Goal: Task Accomplishment & Management: Manage account settings

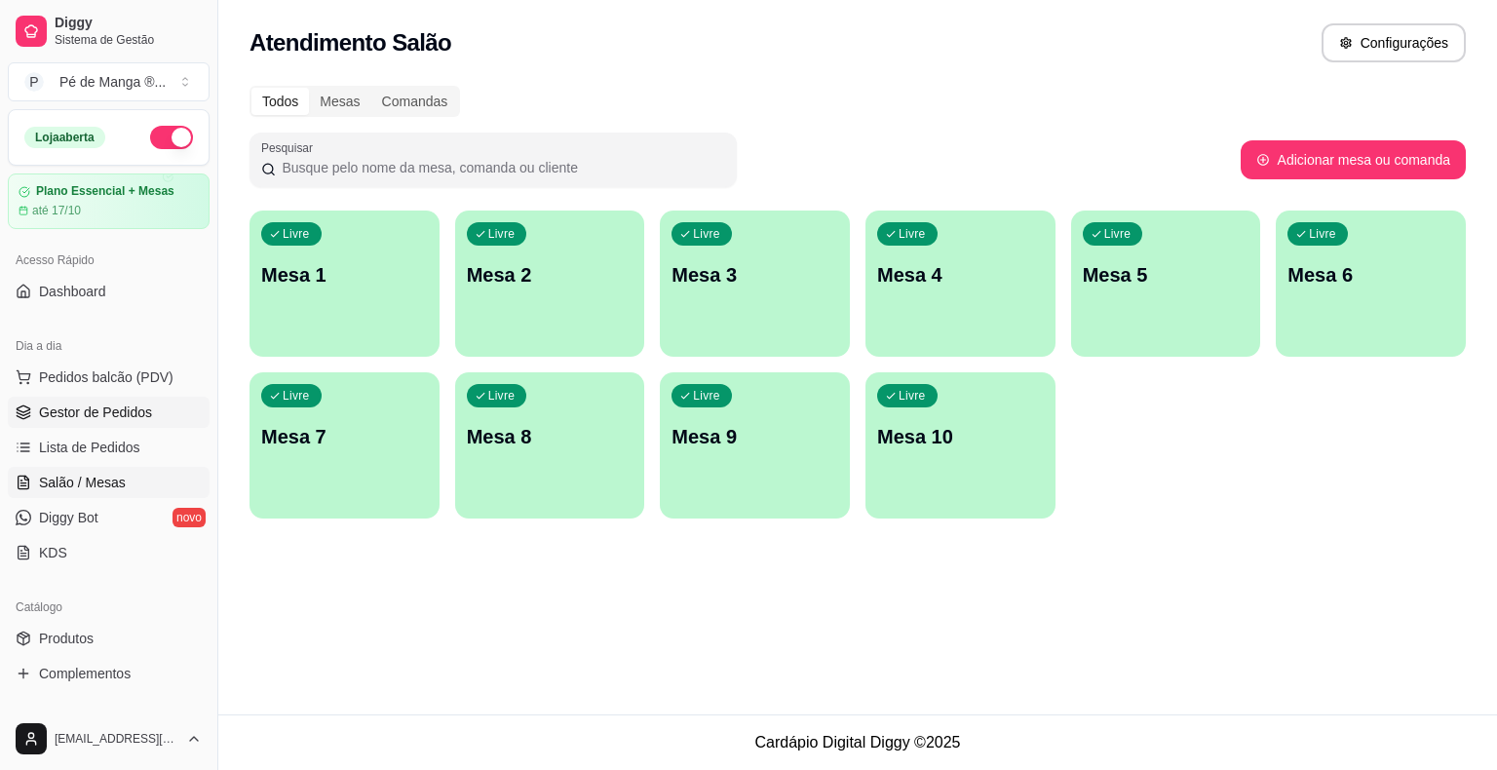
click at [95, 410] on span "Gestor de Pedidos" at bounding box center [95, 411] width 113 height 19
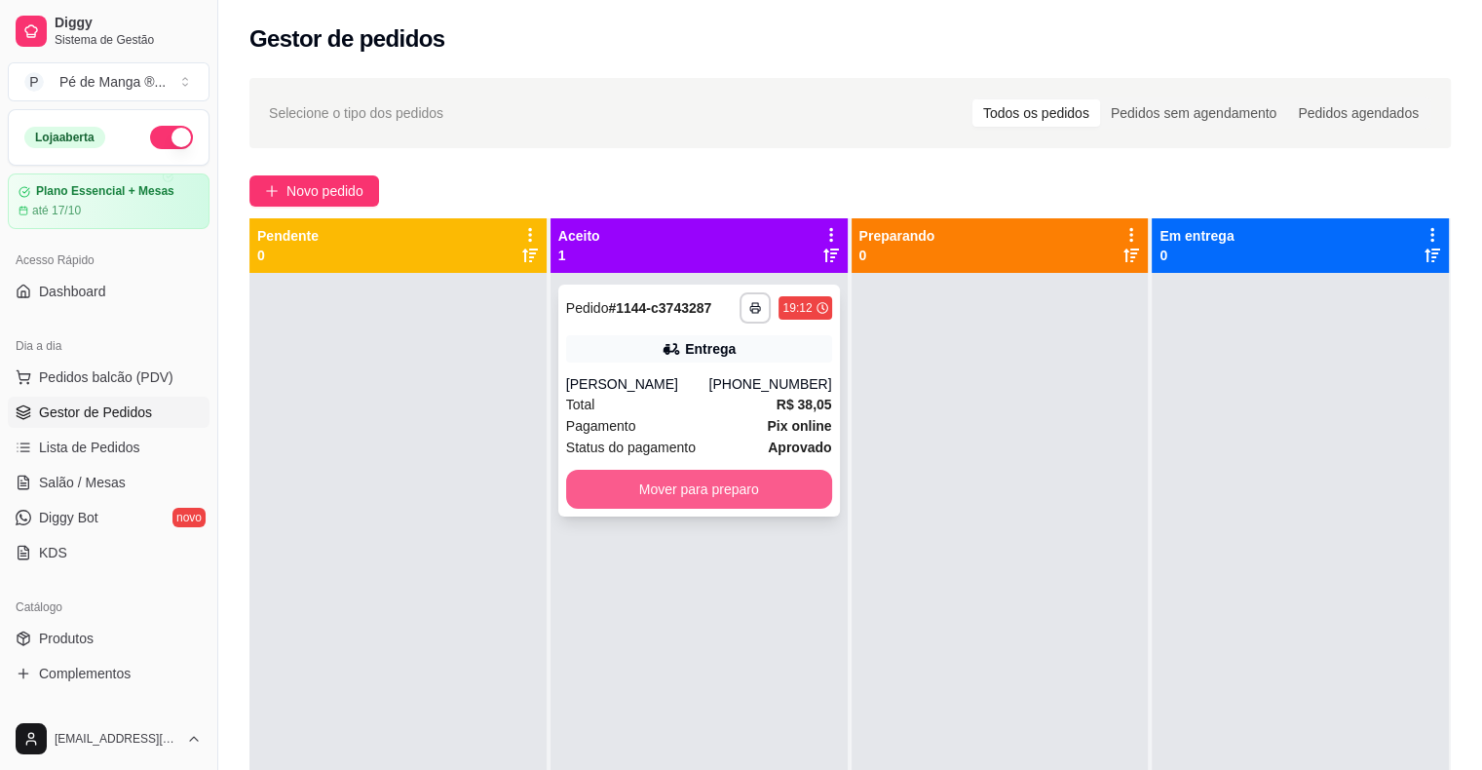
click at [690, 494] on button "Mover para preparo" at bounding box center [699, 489] width 266 height 39
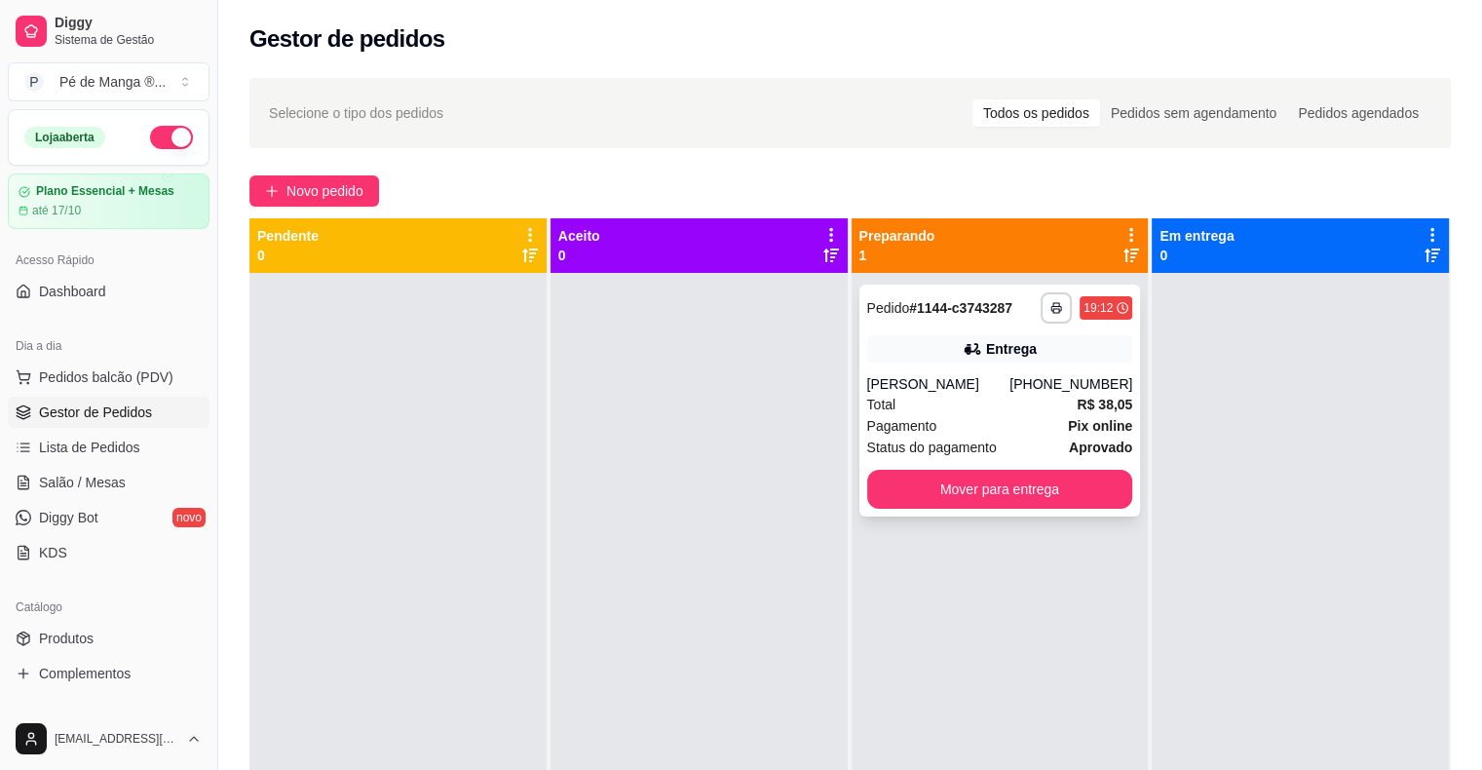
click at [931, 439] on span "Status do pagamento" at bounding box center [932, 447] width 130 height 21
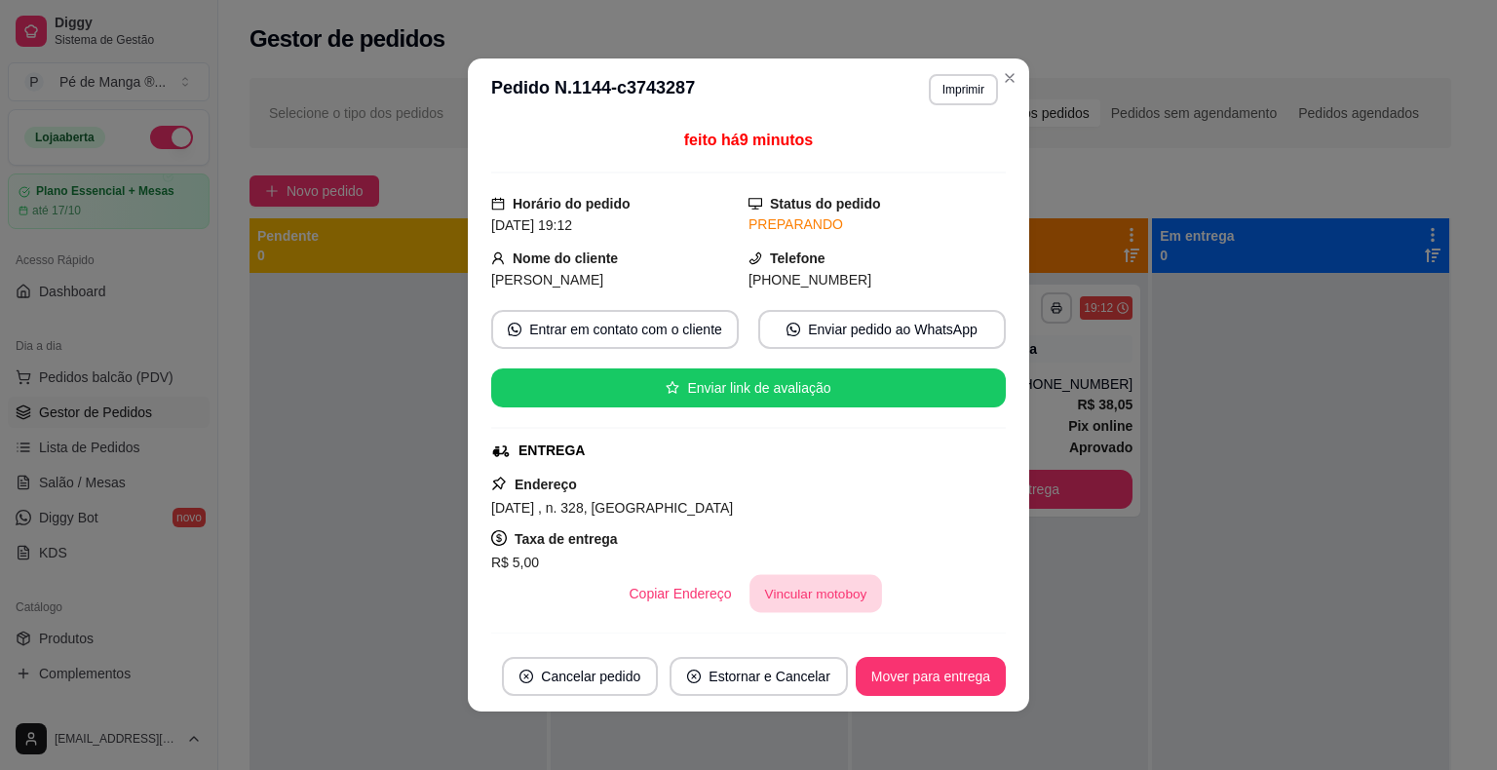
click at [843, 606] on button "Vincular motoboy" at bounding box center [815, 594] width 133 height 38
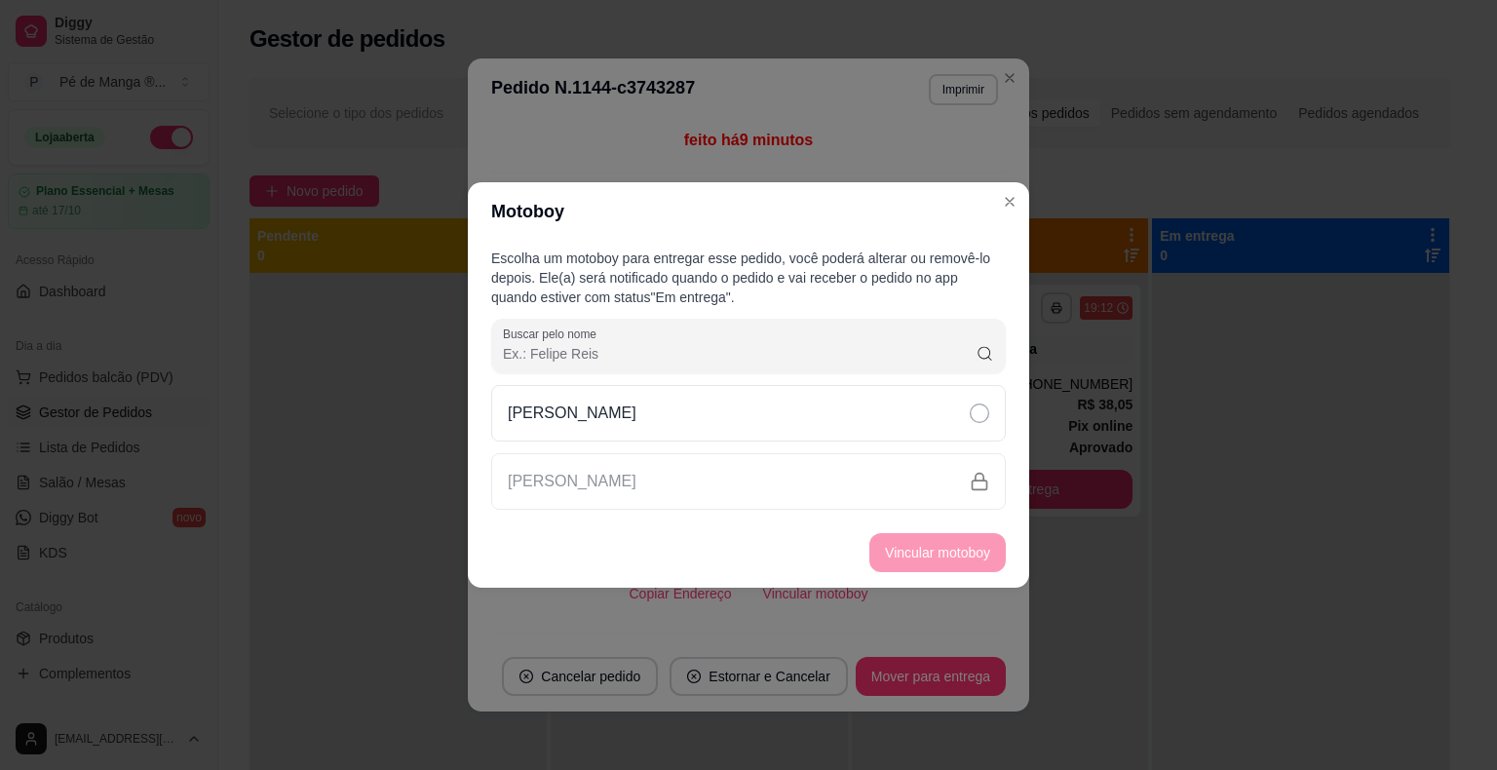
click at [826, 474] on div "[PERSON_NAME]" at bounding box center [748, 481] width 515 height 57
click at [848, 436] on div "[PERSON_NAME]" at bounding box center [748, 413] width 515 height 57
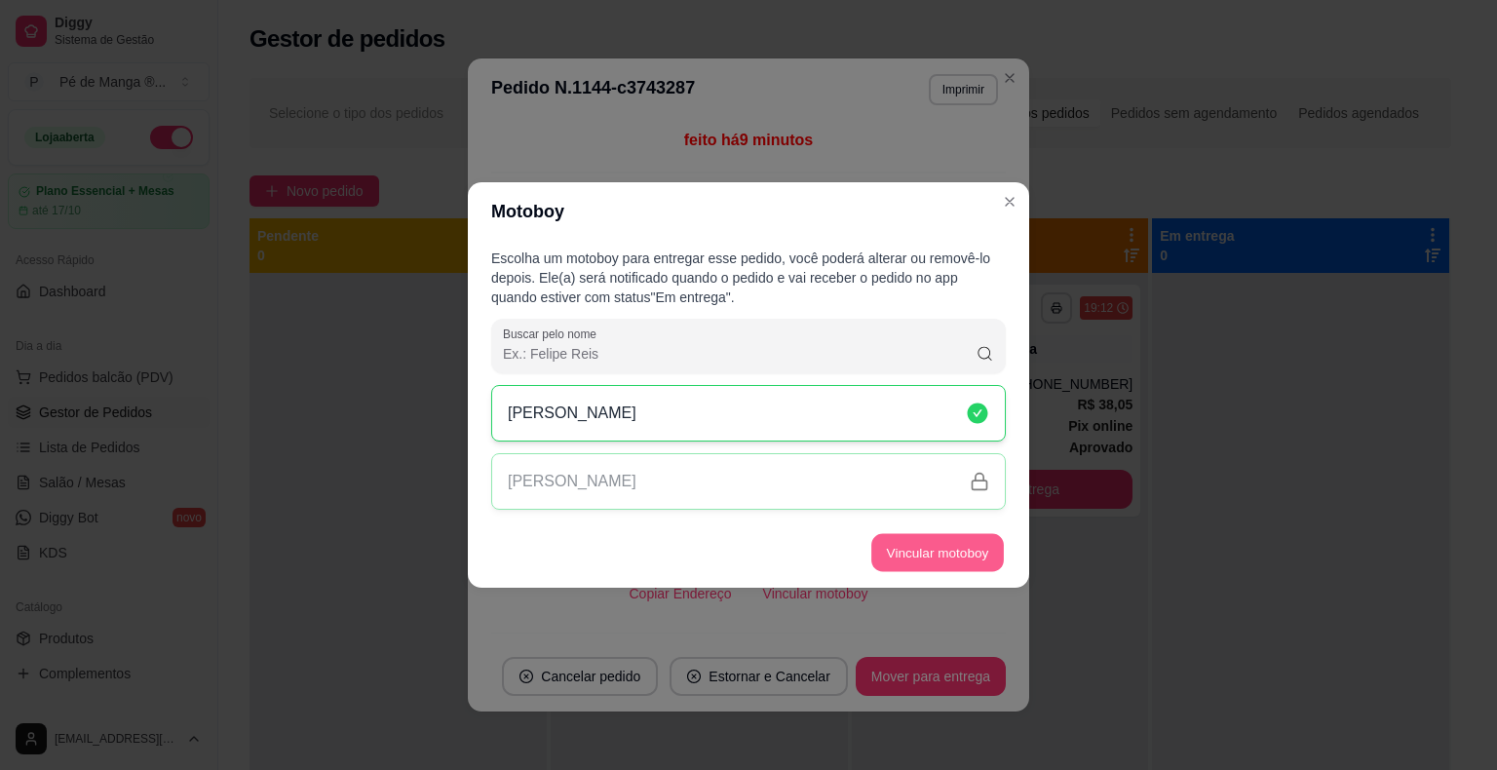
click at [950, 557] on button "Vincular motoboy" at bounding box center [937, 553] width 133 height 38
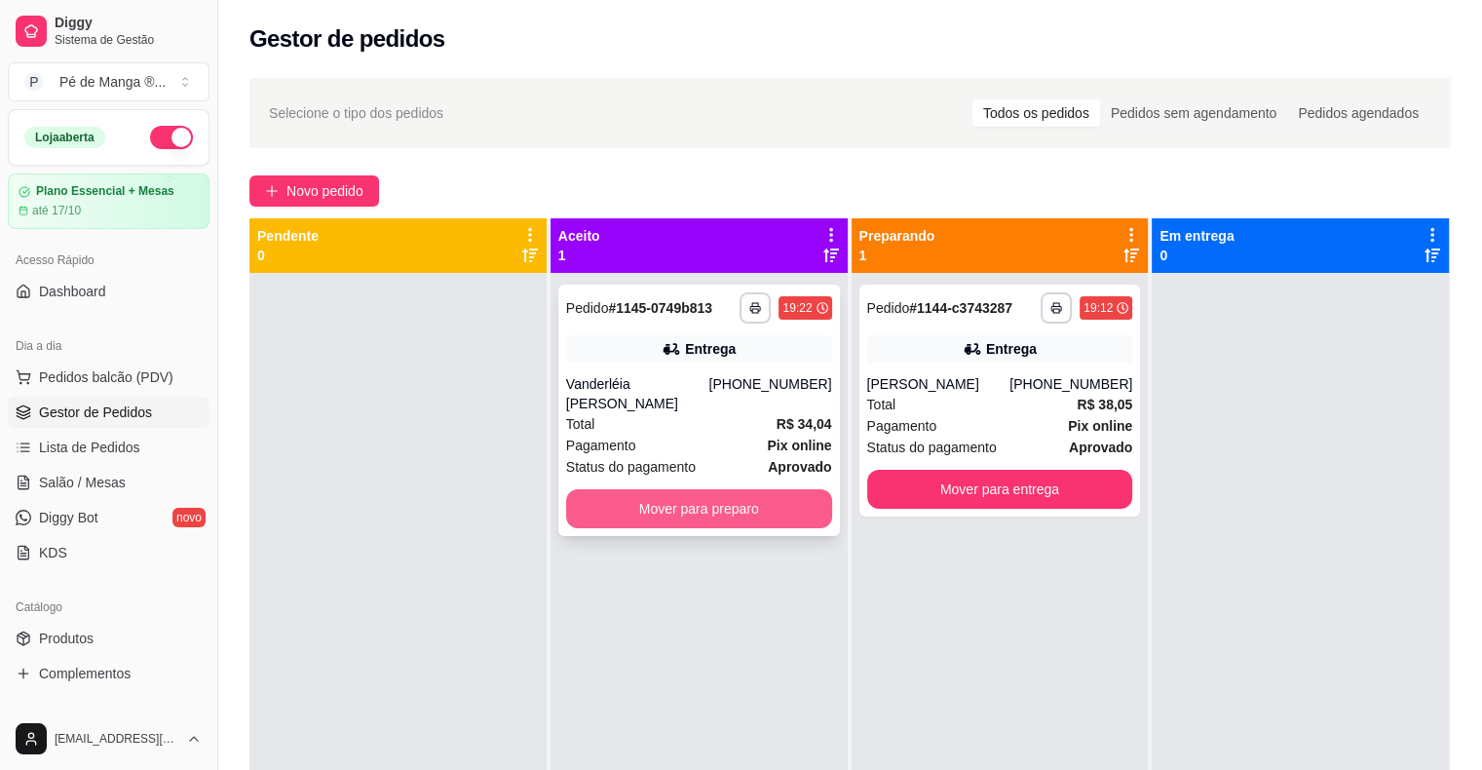
click at [770, 495] on button "Mover para preparo" at bounding box center [699, 508] width 266 height 39
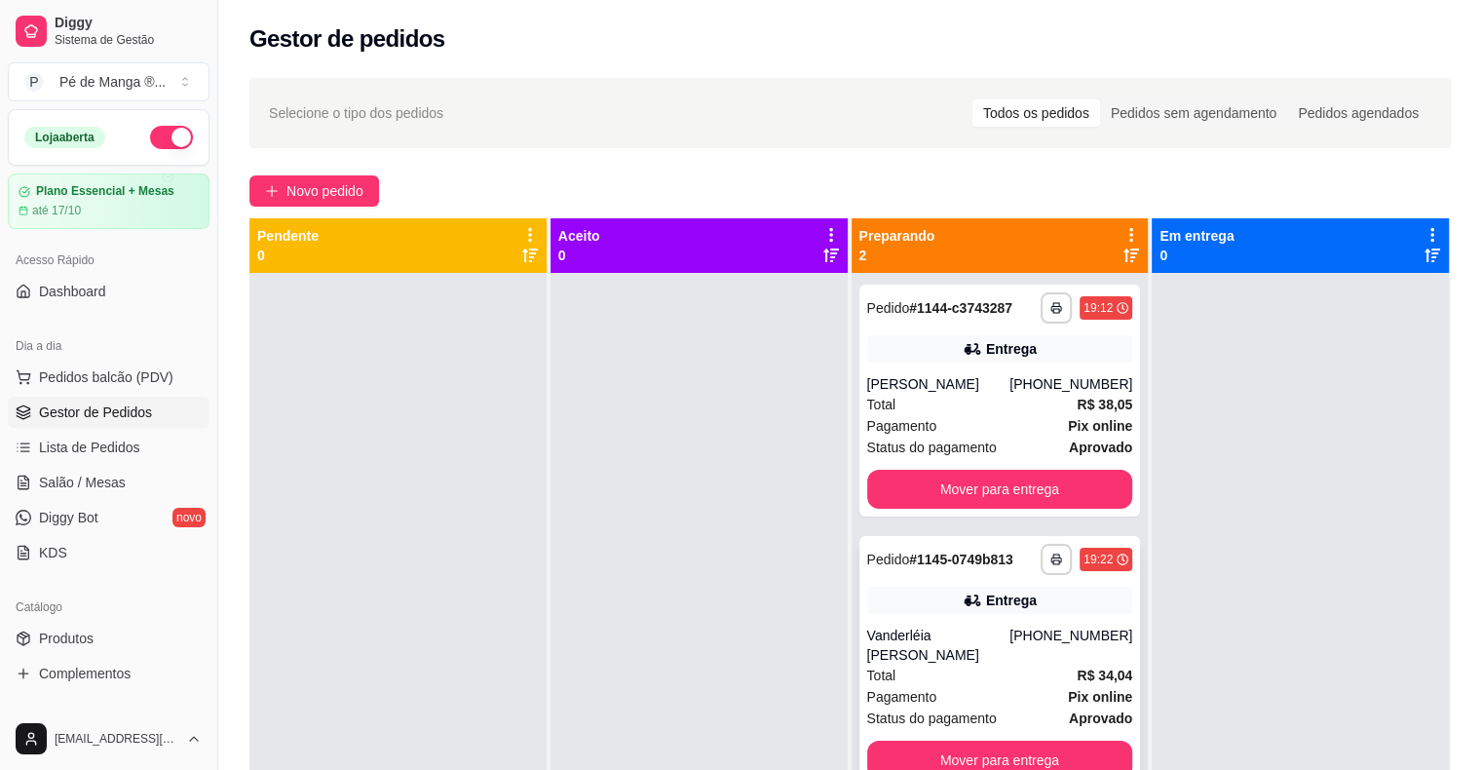
click at [1034, 665] on div "Total R$ 34,04" at bounding box center [1000, 675] width 266 height 21
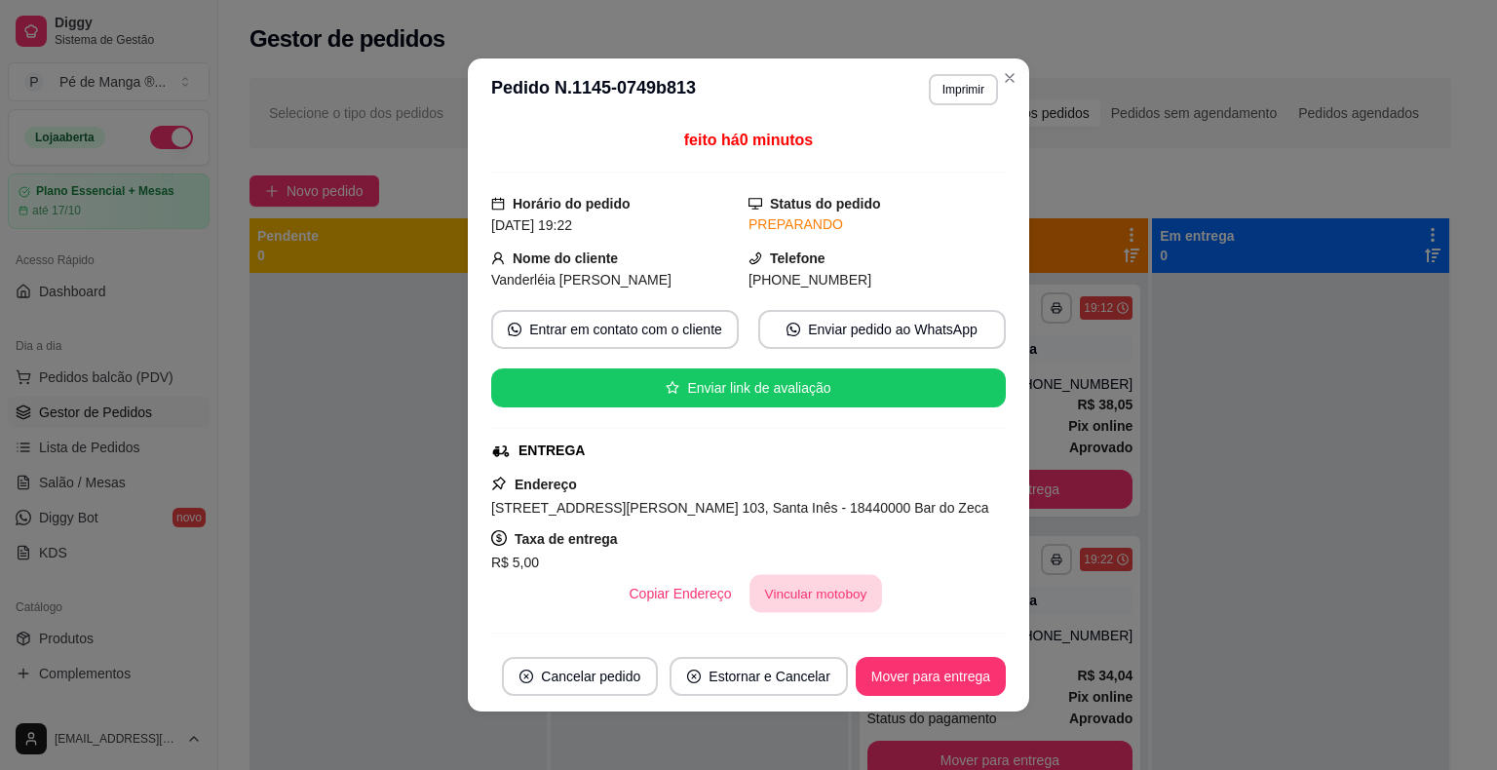
click at [783, 593] on button "Vincular motoboy" at bounding box center [815, 594] width 133 height 38
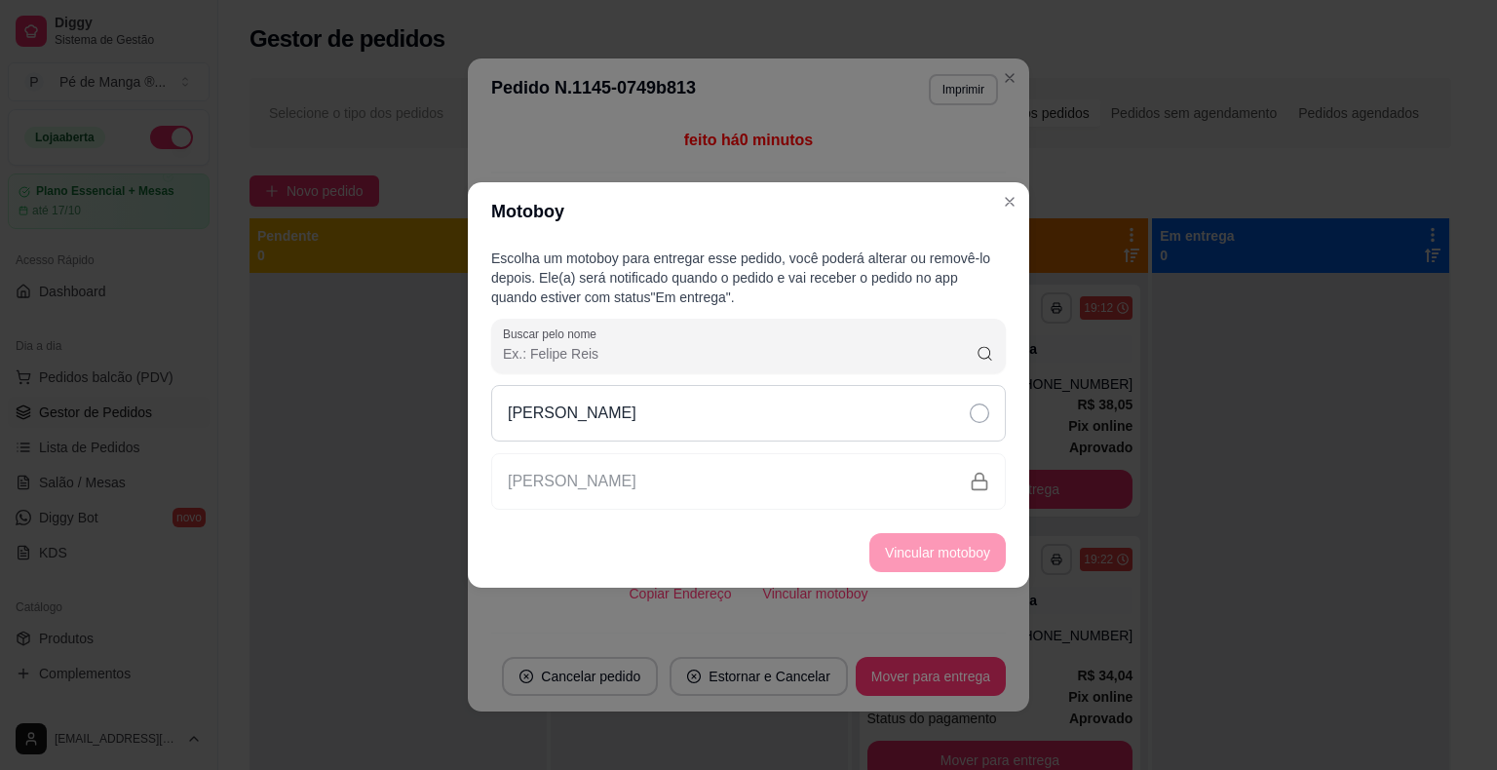
click at [695, 428] on div "[PERSON_NAME]" at bounding box center [748, 413] width 515 height 57
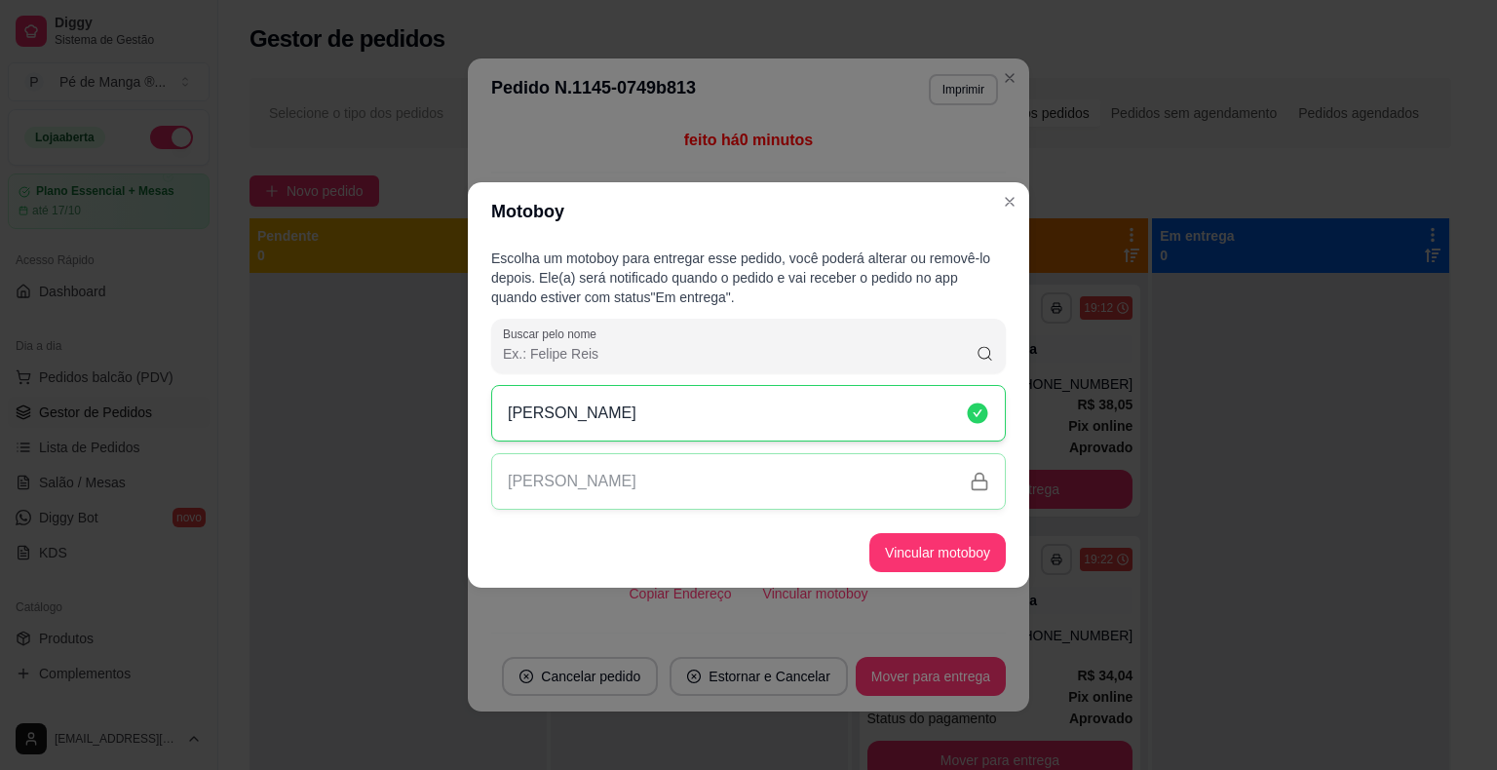
click at [919, 560] on button "Vincular motoboy" at bounding box center [937, 552] width 136 height 39
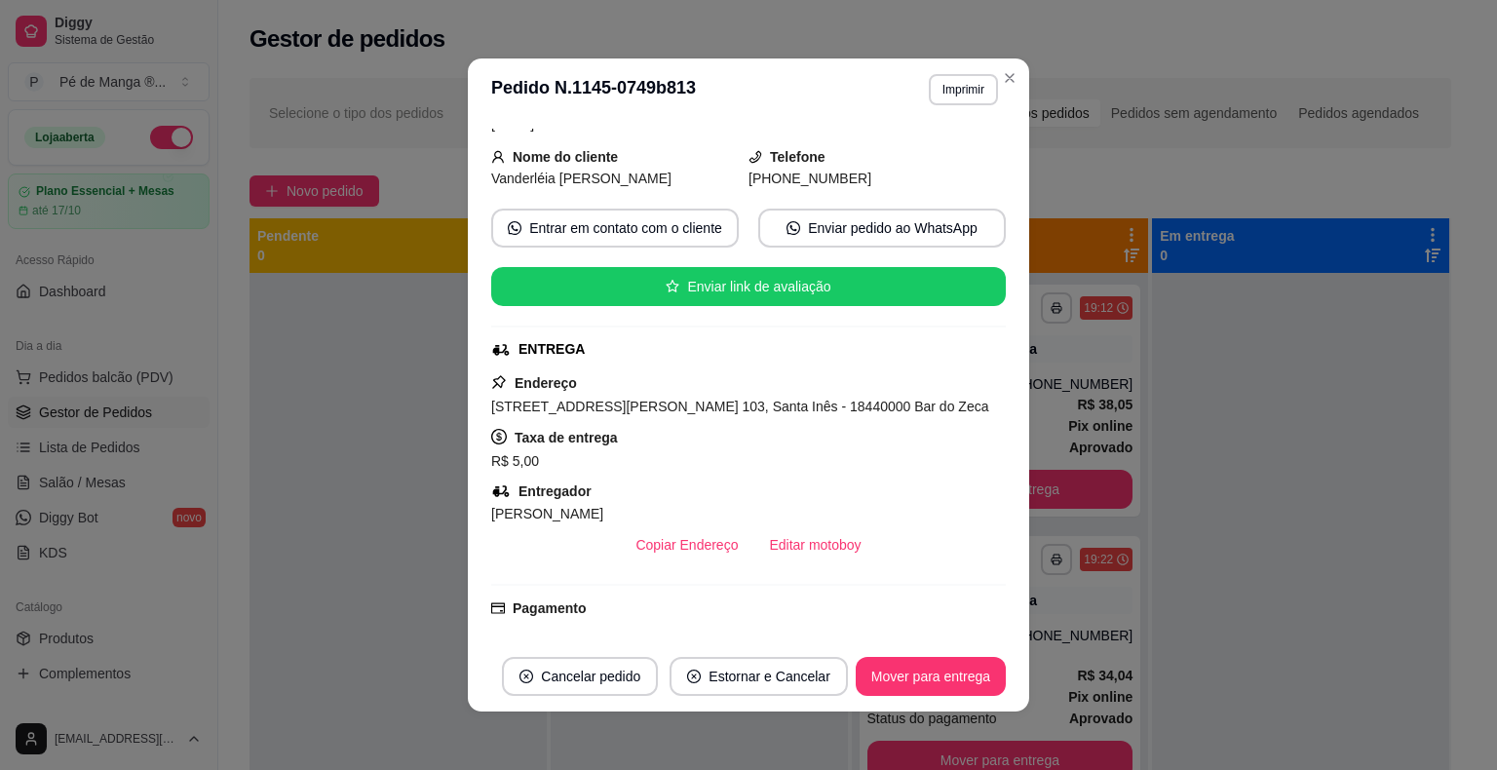
scroll to position [345, 0]
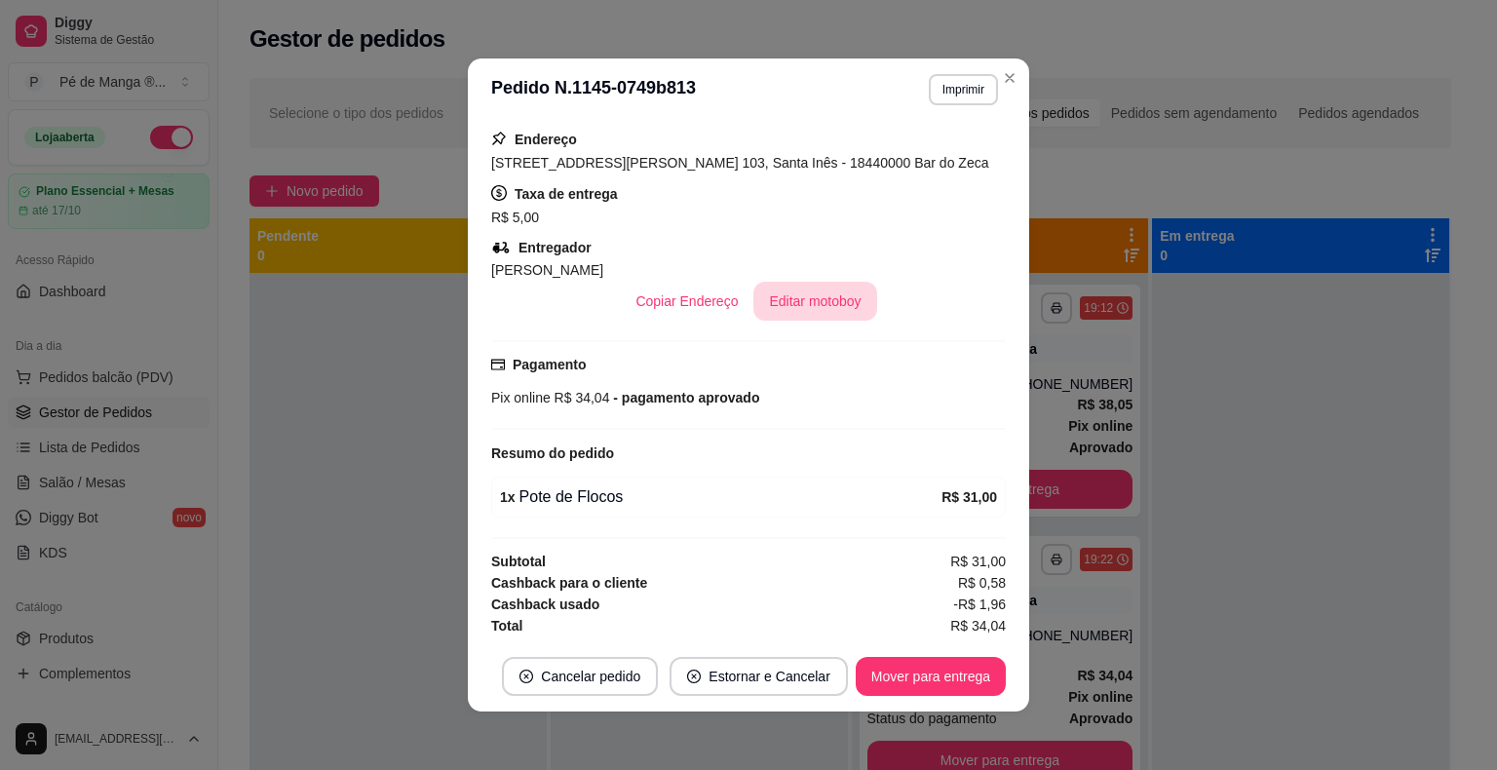
click at [819, 306] on button "Editar motoboy" at bounding box center [814, 301] width 123 height 39
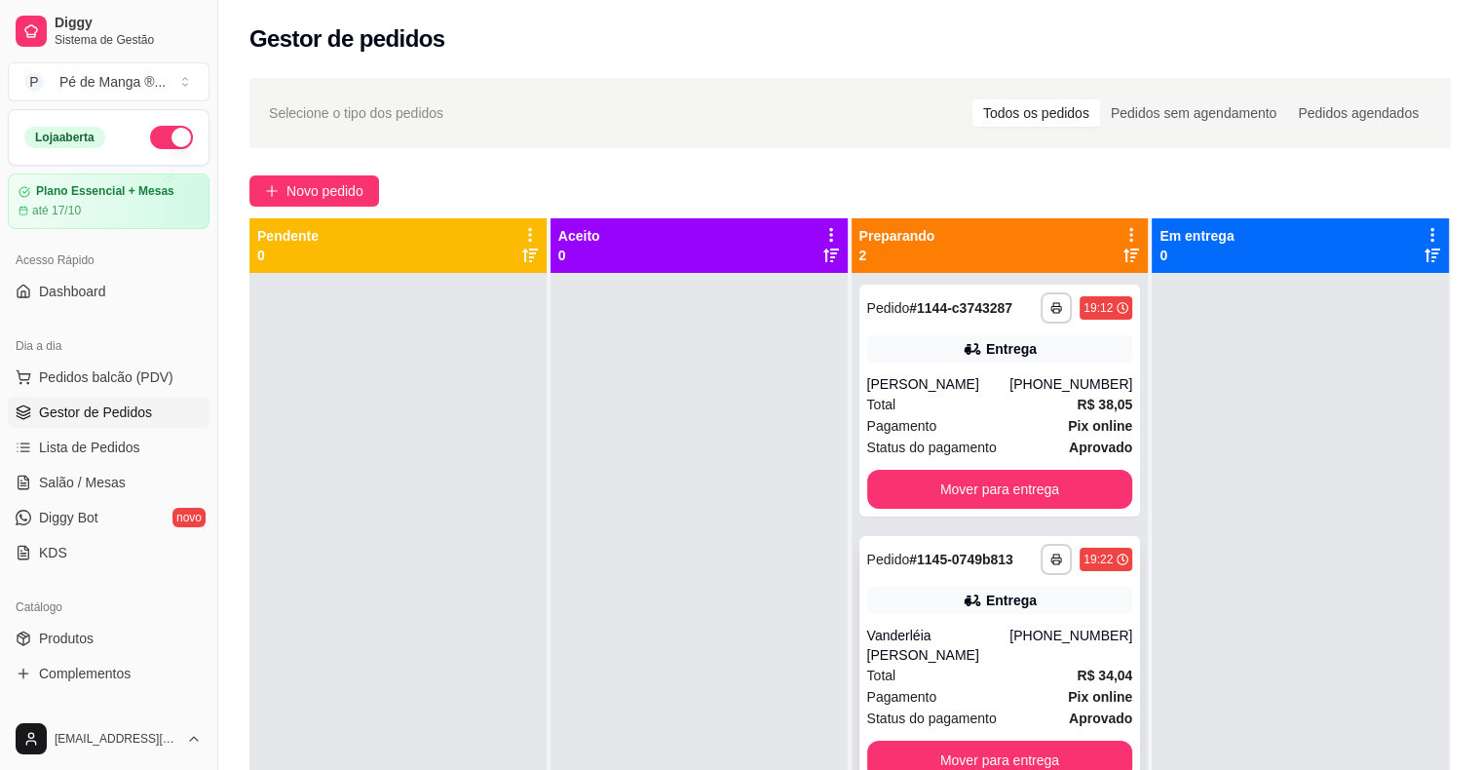
click at [1000, 686] on div "Pagamento Pix online" at bounding box center [1000, 696] width 266 height 21
click at [974, 498] on button "Mover para entrega" at bounding box center [1000, 489] width 266 height 39
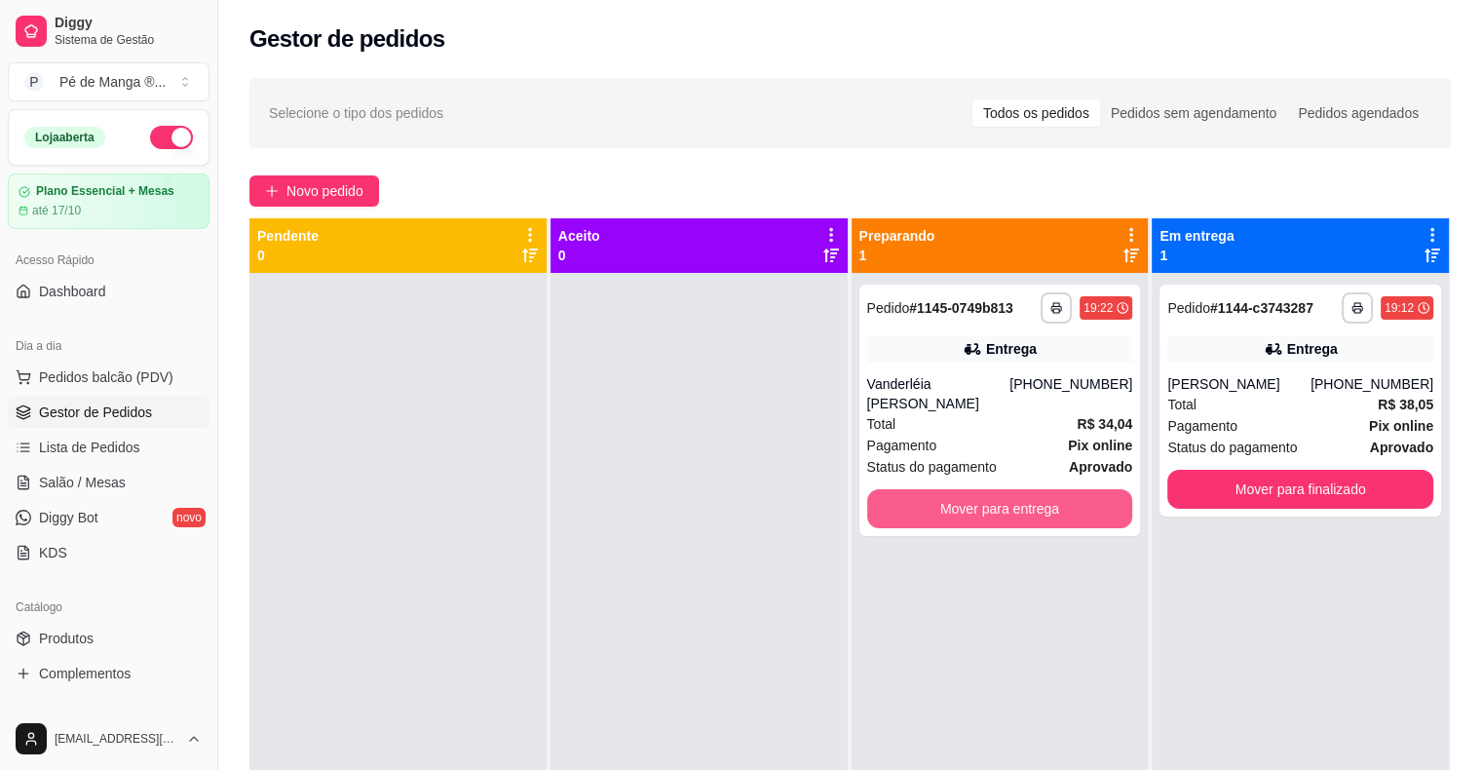
click at [974, 498] on button "Mover para entrega" at bounding box center [1000, 508] width 266 height 39
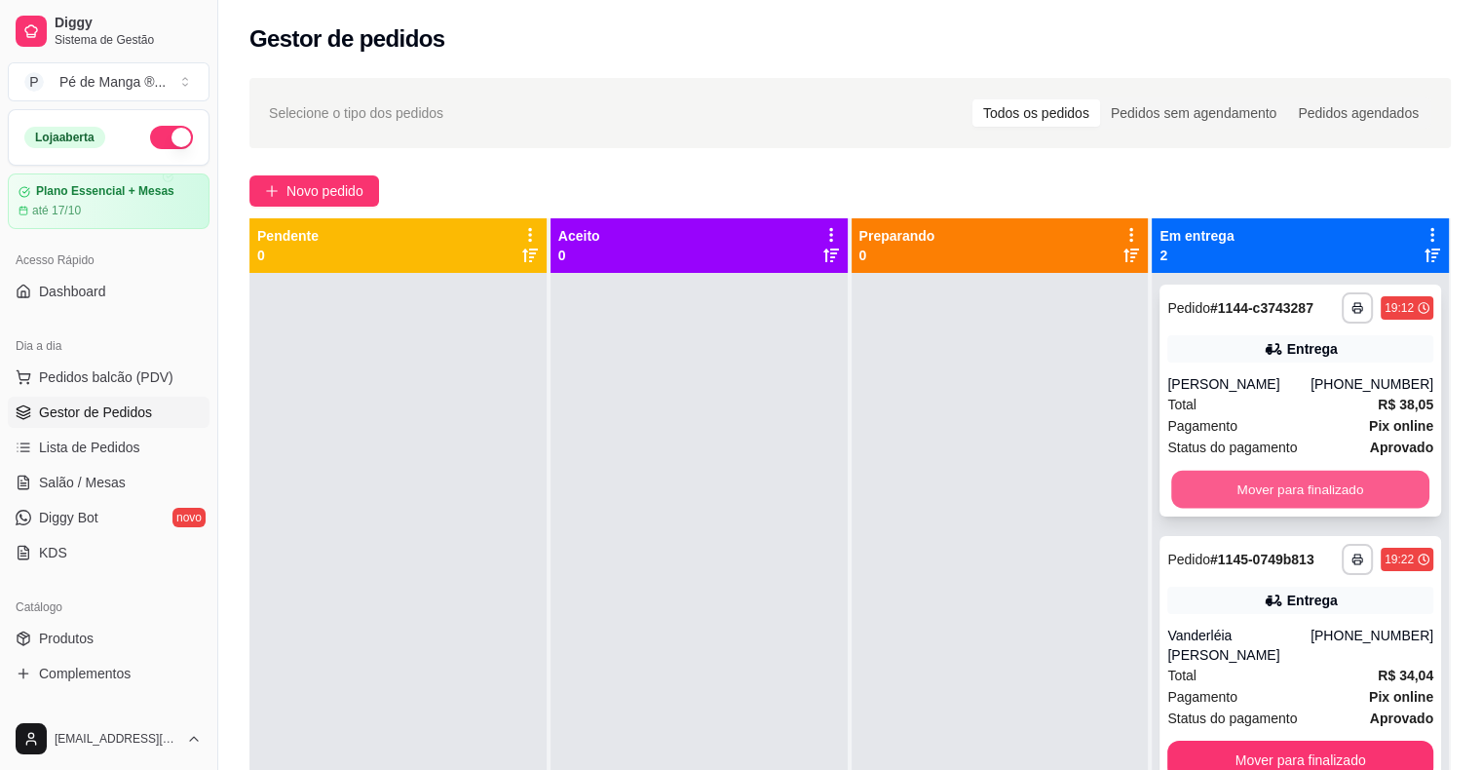
click at [1266, 487] on button "Mover para finalizado" at bounding box center [1300, 490] width 258 height 38
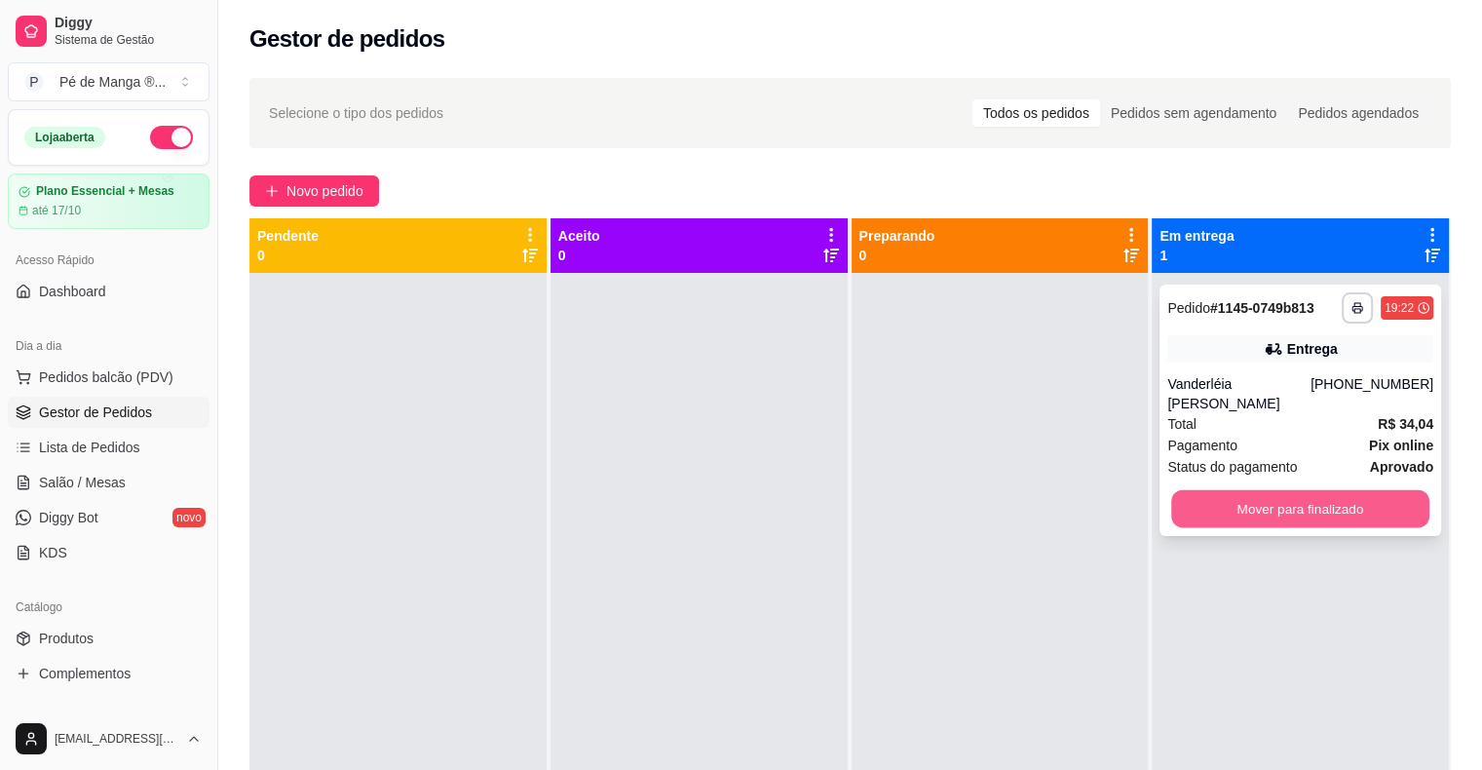
click at [1266, 490] on button "Mover para finalizado" at bounding box center [1300, 509] width 258 height 38
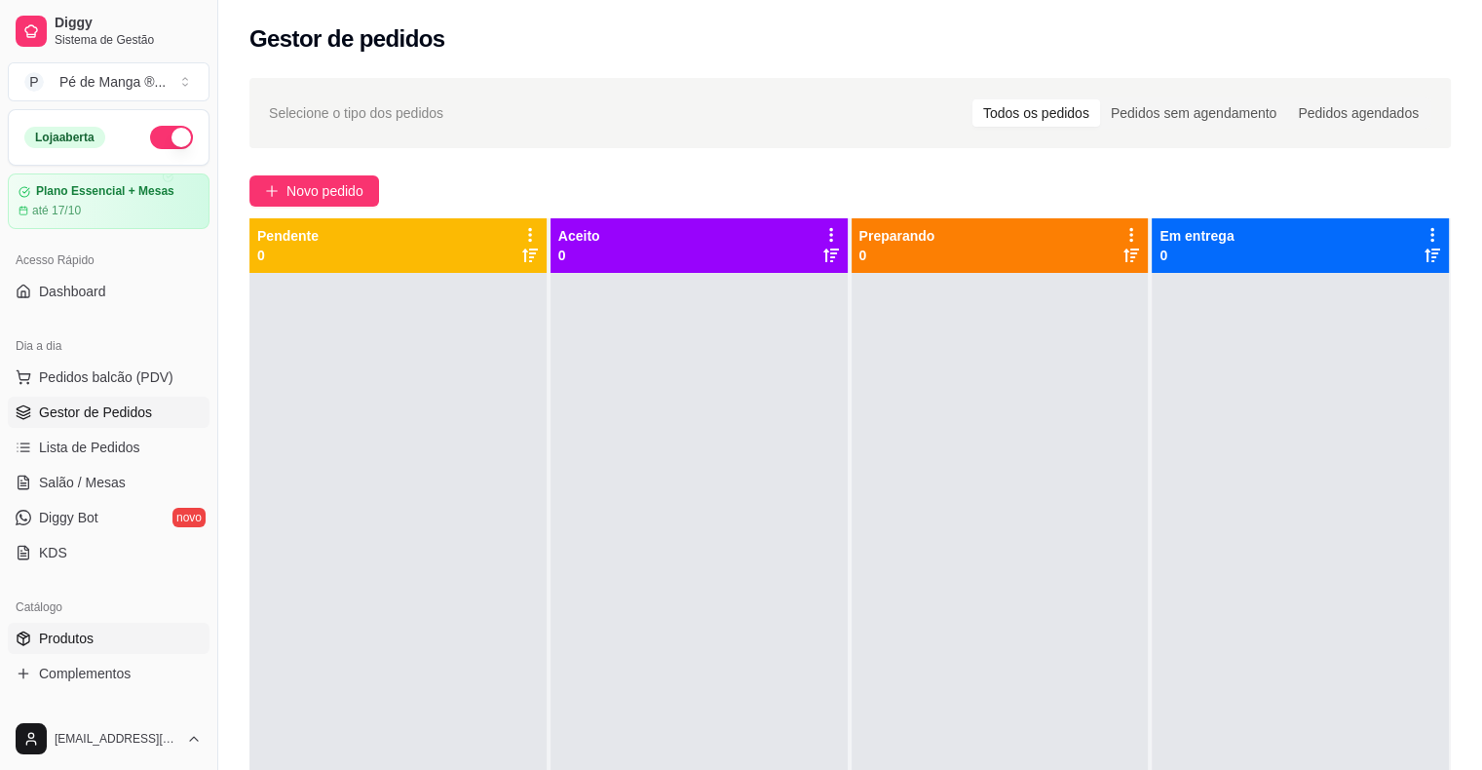
click at [156, 641] on link "Produtos" at bounding box center [109, 638] width 202 height 31
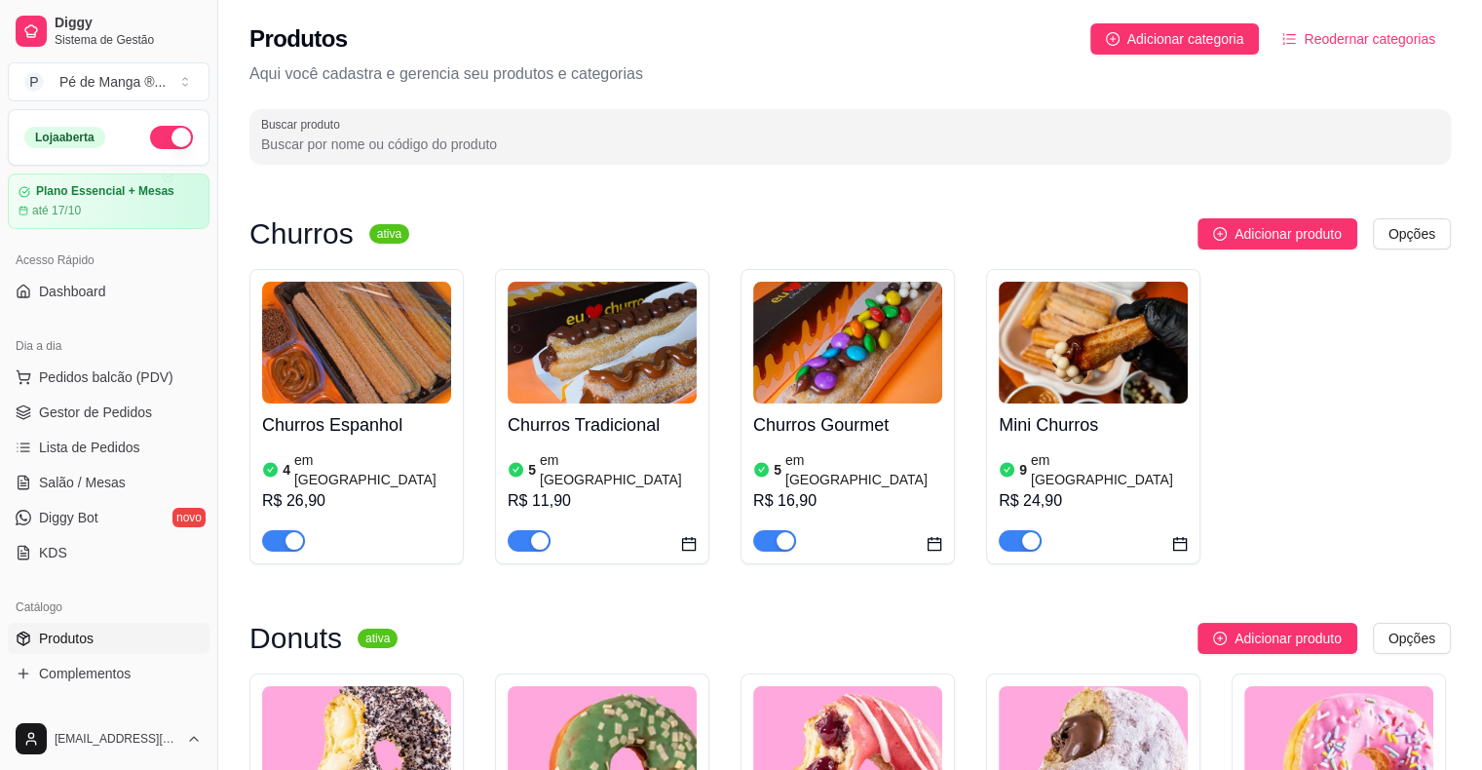
click at [1107, 461] on div "9 em [GEOGRAPHIC_DATA]" at bounding box center [1093, 469] width 189 height 39
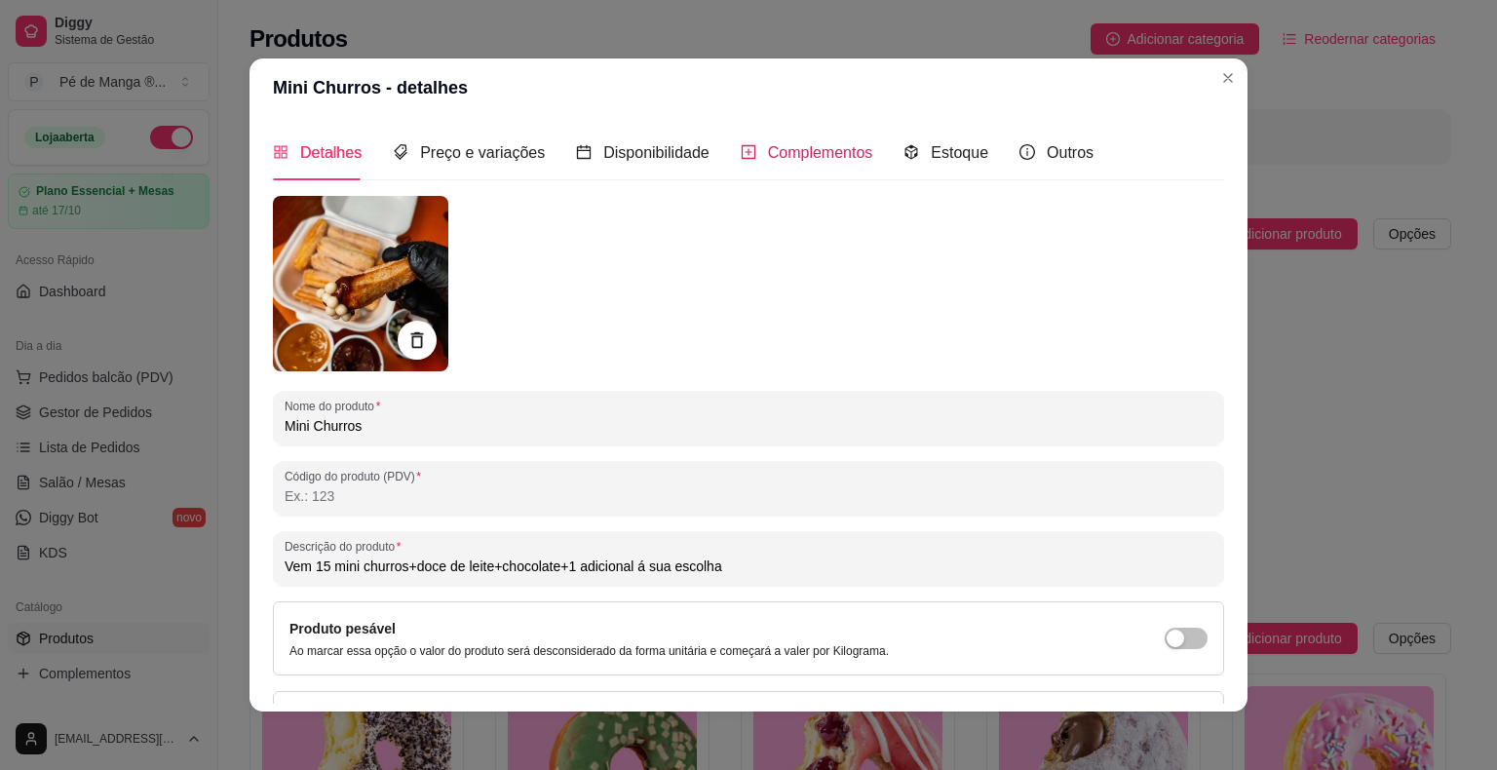
click at [814, 150] on span "Complementos" at bounding box center [820, 152] width 105 height 17
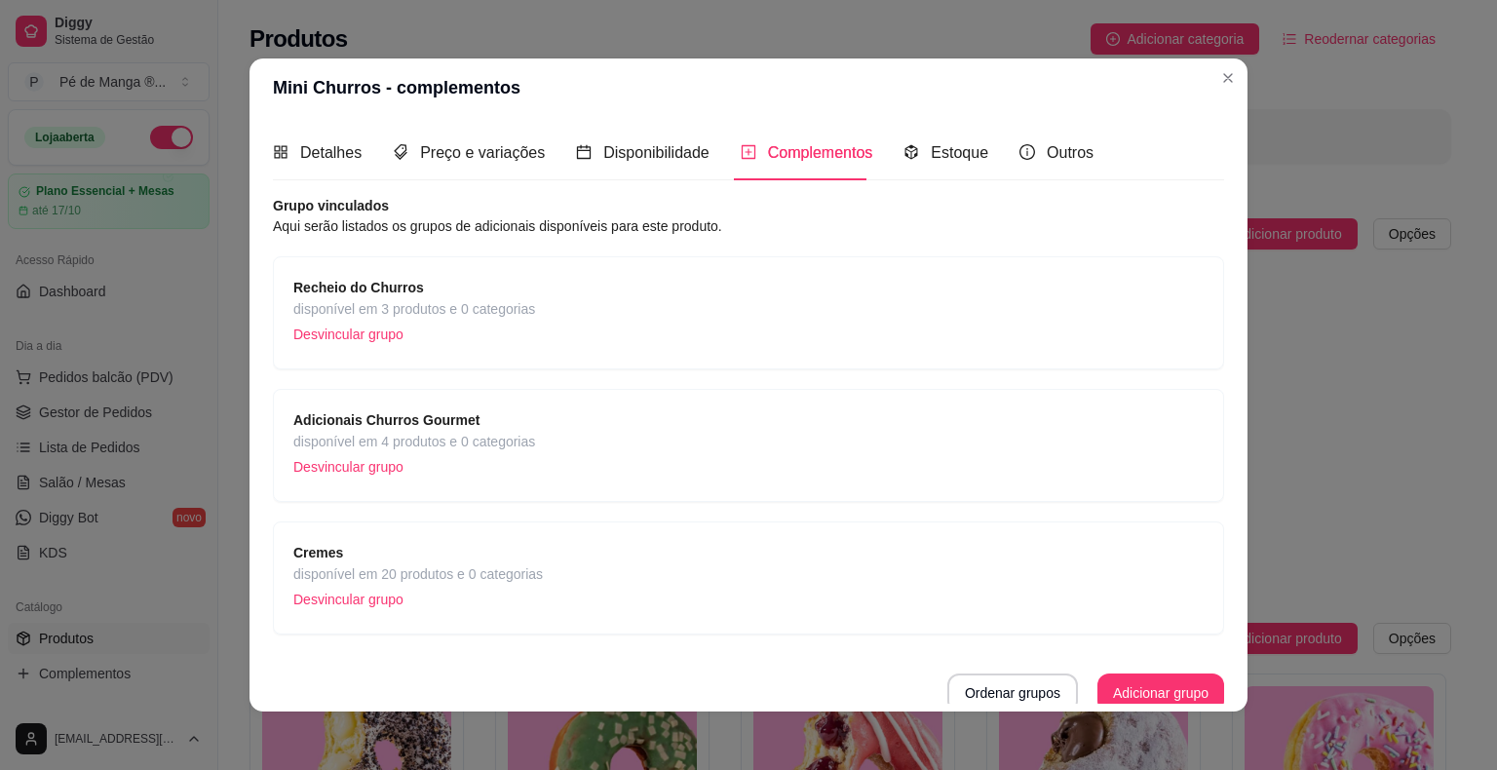
click at [627, 437] on div "Adicionais Churros Gourmet disponível em 4 produtos e 0 categorias Desvincular …" at bounding box center [748, 445] width 910 height 72
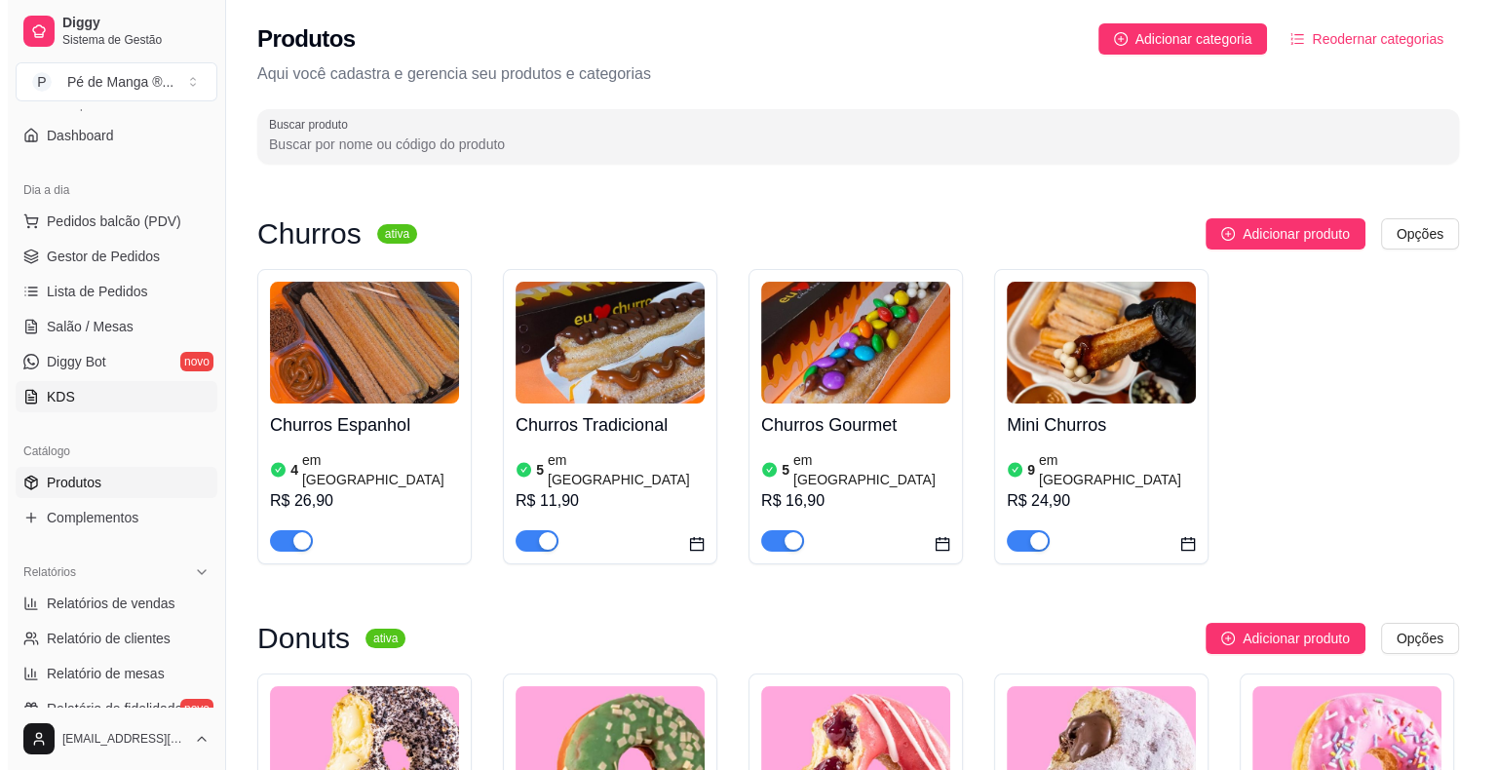
scroll to position [144, 0]
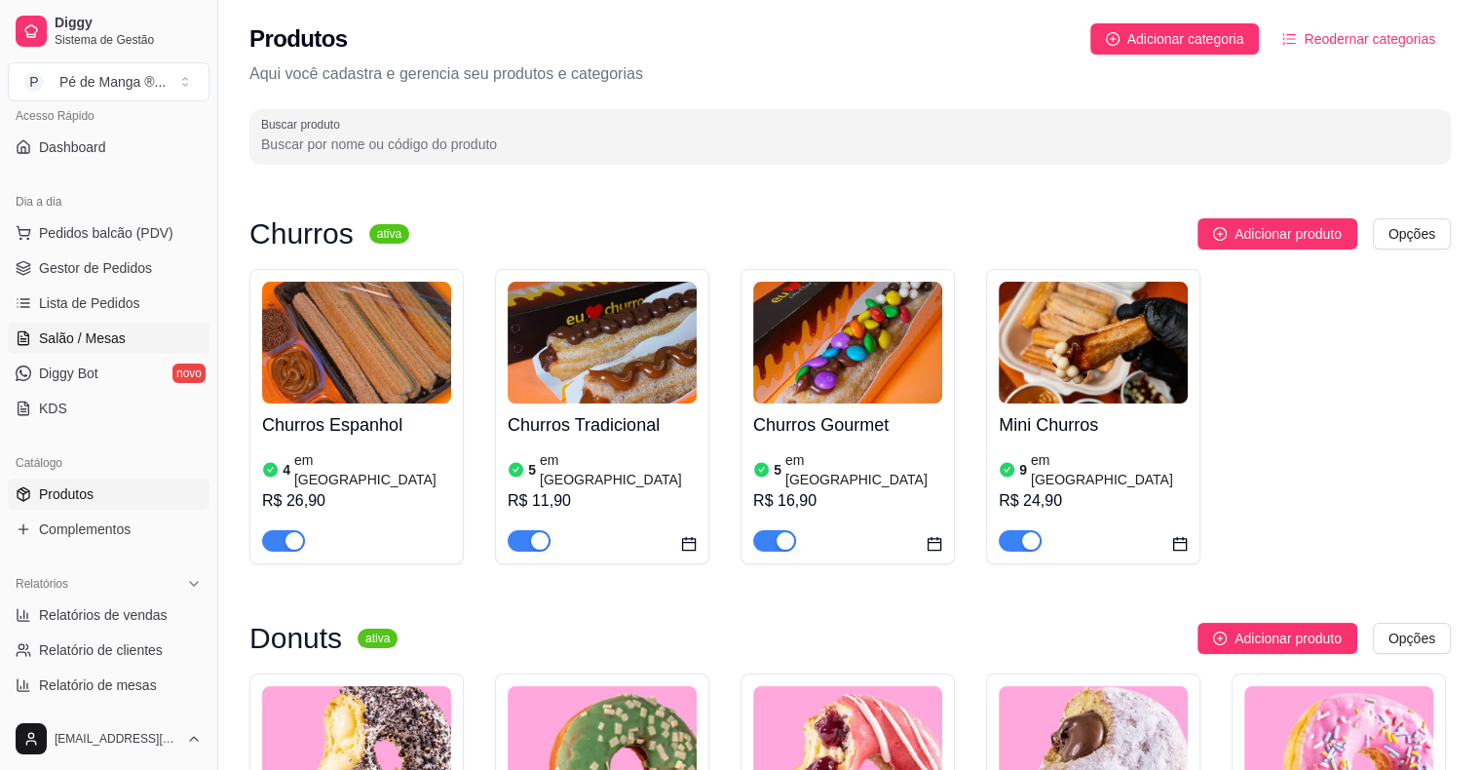
click at [97, 336] on span "Salão / Mesas" at bounding box center [82, 337] width 87 height 19
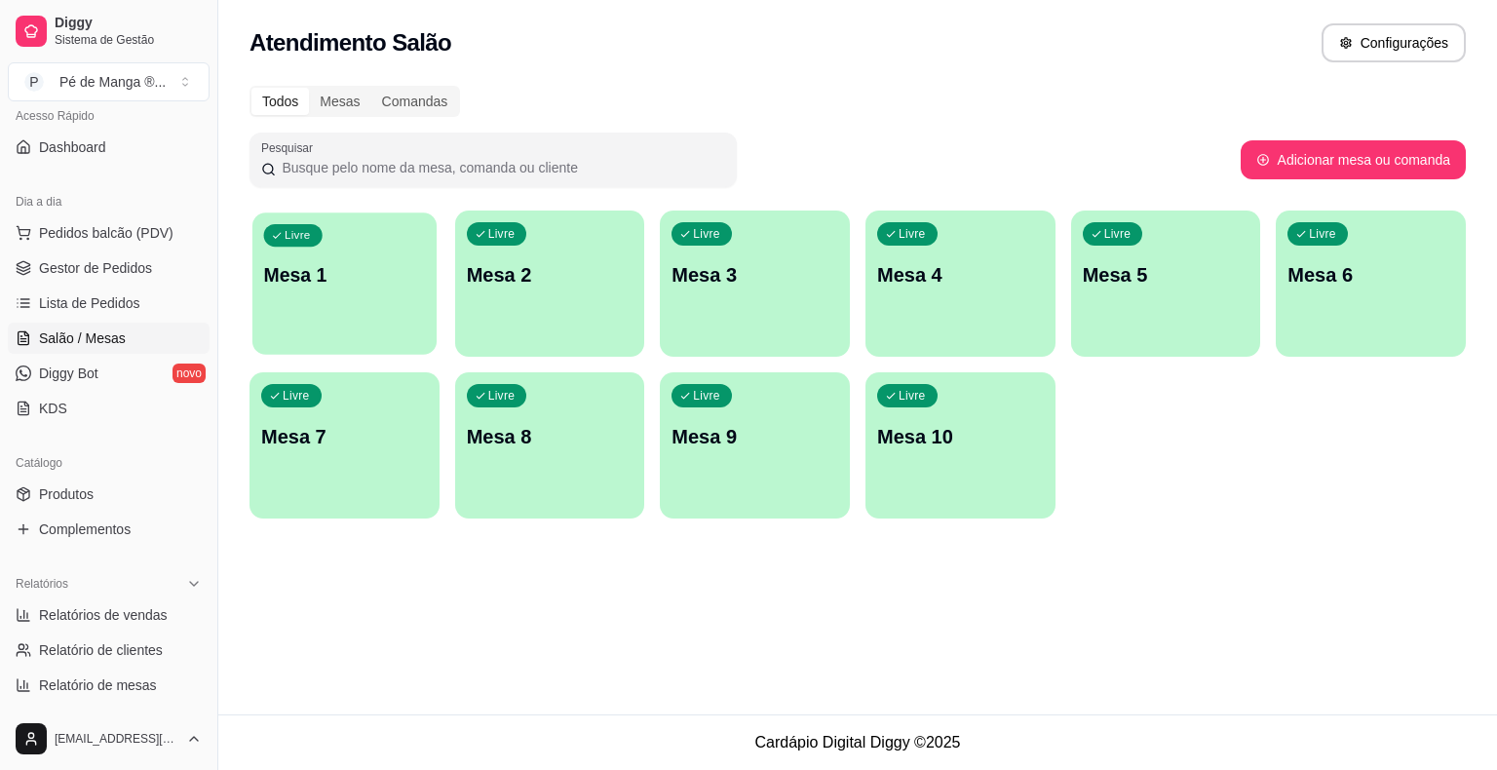
click at [280, 294] on div "Livre Mesa 1" at bounding box center [344, 271] width 184 height 119
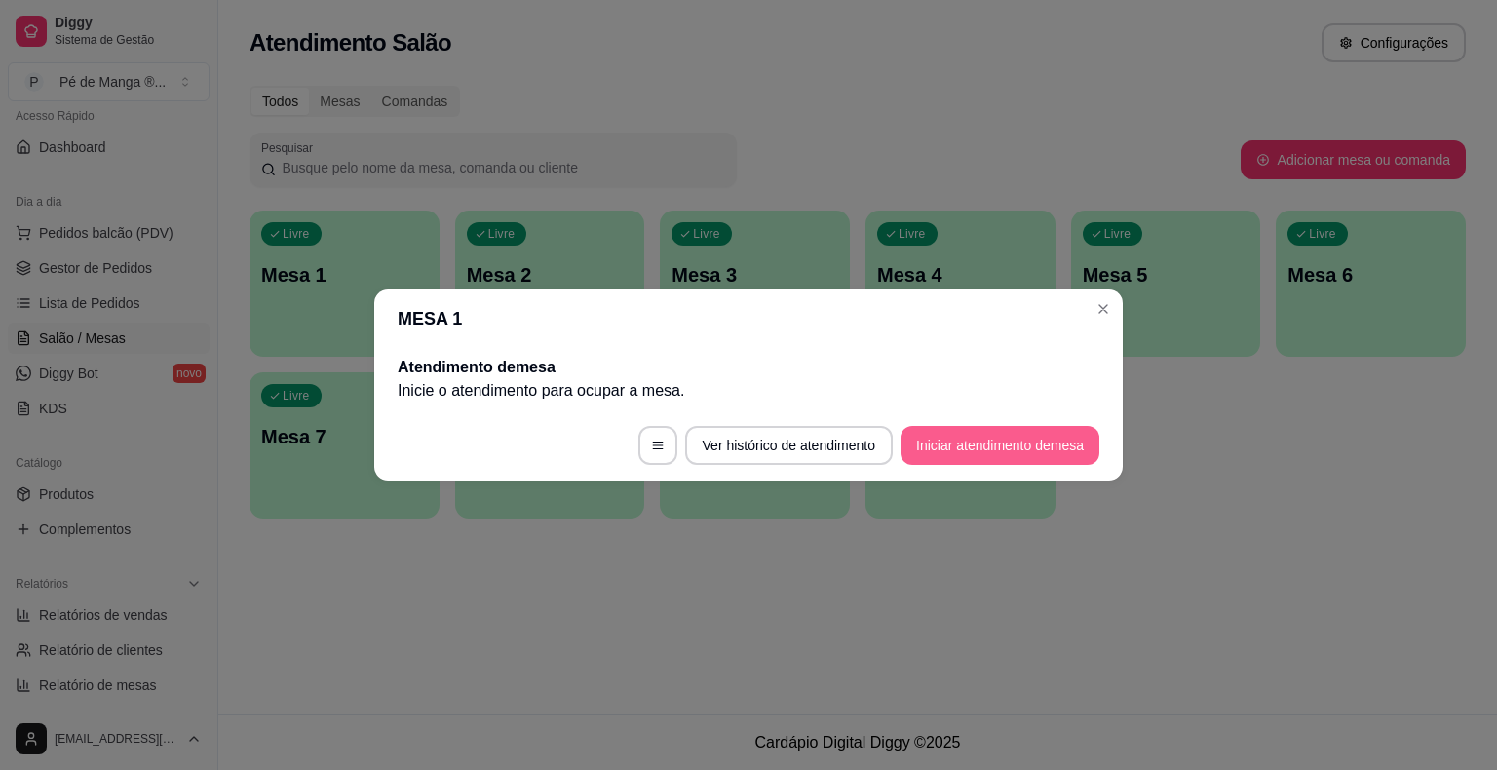
click at [950, 454] on button "Iniciar atendimento de mesa" at bounding box center [999, 445] width 199 height 39
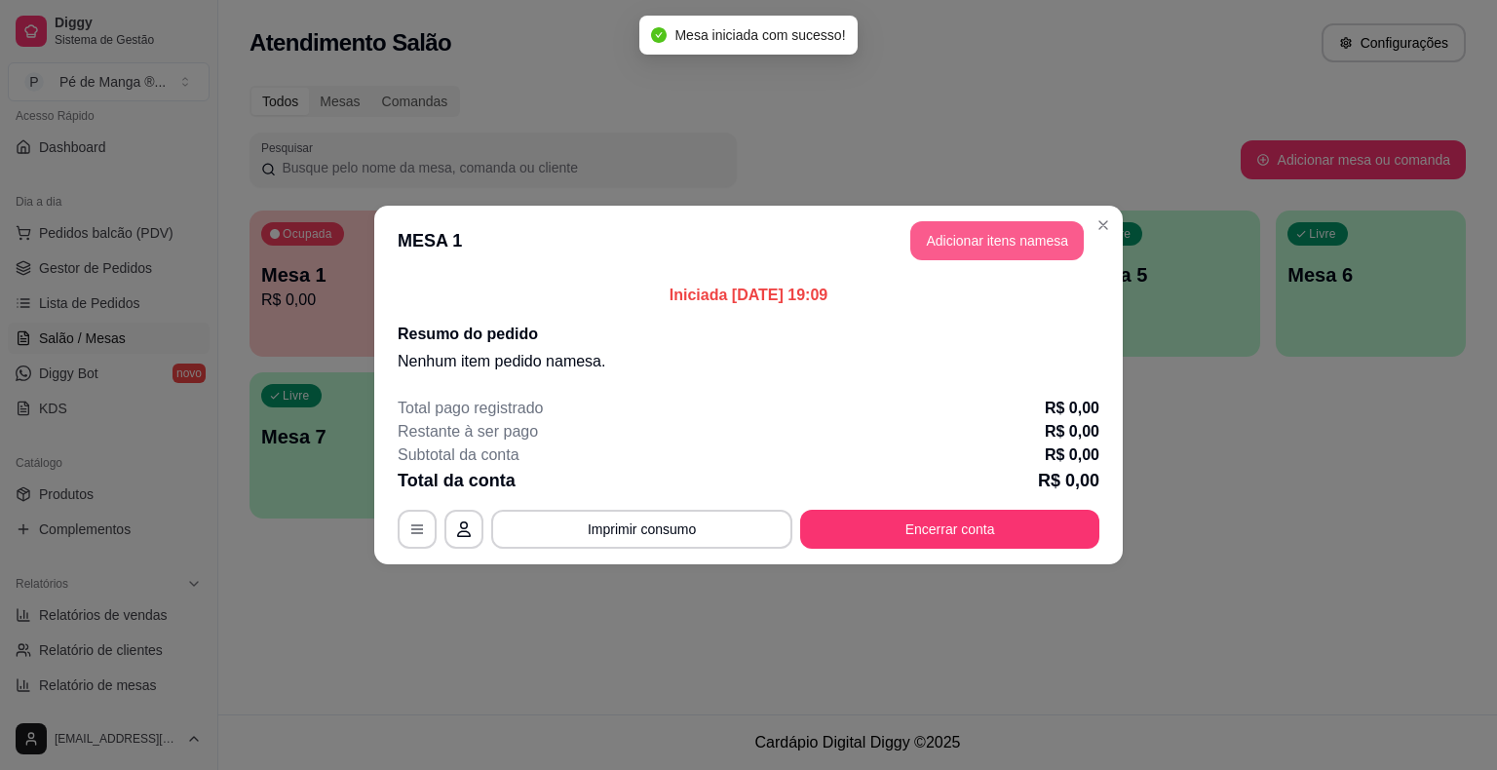
click at [1012, 251] on button "Adicionar itens na mesa" at bounding box center [996, 240] width 173 height 39
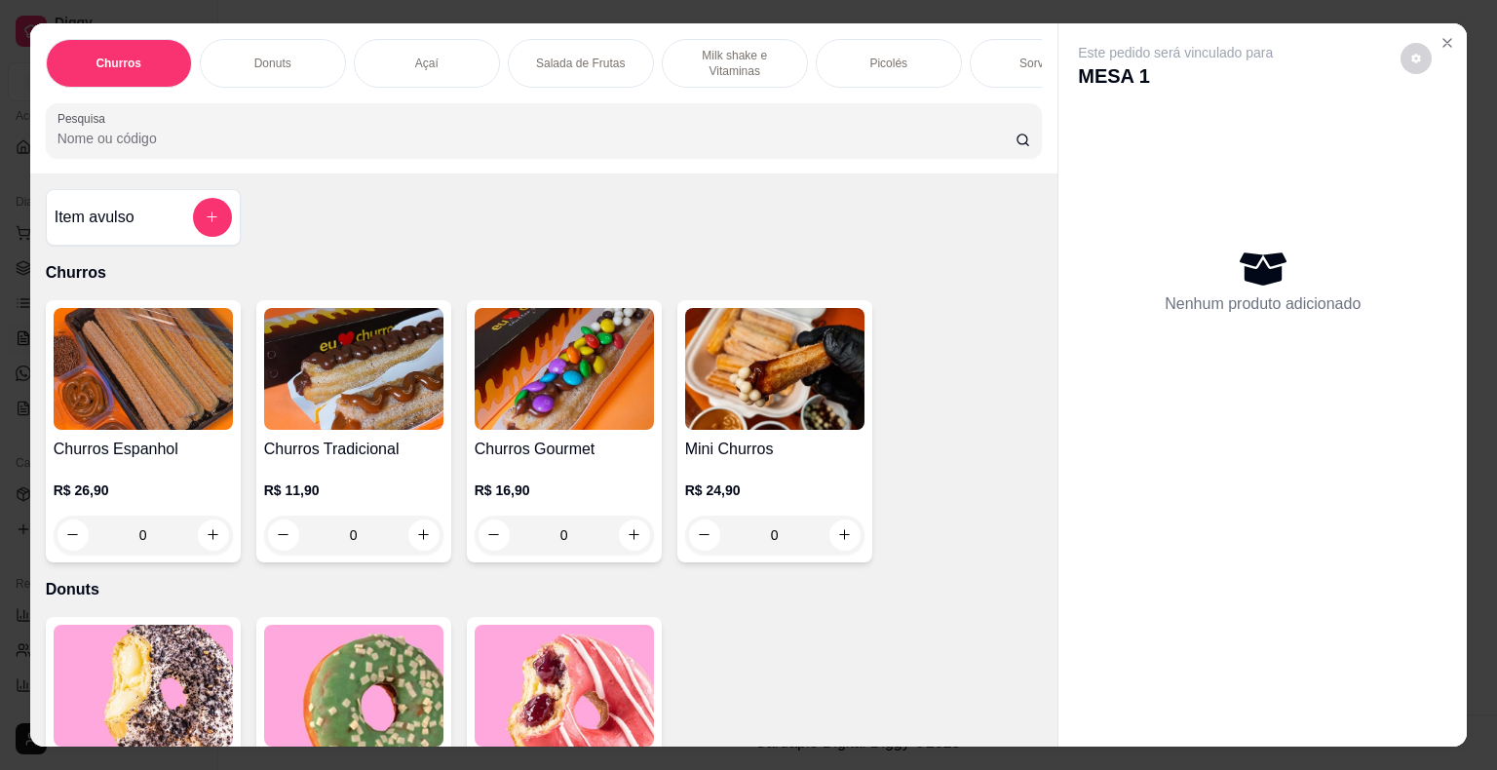
click at [842, 427] on img at bounding box center [774, 369] width 179 height 122
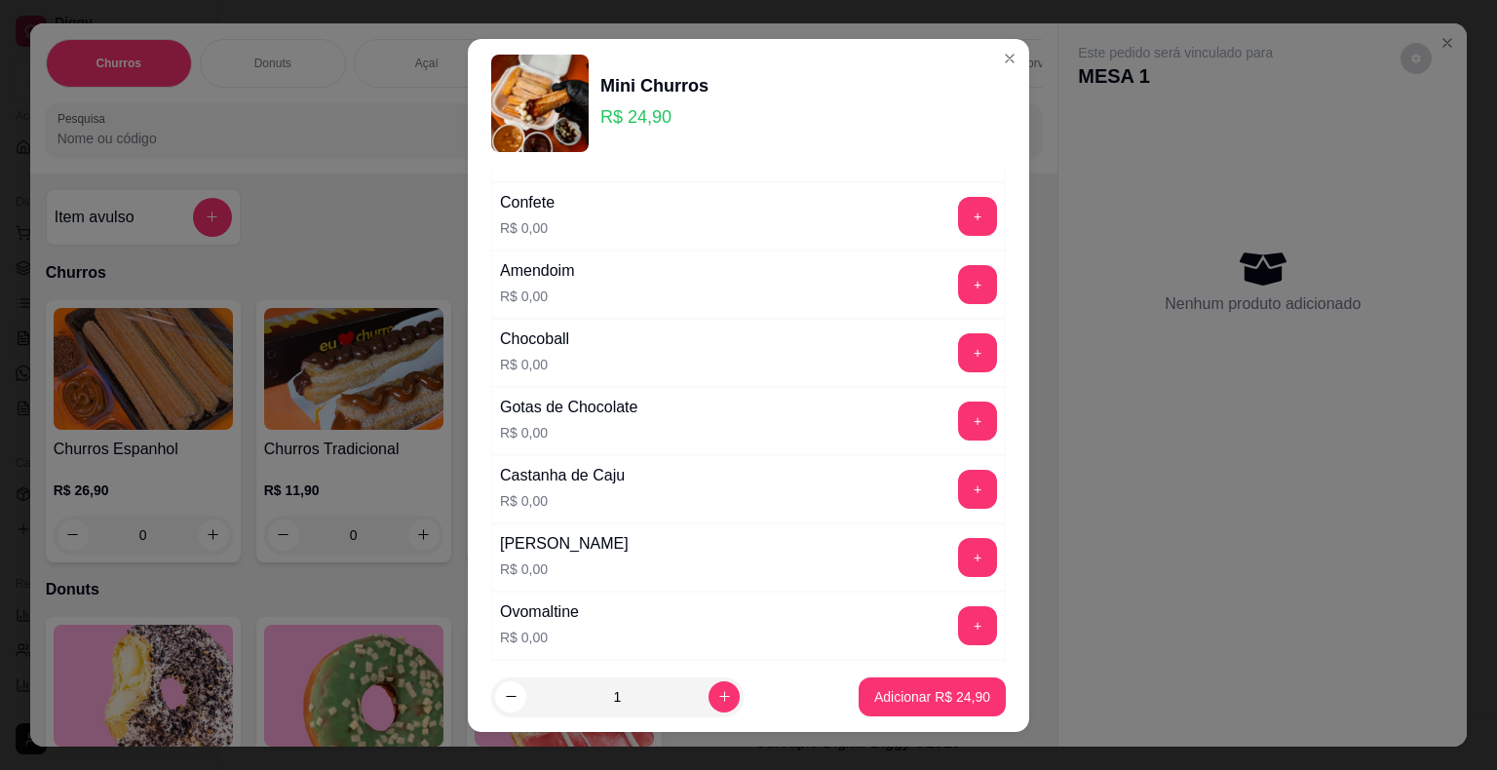
scroll to position [292, 0]
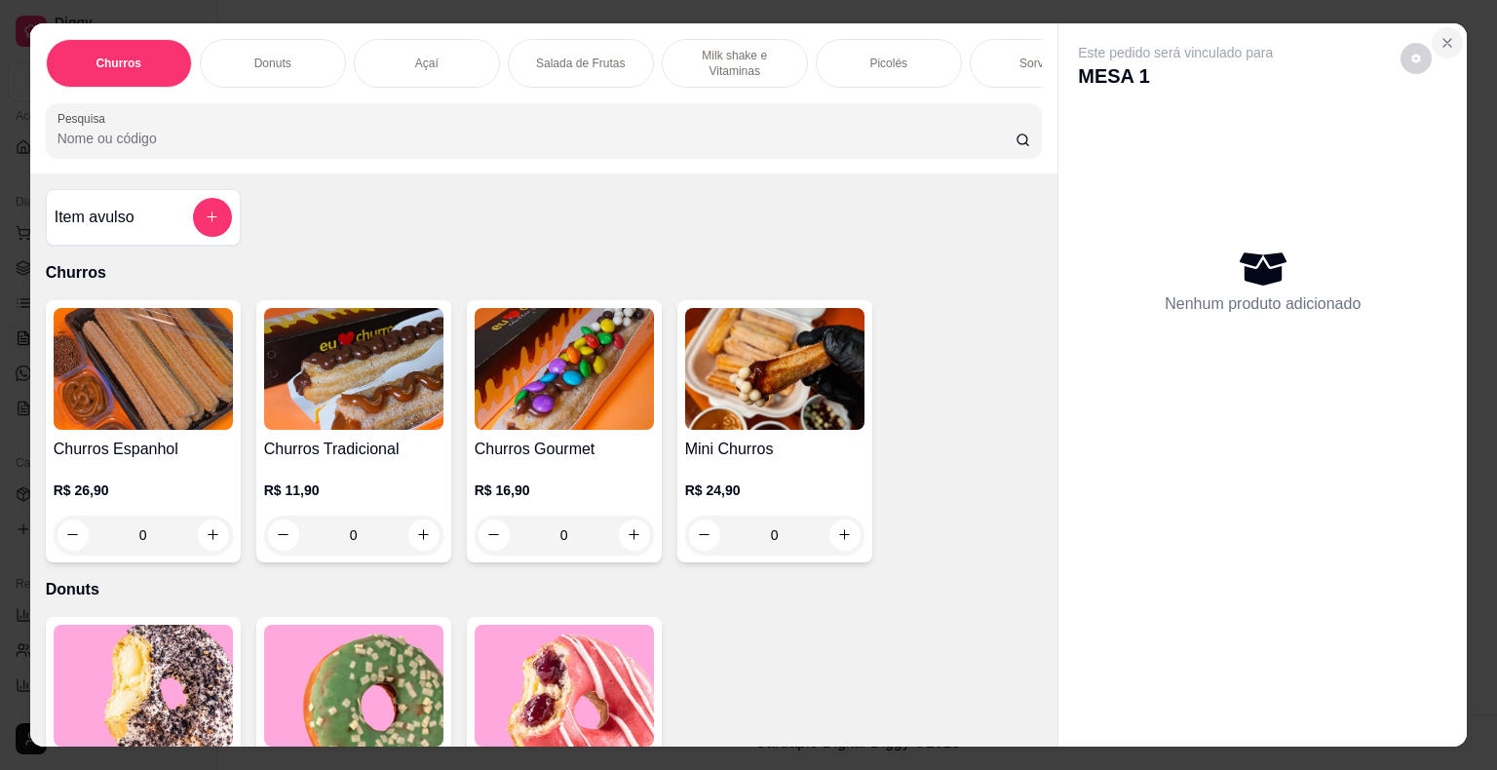
click at [1452, 31] on button "Close" at bounding box center [1447, 42] width 31 height 31
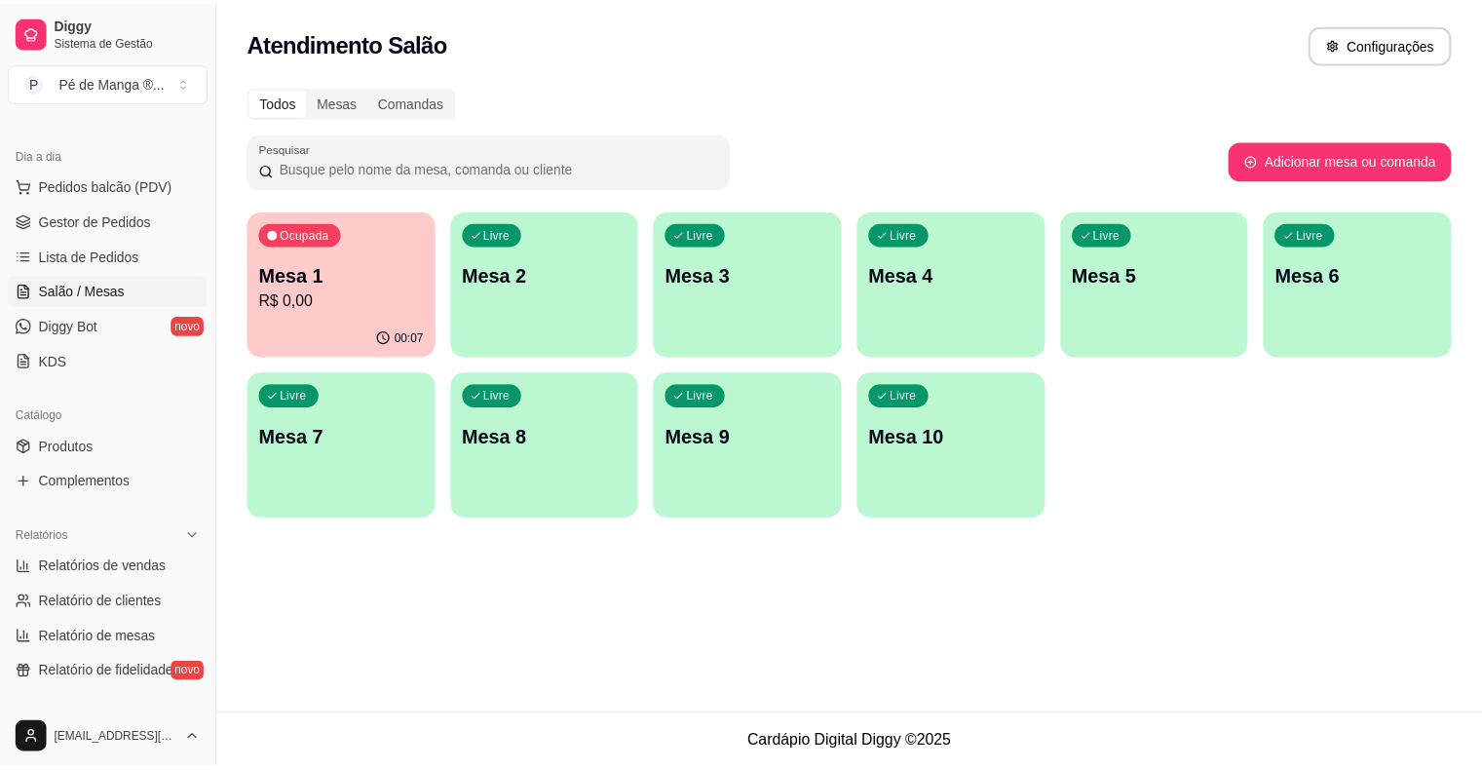
scroll to position [195, 0]
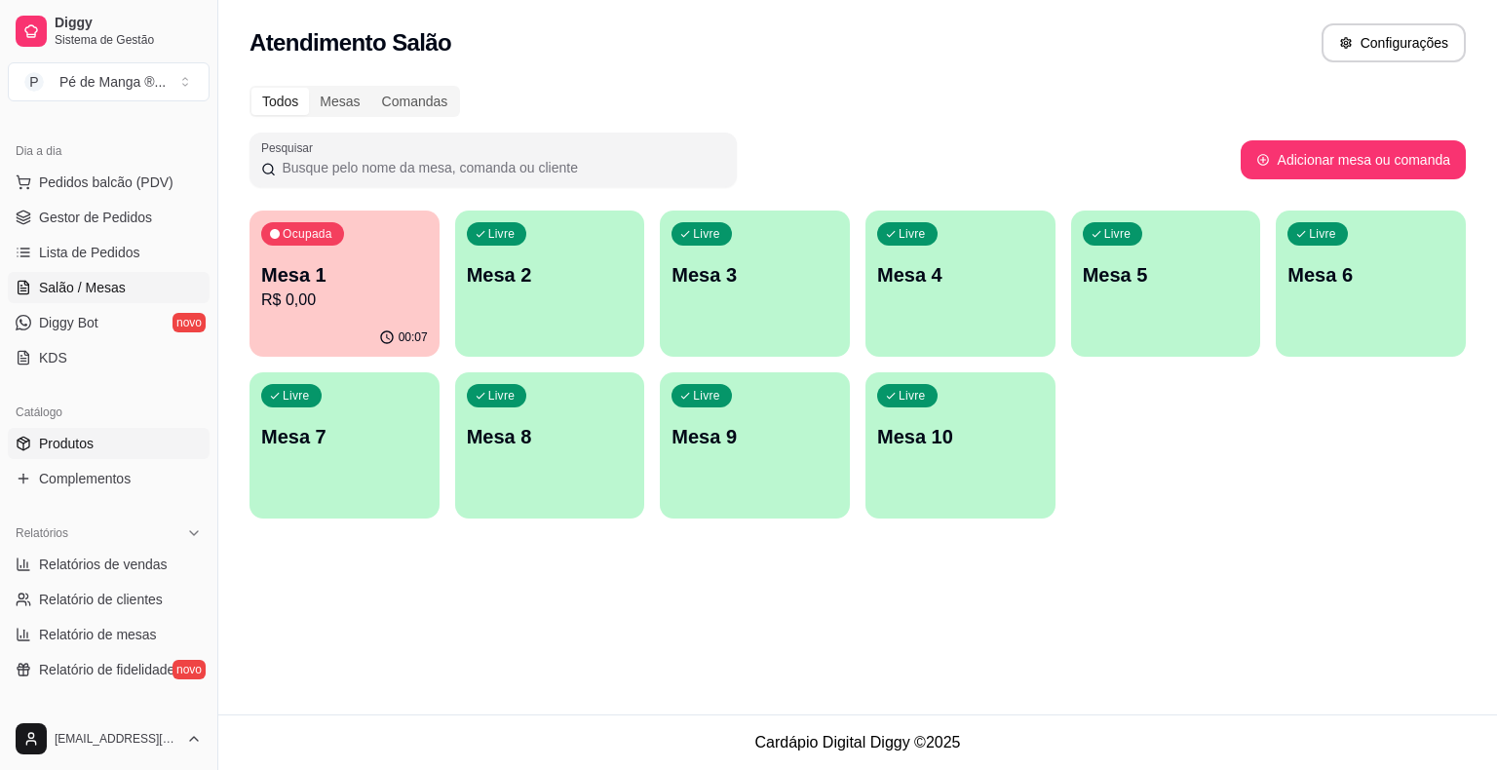
click at [133, 439] on link "Produtos" at bounding box center [109, 443] width 202 height 31
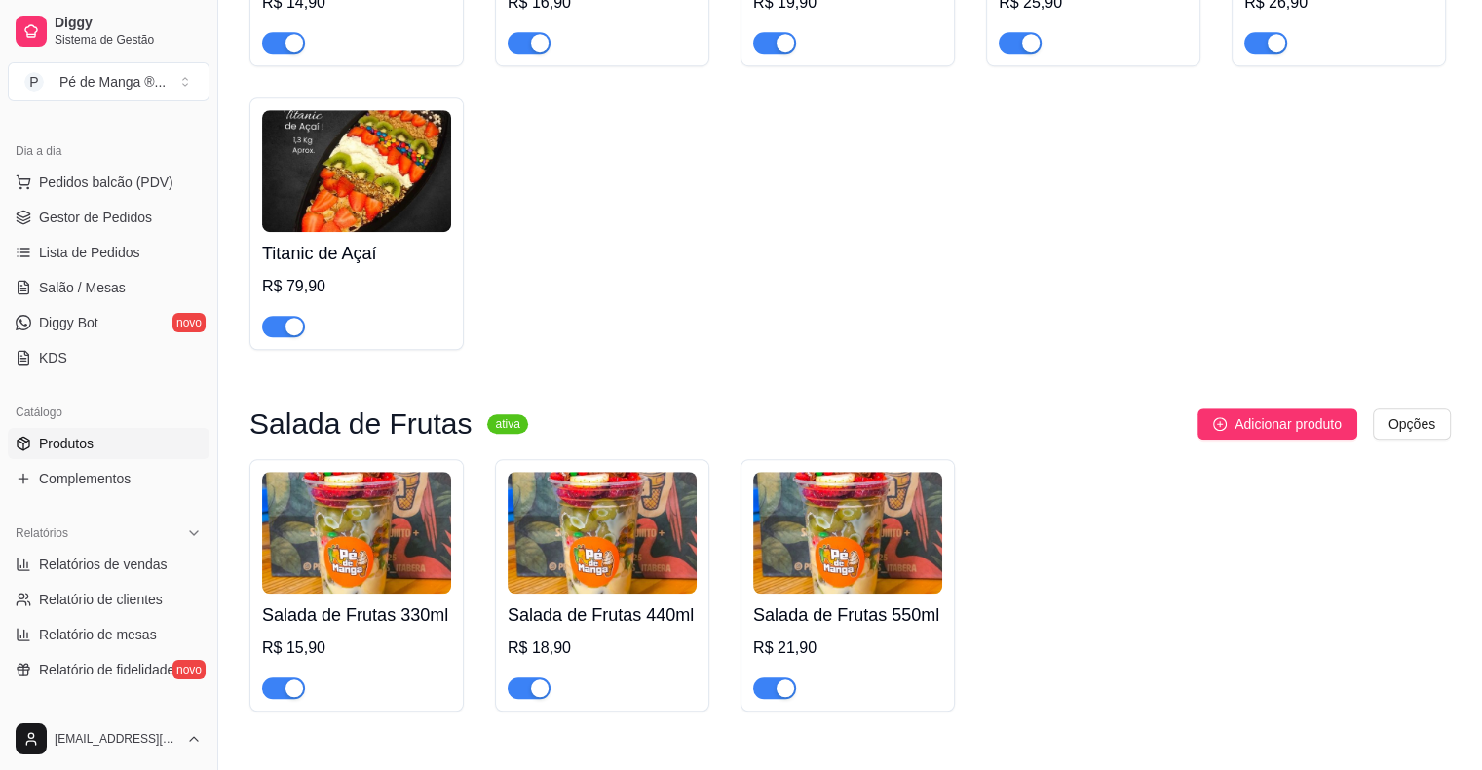
scroll to position [1072, 0]
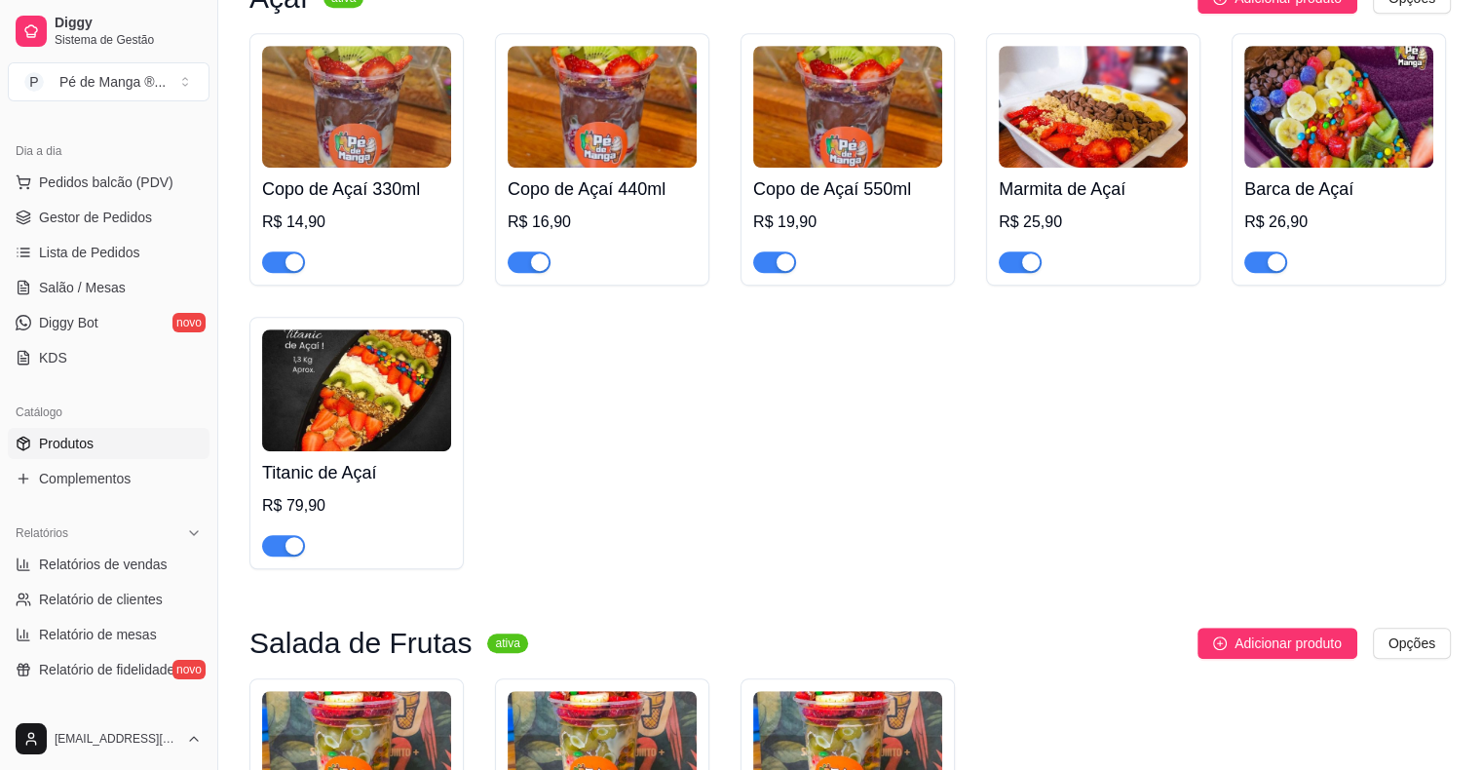
click at [367, 403] on img at bounding box center [356, 390] width 189 height 122
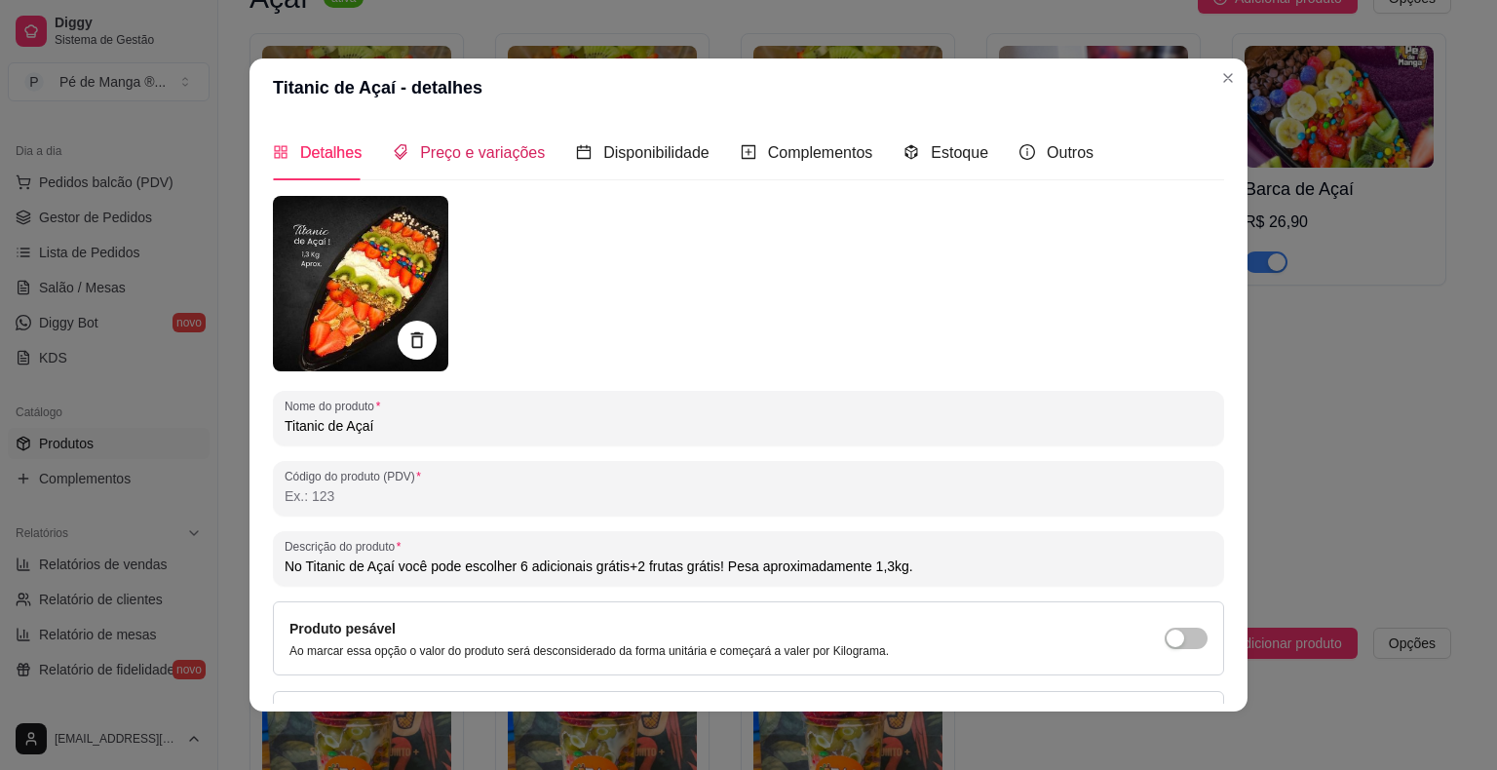
click at [432, 156] on span "Preço e variações" at bounding box center [482, 152] width 125 height 17
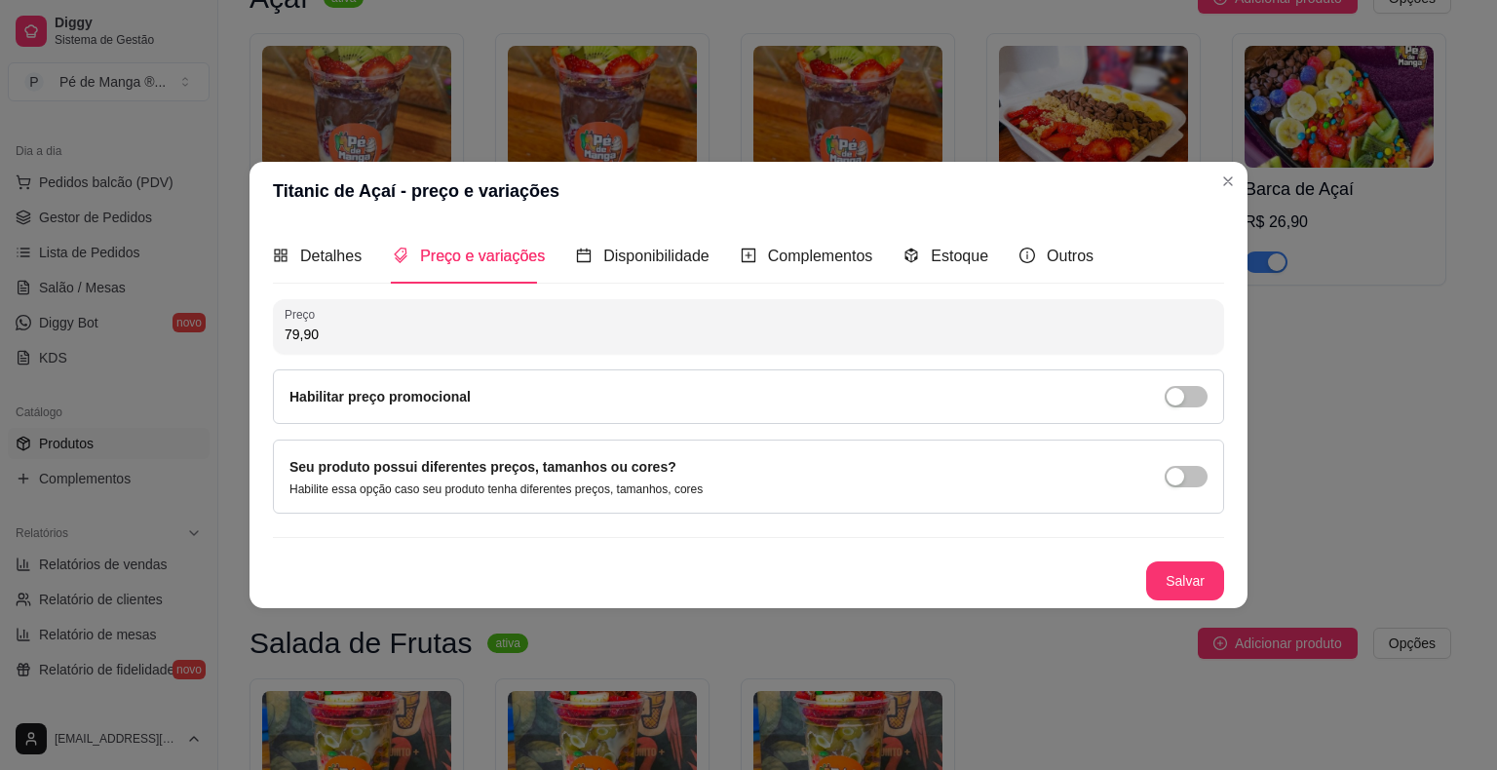
drag, startPoint x: 315, startPoint y: 347, endPoint x: 230, endPoint y: 349, distance: 84.8
click at [233, 347] on div "Titanic de Açaí - preço e variações Detalhes Preço e variações Disponibilidade …" at bounding box center [748, 385] width 1497 height 770
drag, startPoint x: 325, startPoint y: 332, endPoint x: 241, endPoint y: 336, distance: 84.9
click at [242, 335] on div "Titanic de Açaí - preço e variações Detalhes Preço e variações Disponibilidade …" at bounding box center [748, 385] width 1497 height 770
type input "69,90"
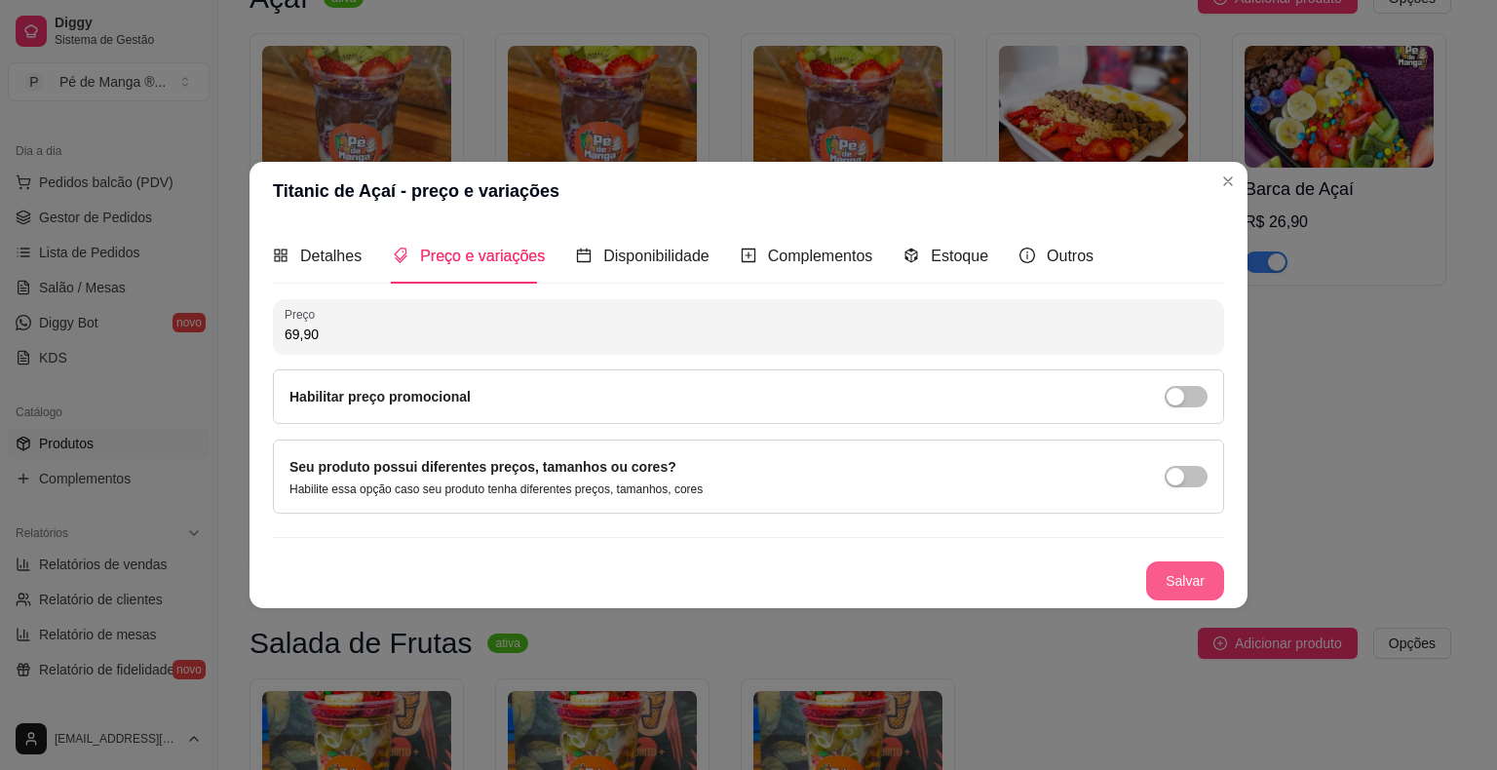
click at [1190, 588] on button "Salvar" at bounding box center [1185, 580] width 78 height 39
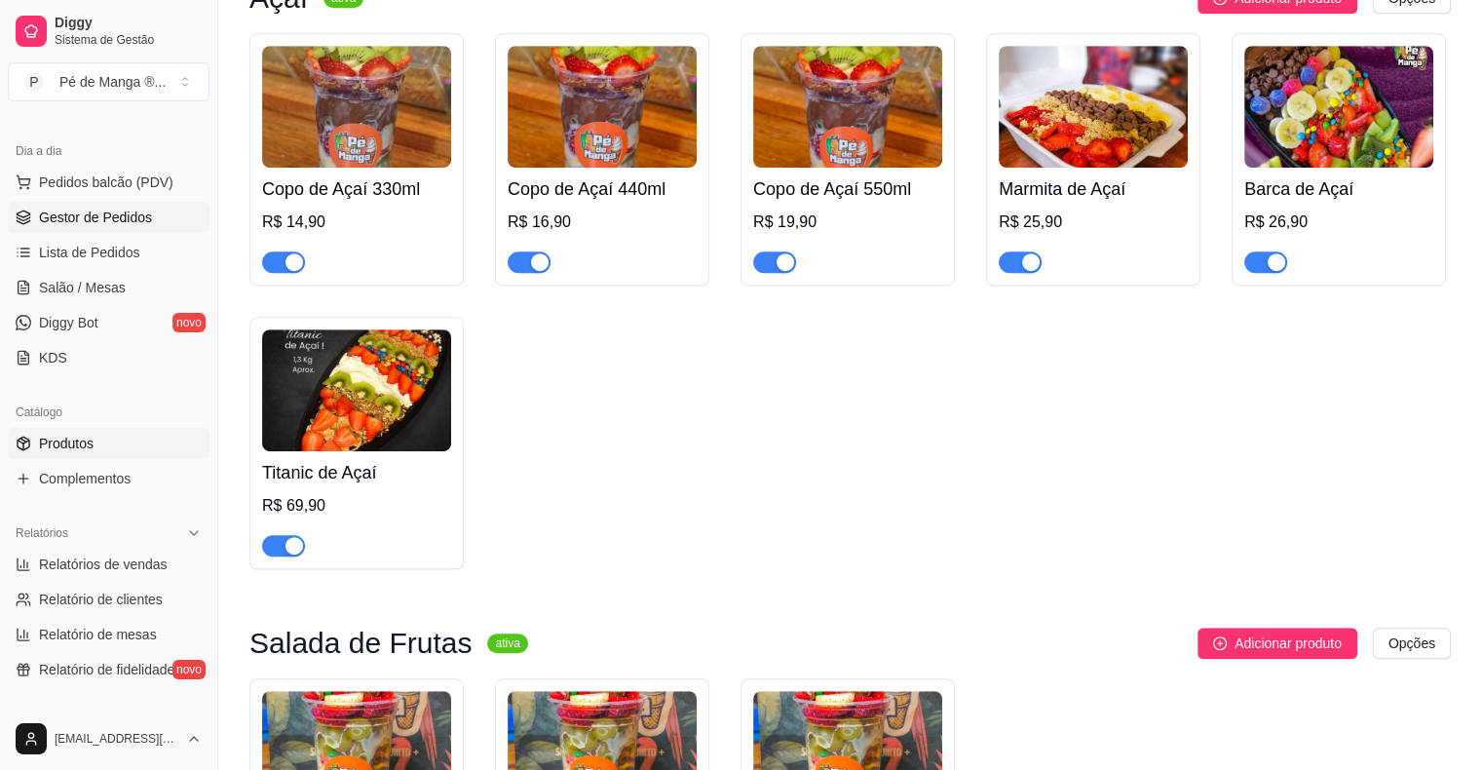
click at [164, 221] on link "Gestor de Pedidos" at bounding box center [109, 217] width 202 height 31
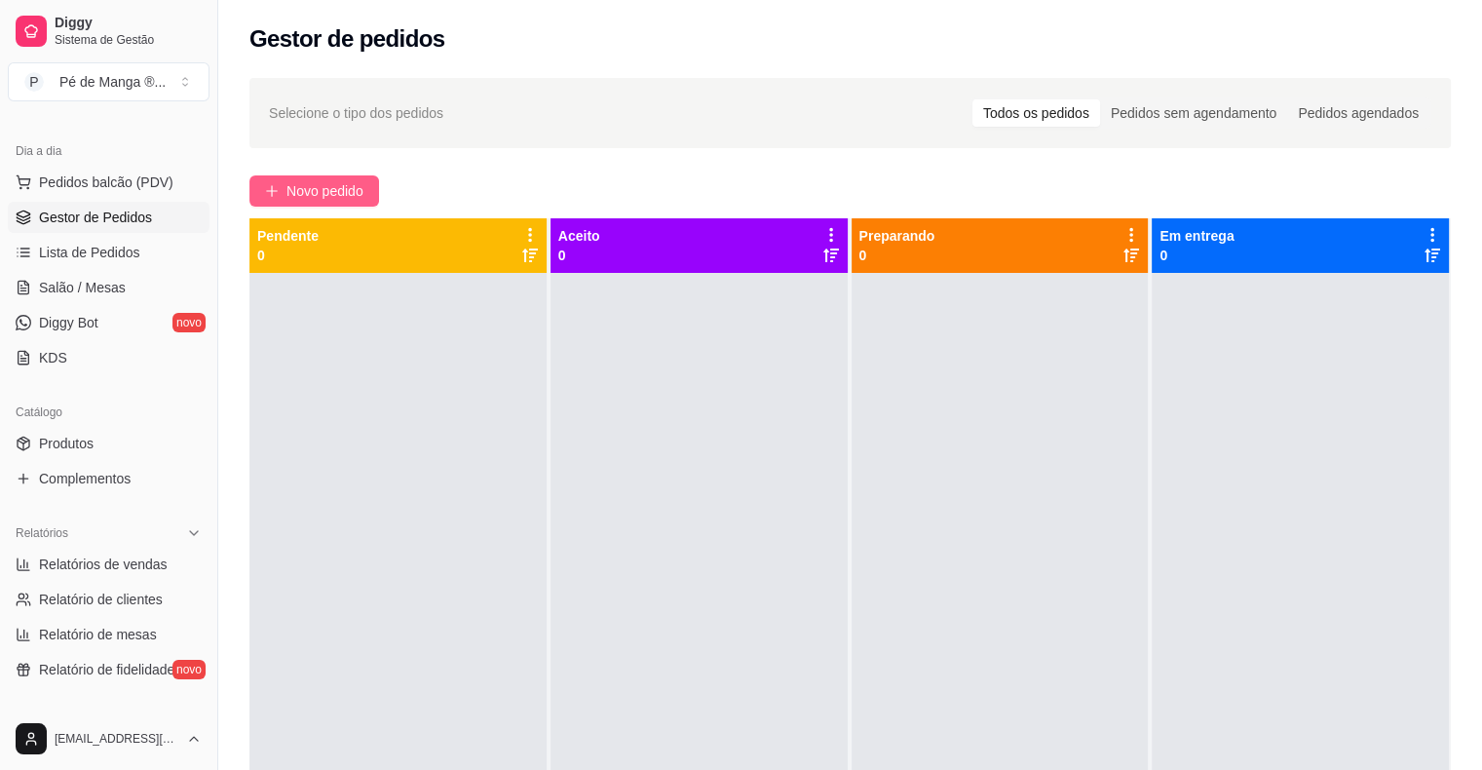
click at [339, 189] on span "Novo pedido" at bounding box center [324, 190] width 77 height 21
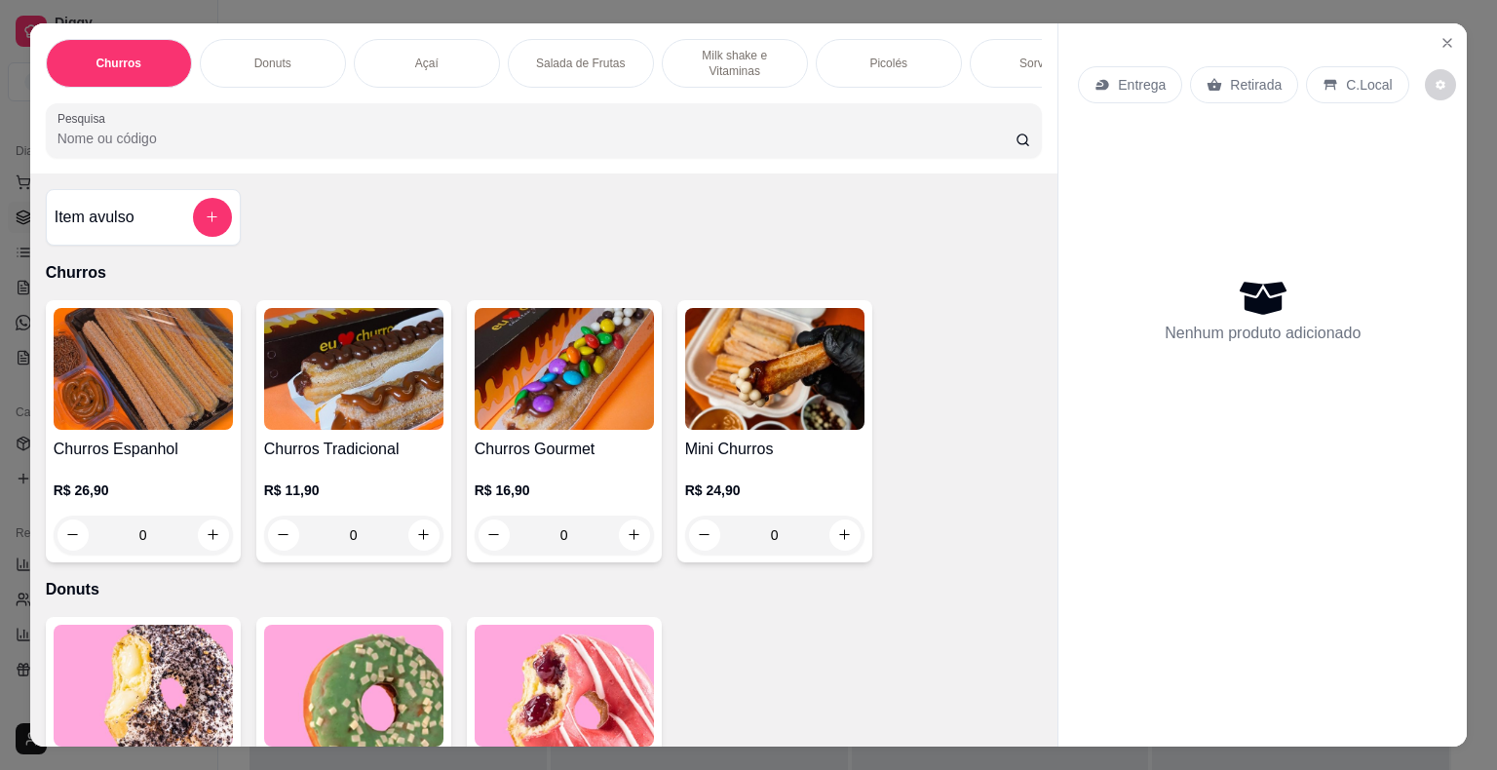
click at [764, 61] on p "Milk shake e Vitaminas" at bounding box center [734, 63] width 113 height 31
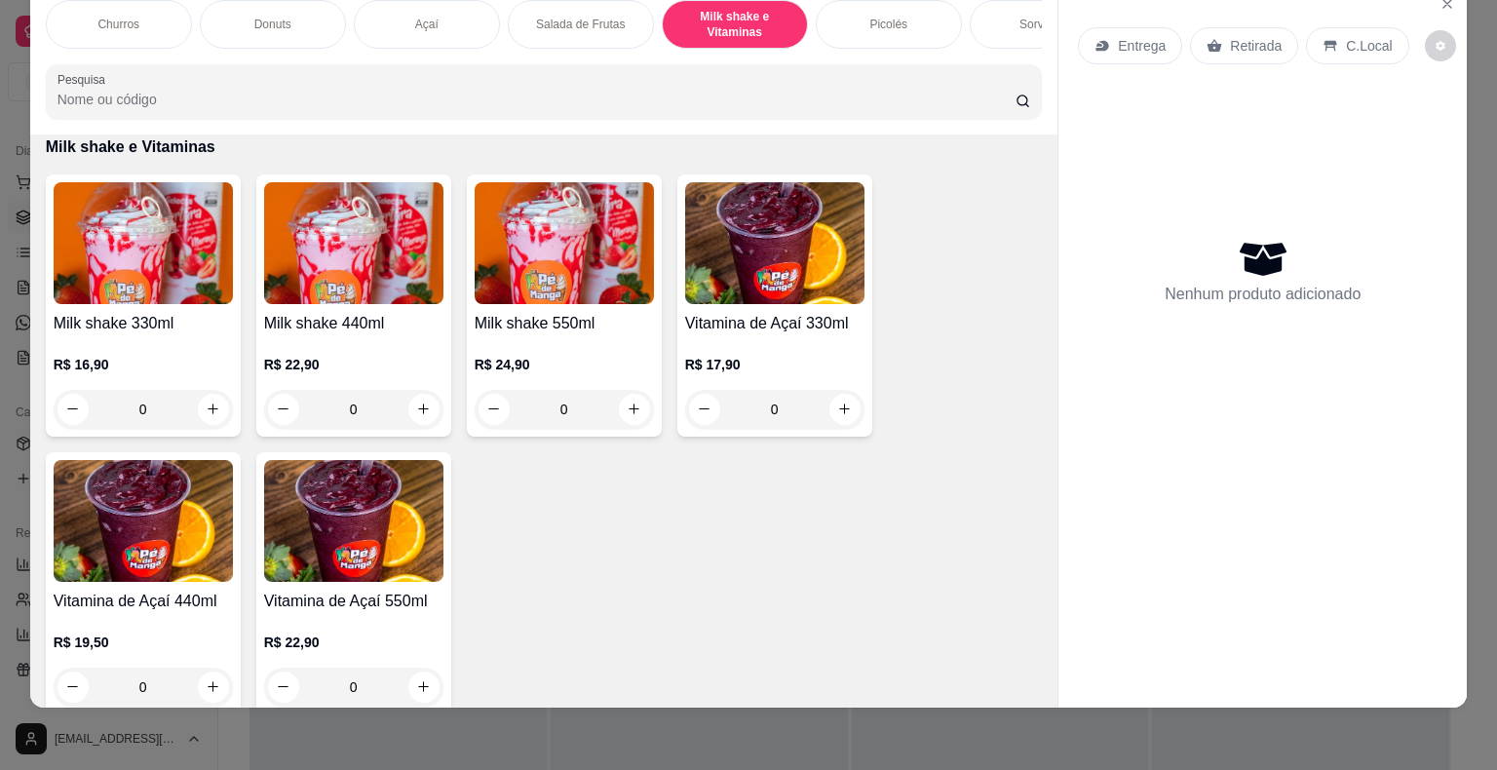
click at [96, 294] on img at bounding box center [143, 243] width 179 height 122
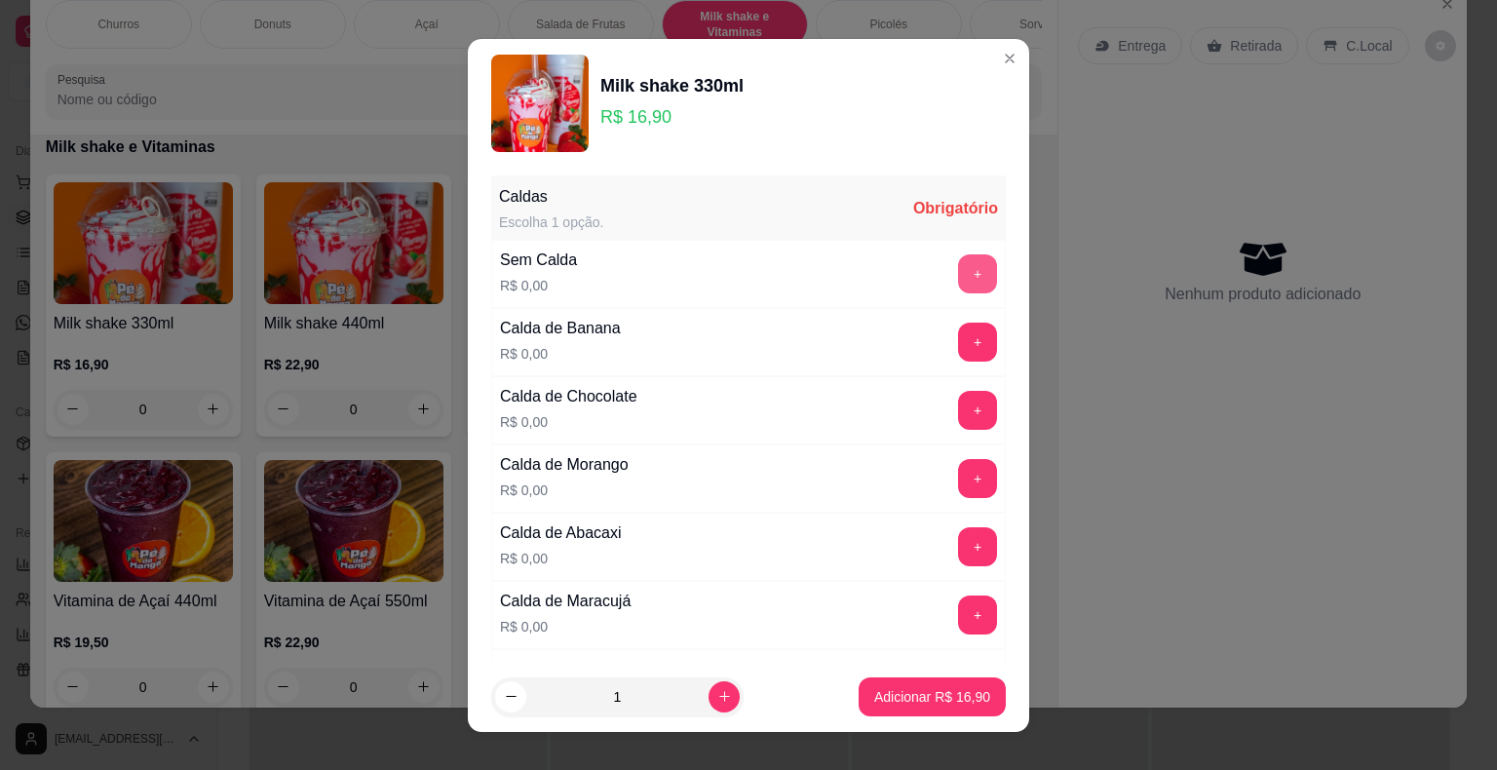
click at [958, 275] on button "+" at bounding box center [977, 273] width 39 height 39
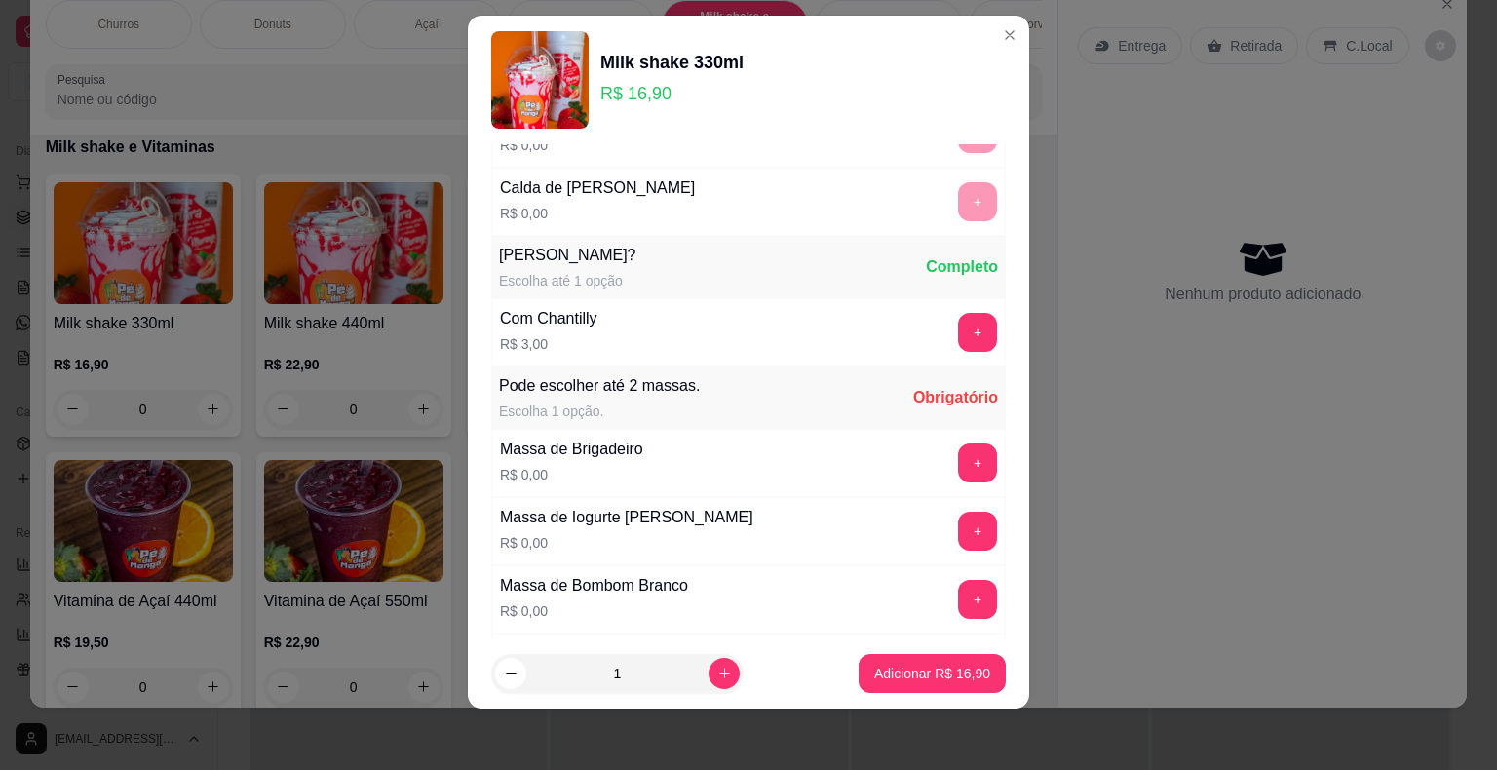
scroll to position [690, 0]
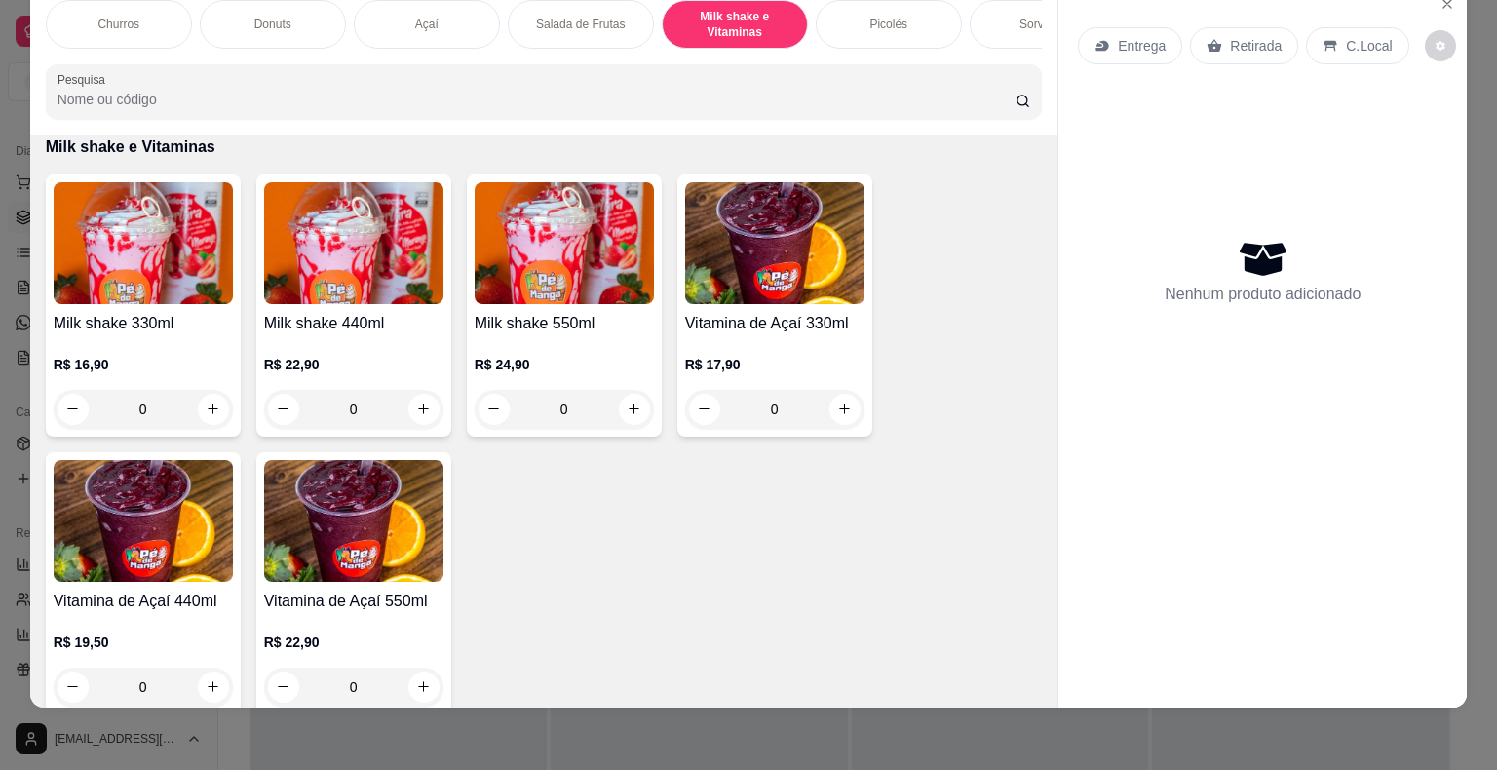
click at [1413, 59] on div "Entrega Retirada C.Local Nenhum produto adicionado" at bounding box center [1262, 237] width 369 height 450
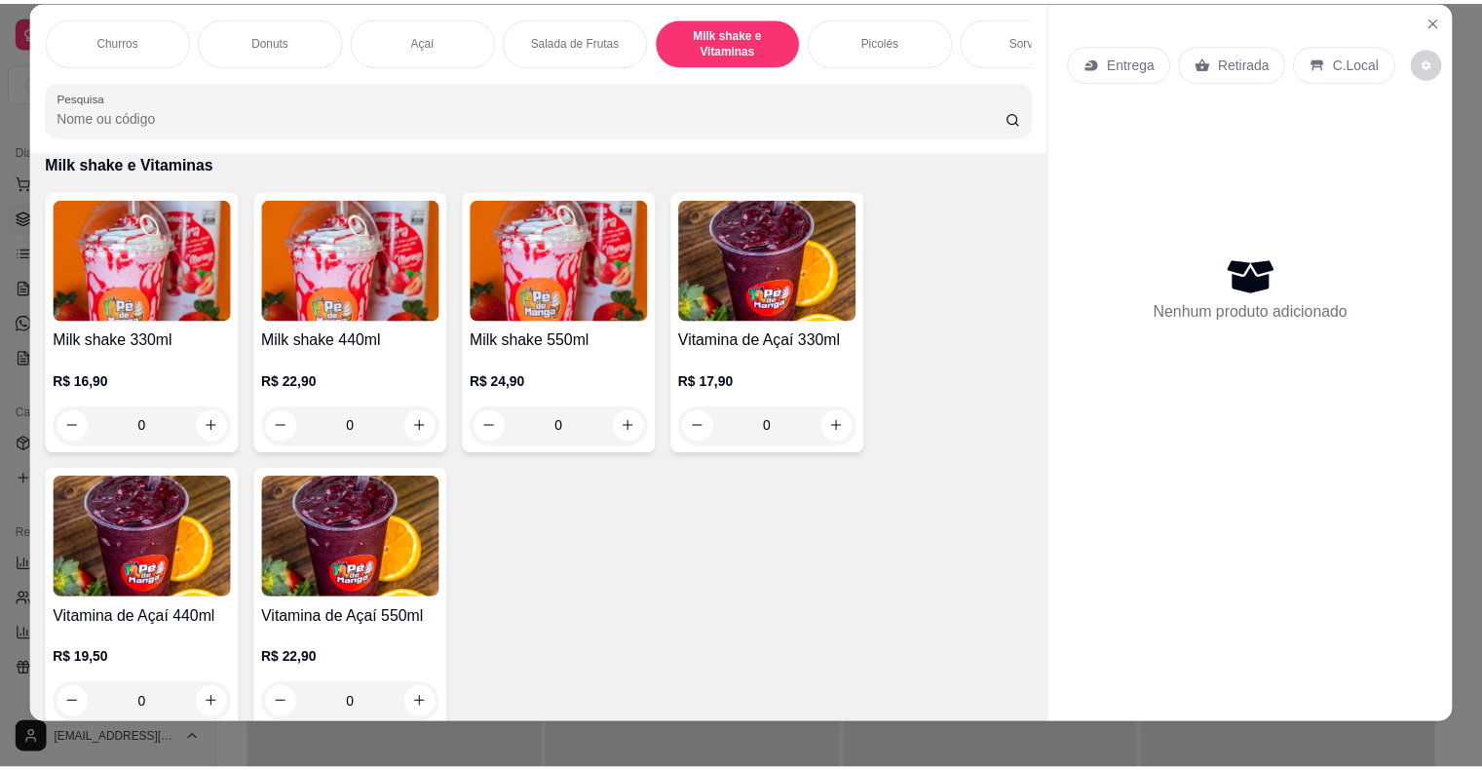
scroll to position [0, 0]
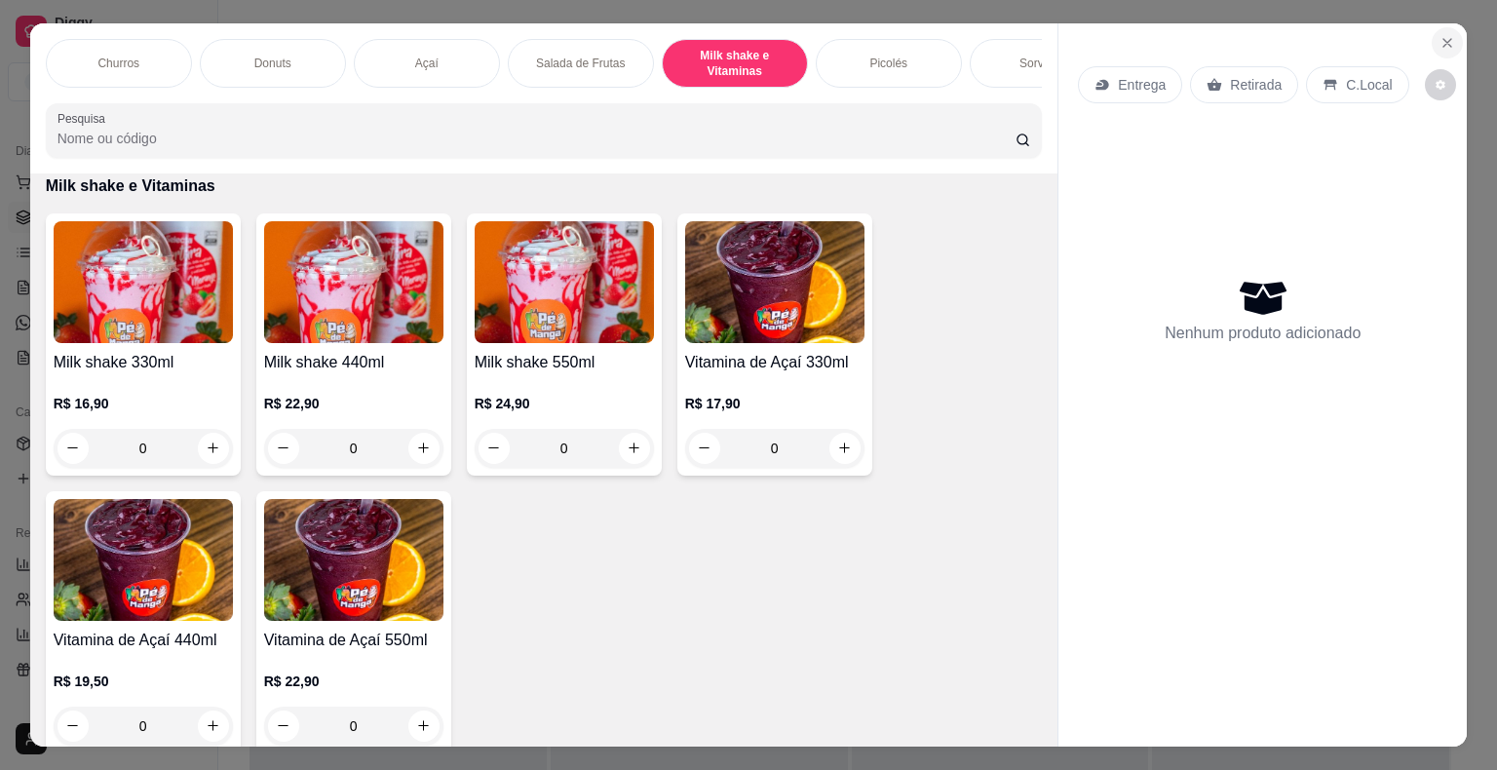
click at [1443, 39] on icon "Close" at bounding box center [1447, 43] width 8 height 8
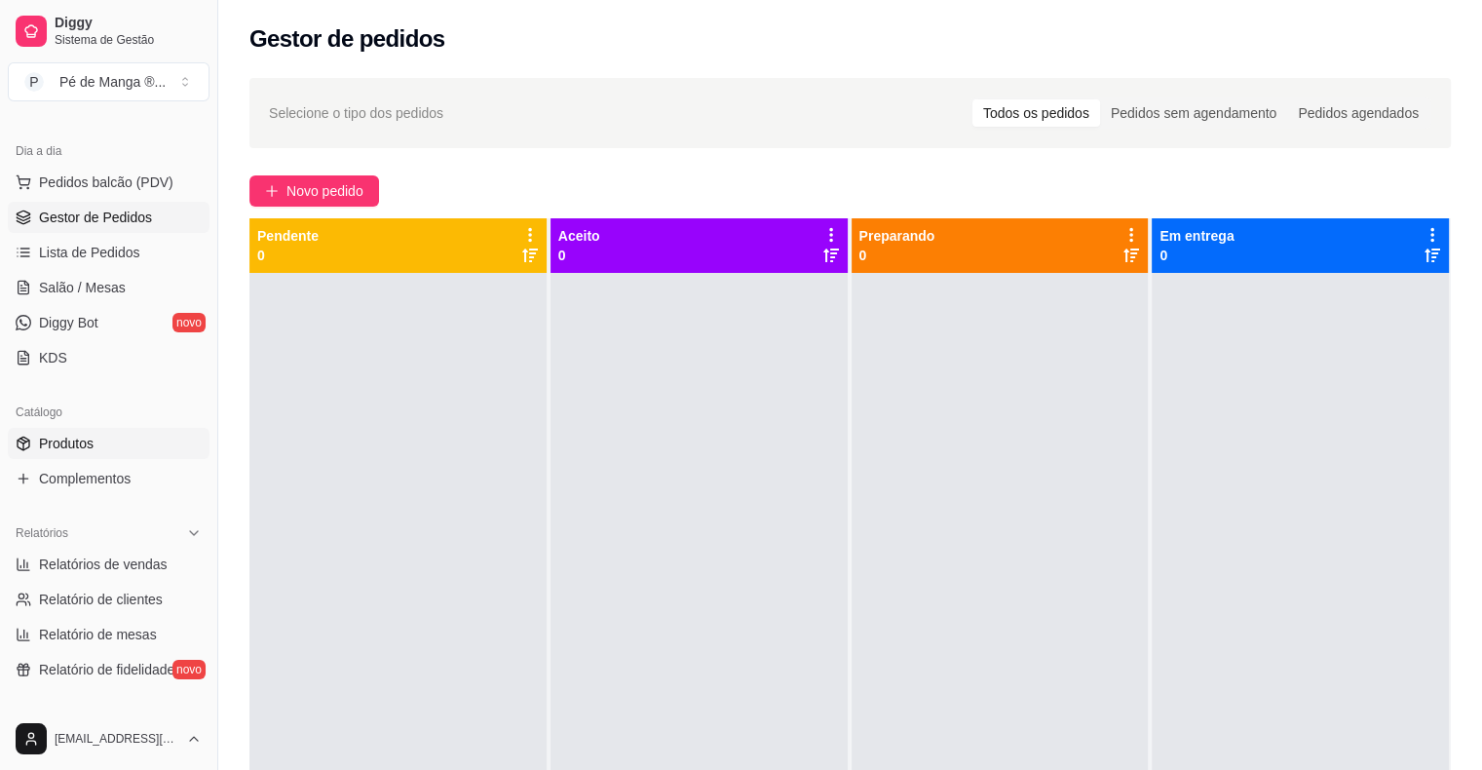
click at [115, 440] on link "Produtos" at bounding box center [109, 443] width 202 height 31
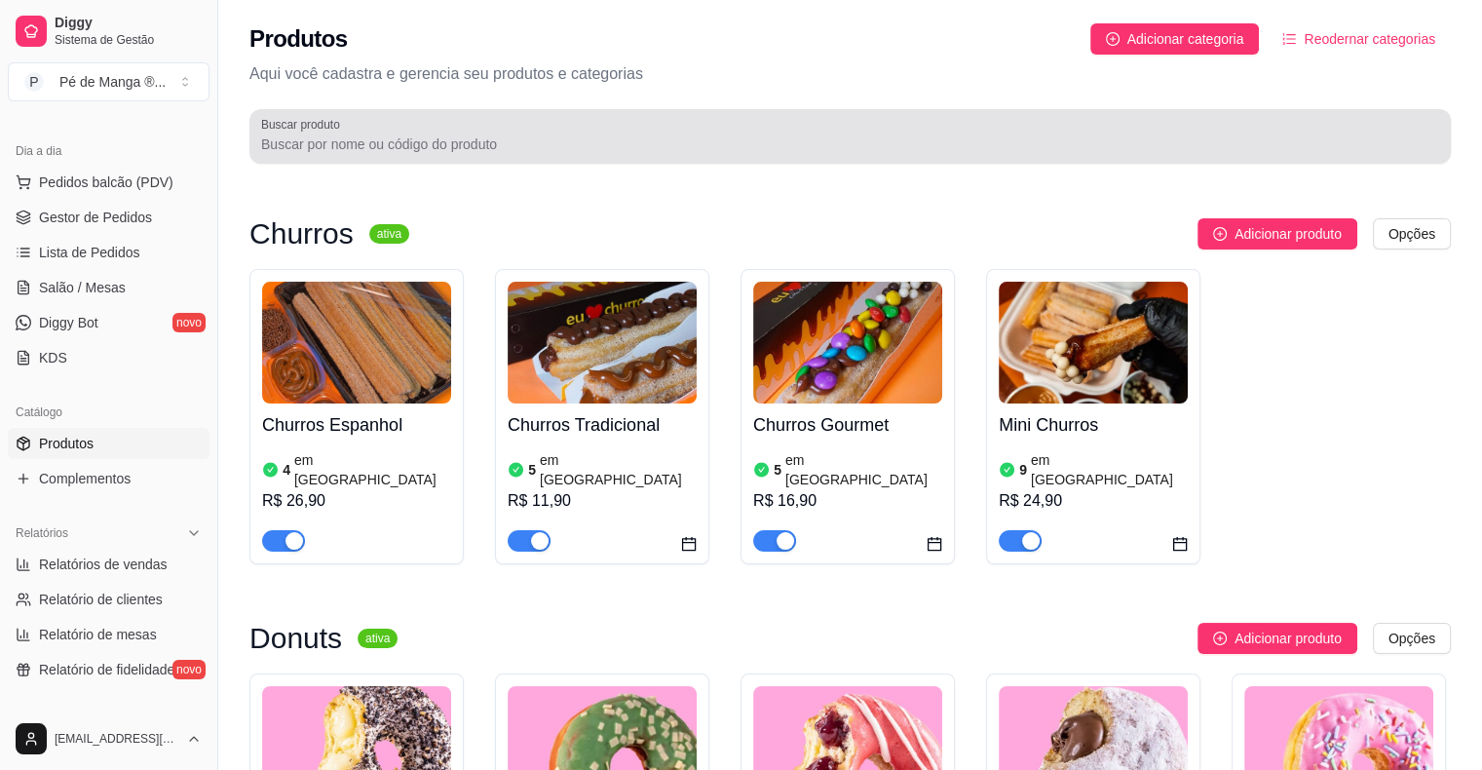
click at [533, 151] on input "Buscar produto" at bounding box center [850, 143] width 1178 height 19
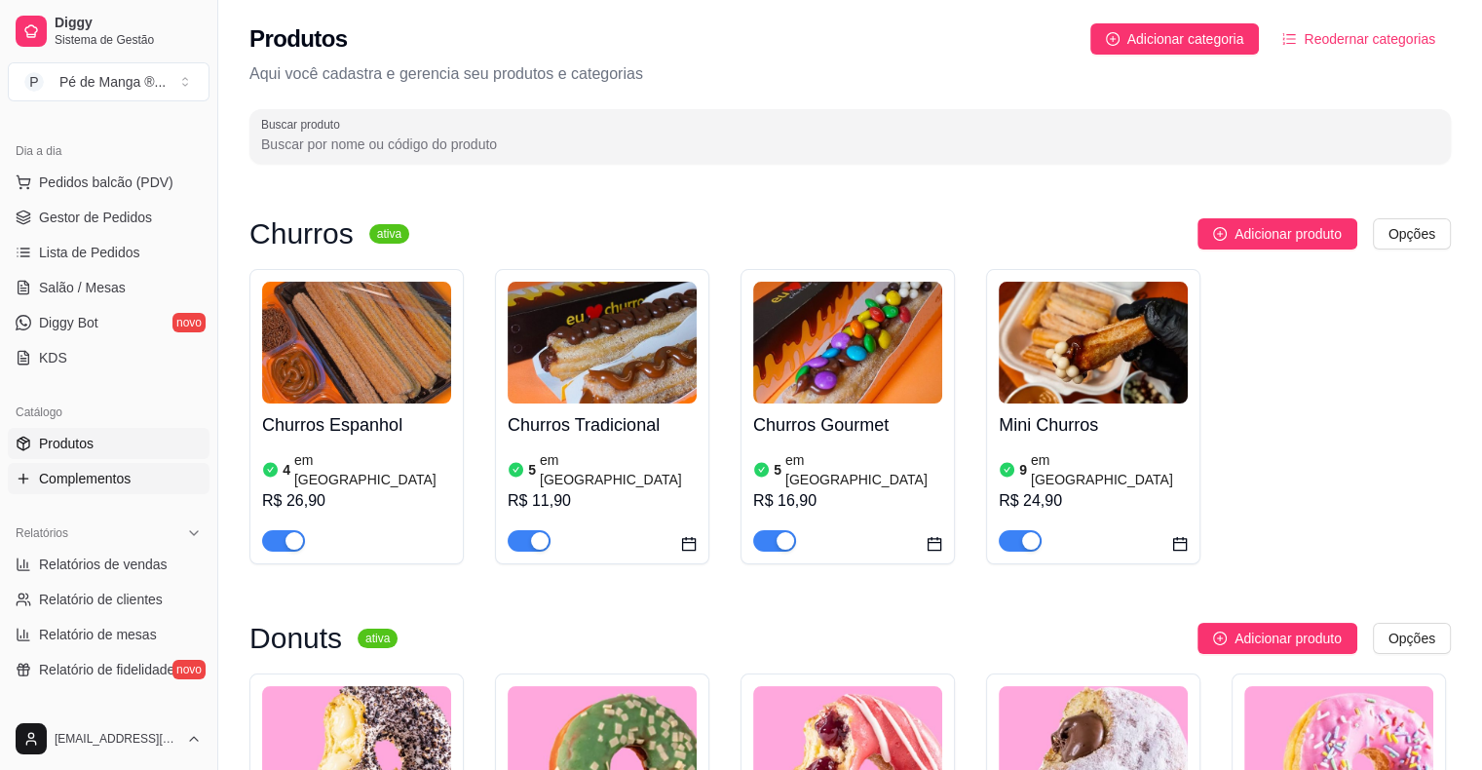
click at [183, 490] on link "Complementos" at bounding box center [109, 478] width 202 height 31
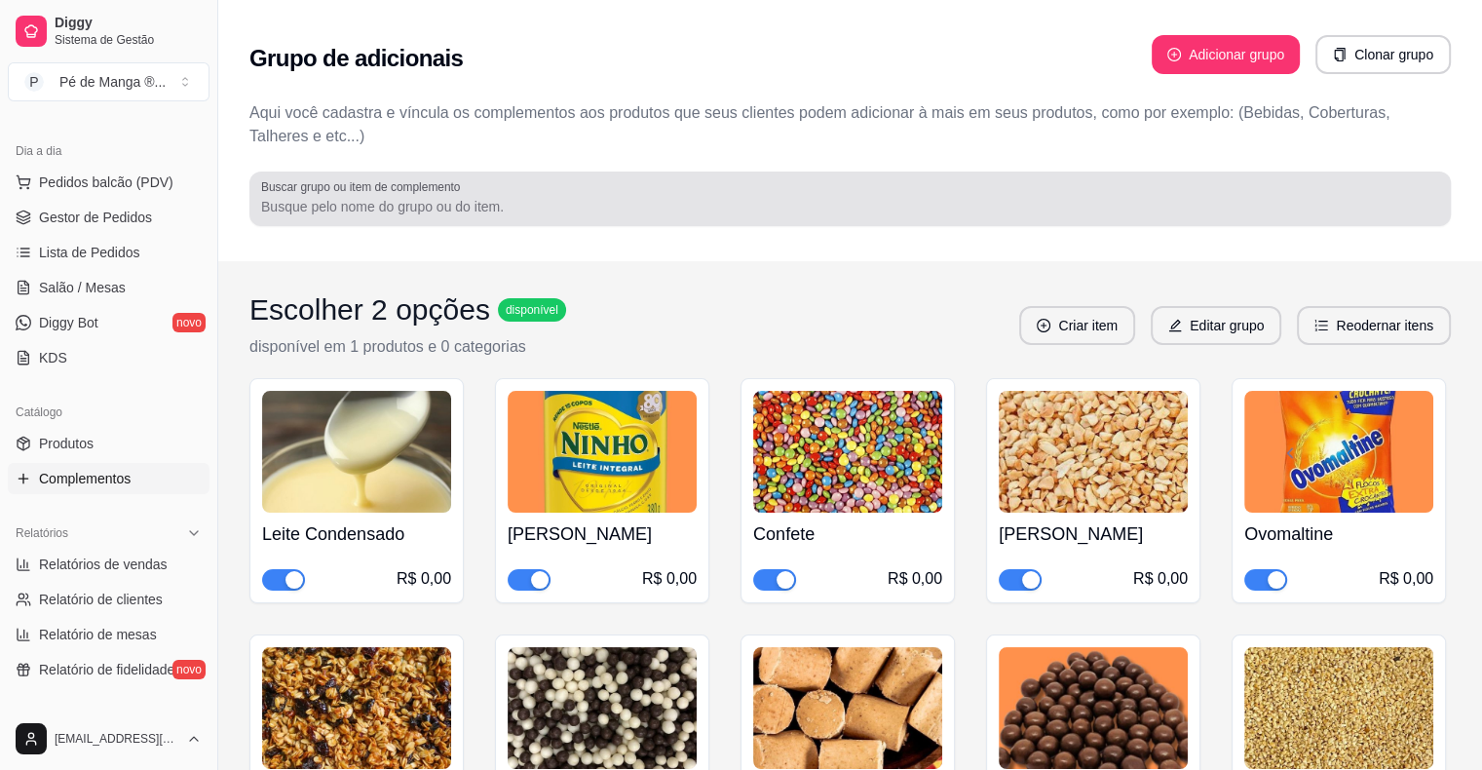
click at [649, 192] on div at bounding box center [850, 198] width 1178 height 39
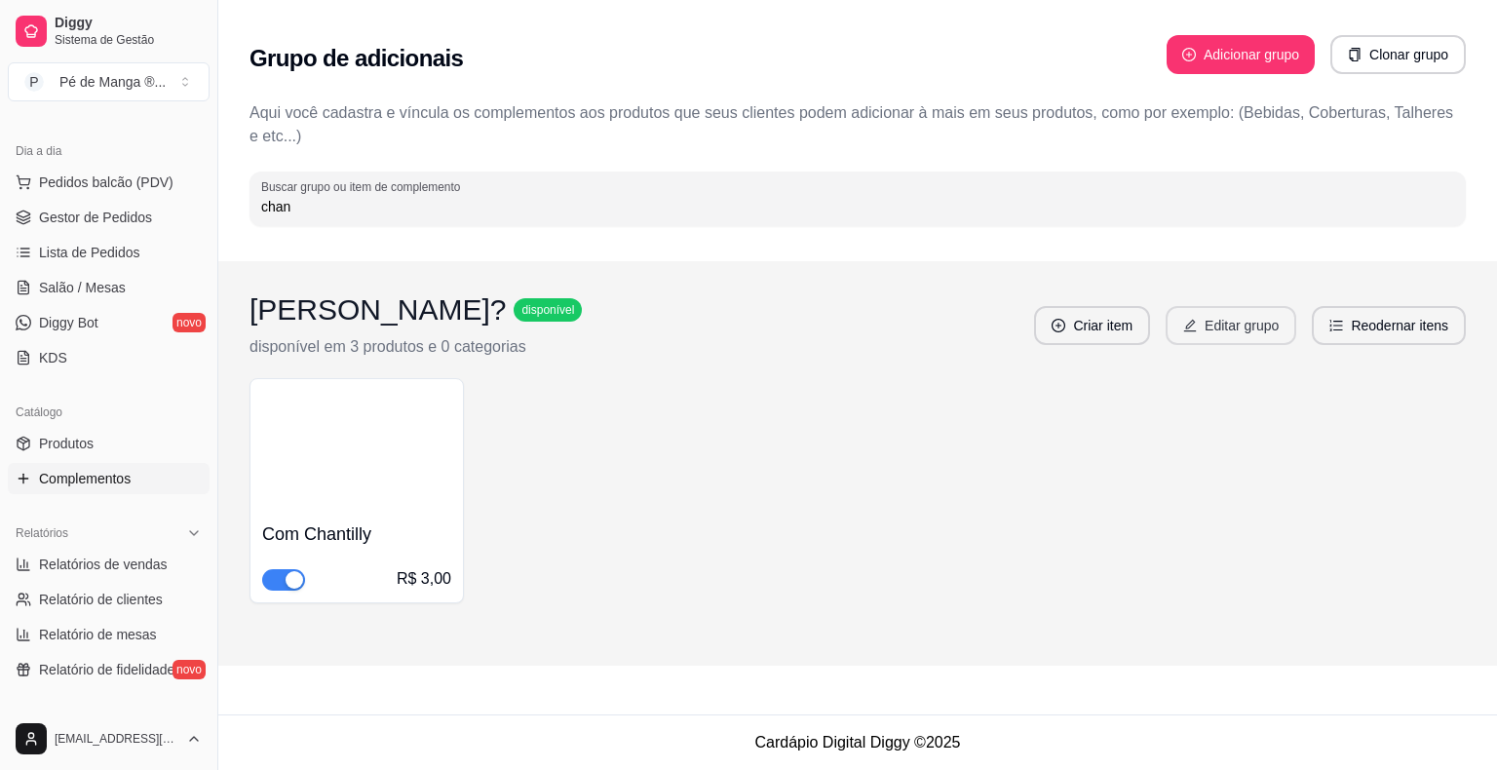
type input "chan"
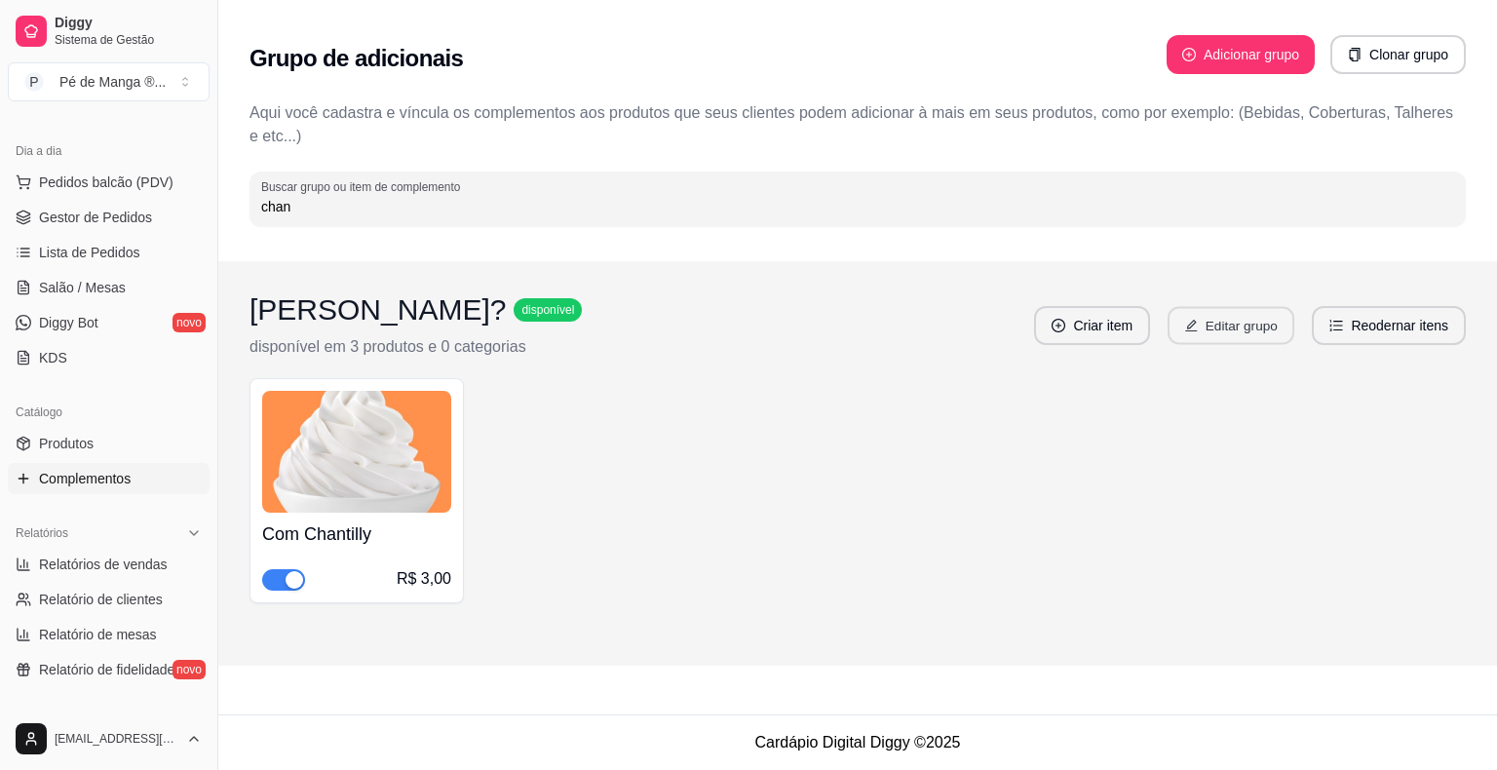
click at [1215, 332] on button "Editar grupo" at bounding box center [1230, 326] width 127 height 38
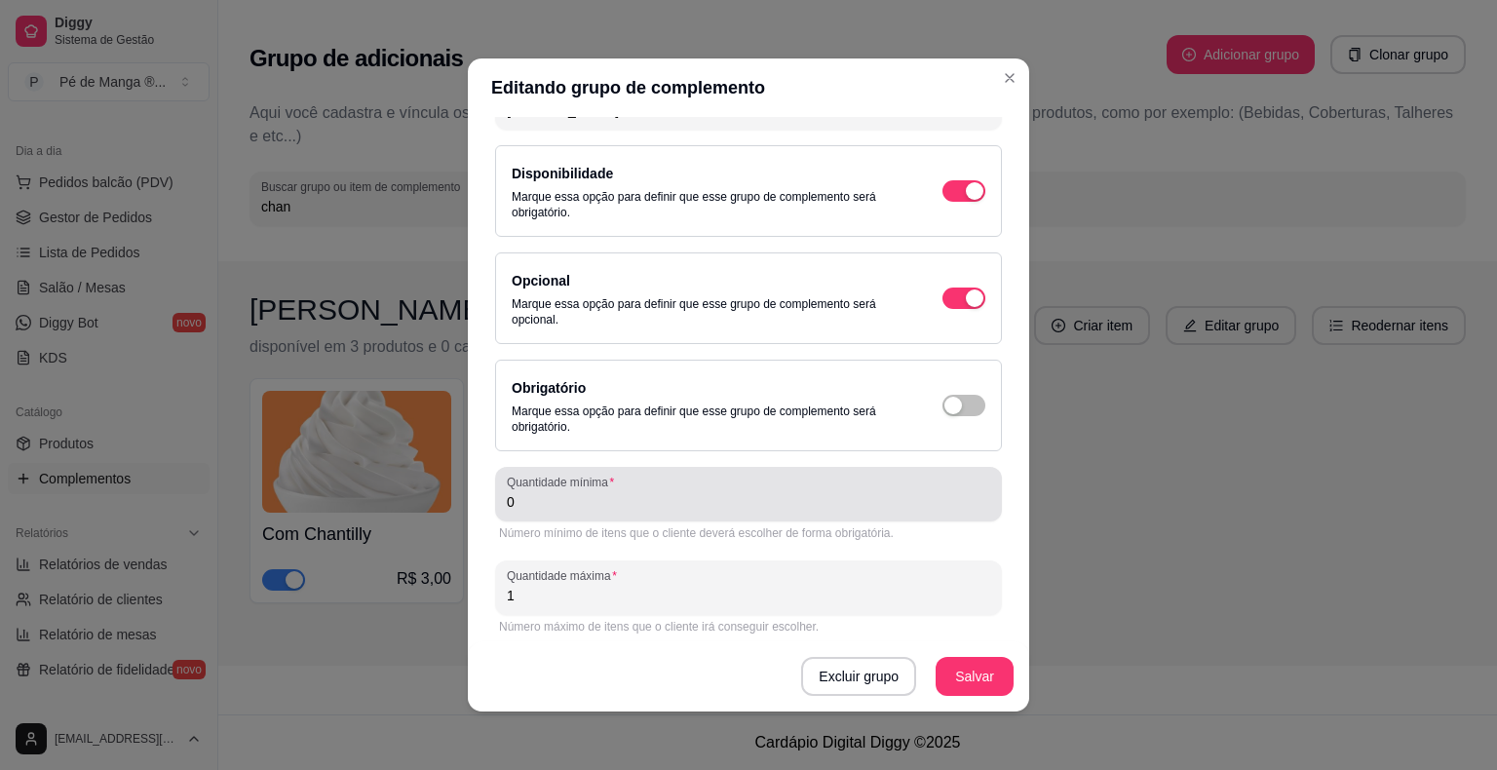
scroll to position [119, 0]
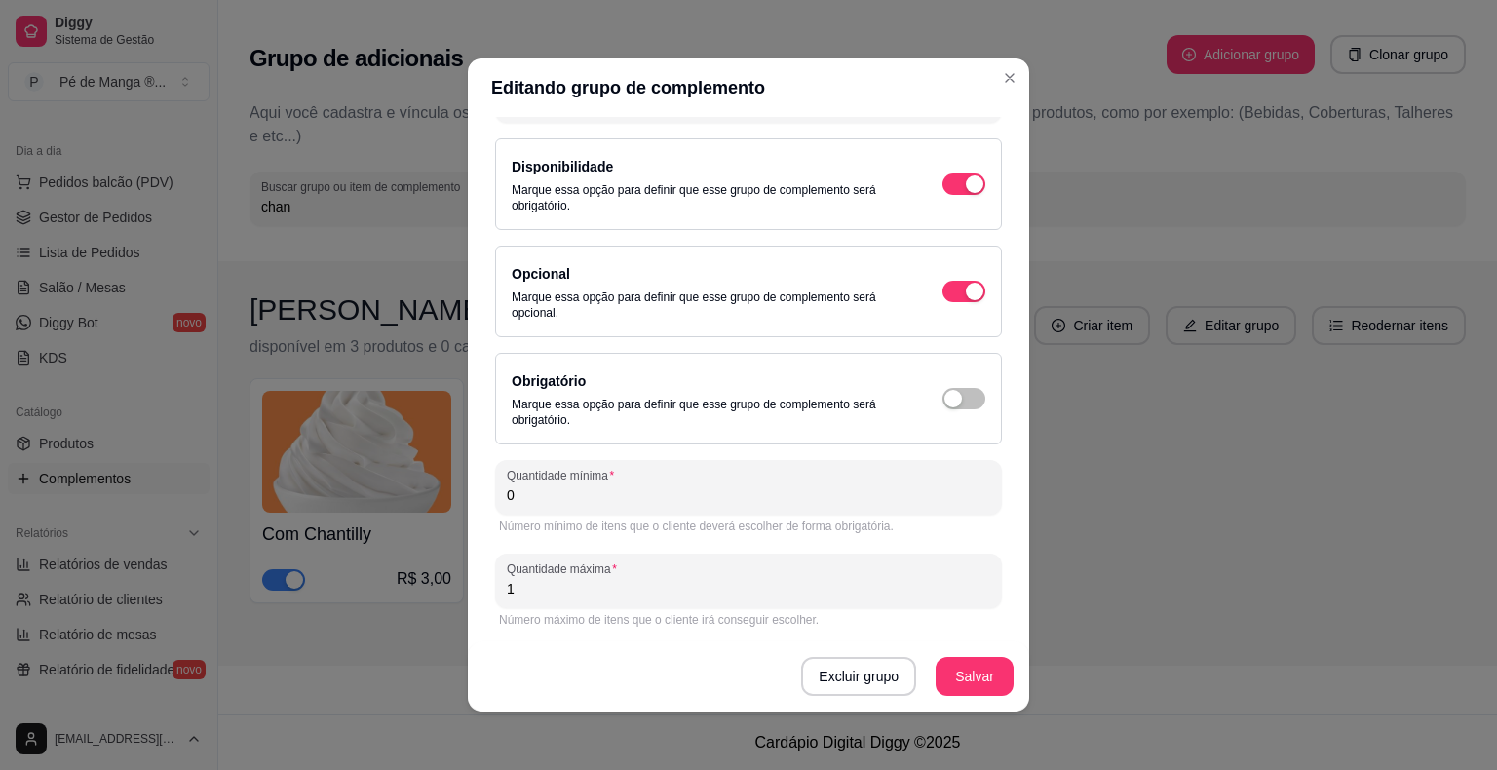
drag, startPoint x: 686, startPoint y: 592, endPoint x: 426, endPoint y: 622, distance: 261.9
click at [427, 622] on div "Editando grupo de complemento Detalhes do grupo Itens Vincular produtos Vincula…" at bounding box center [748, 385] width 1497 height 770
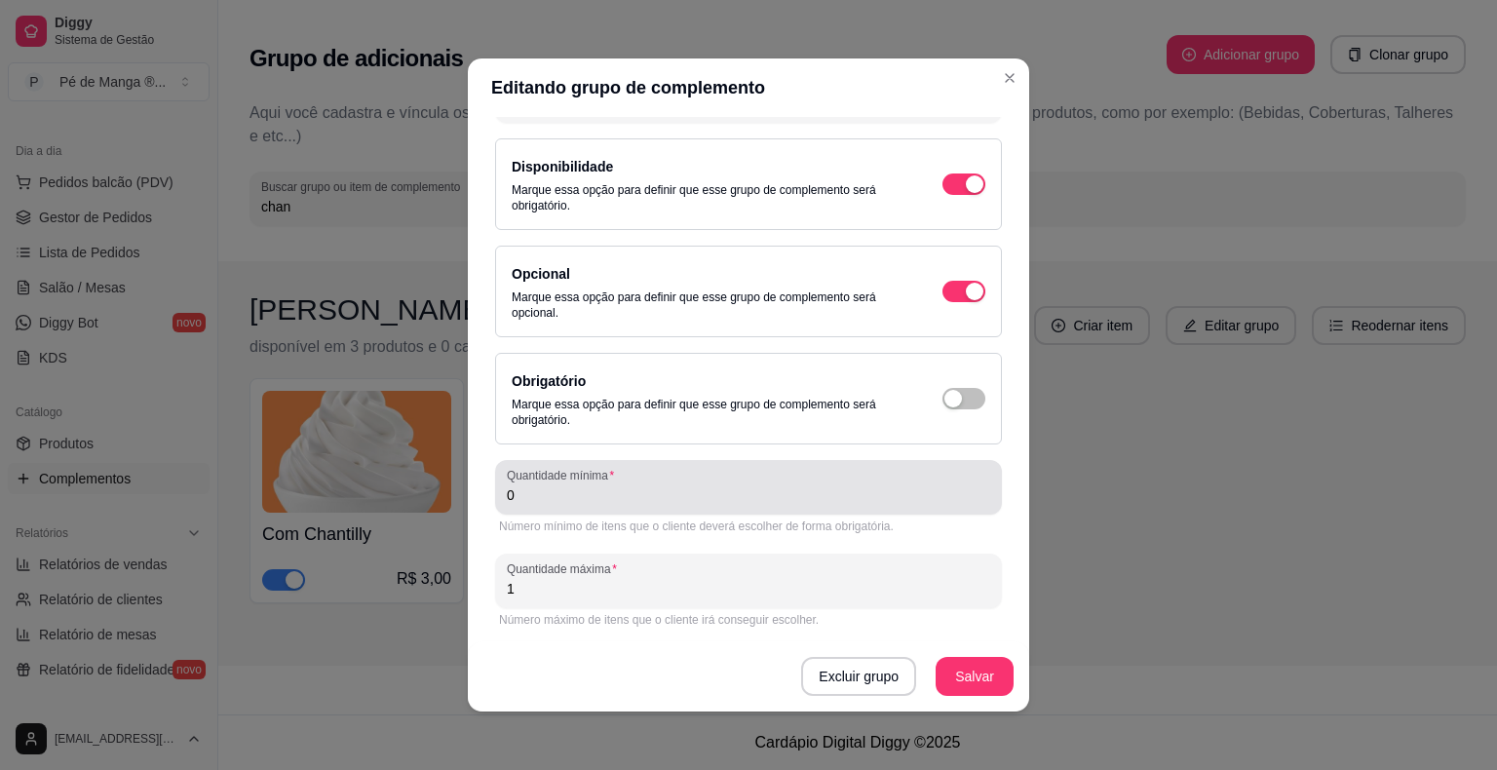
click at [542, 501] on input "0" at bounding box center [748, 494] width 483 height 19
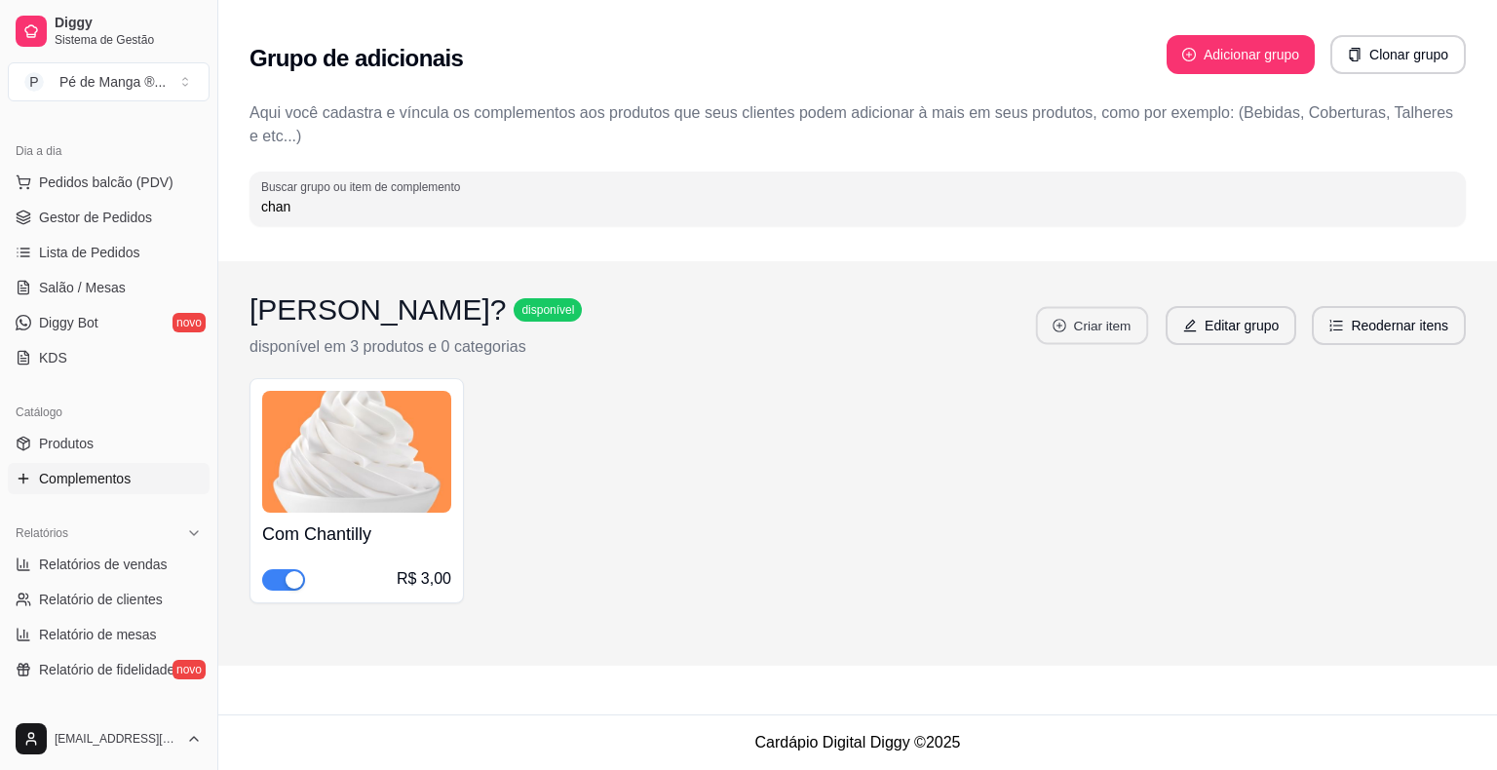
click at [1127, 329] on button "Criar item" at bounding box center [1092, 326] width 112 height 38
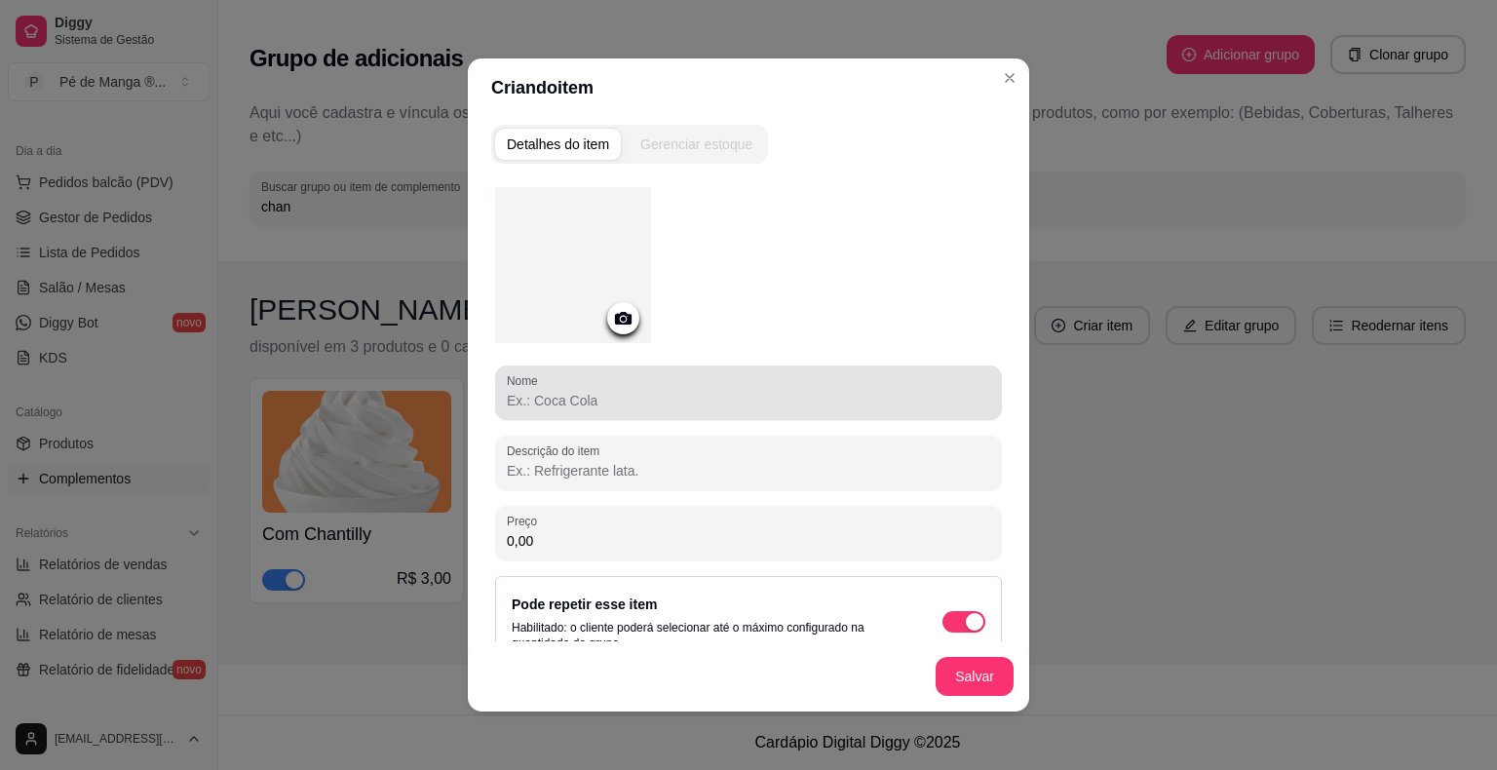
click at [816, 391] on input "Nome" at bounding box center [748, 400] width 483 height 19
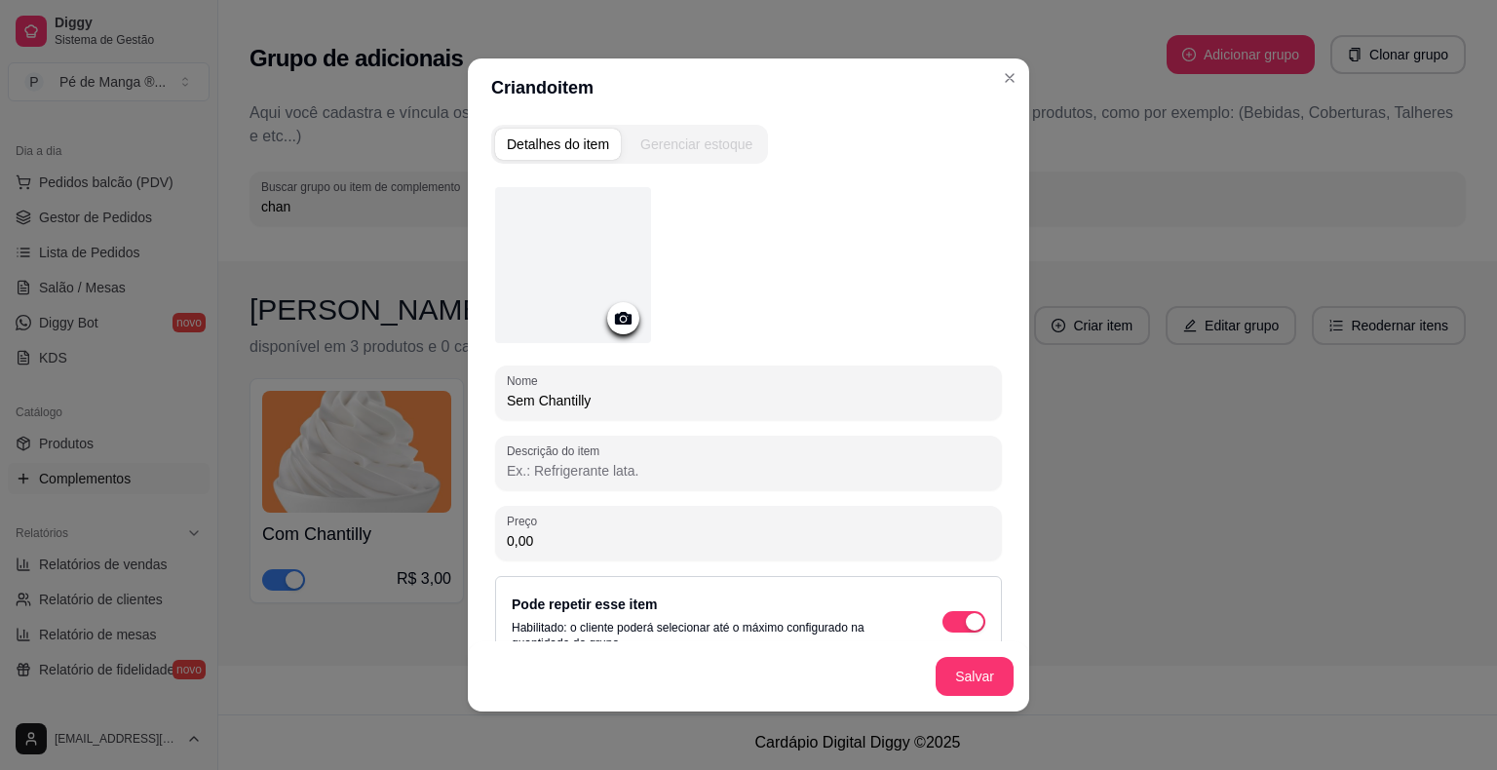
type input "Sem Chantilly"
click at [971, 684] on button "Salvar" at bounding box center [974, 677] width 76 height 38
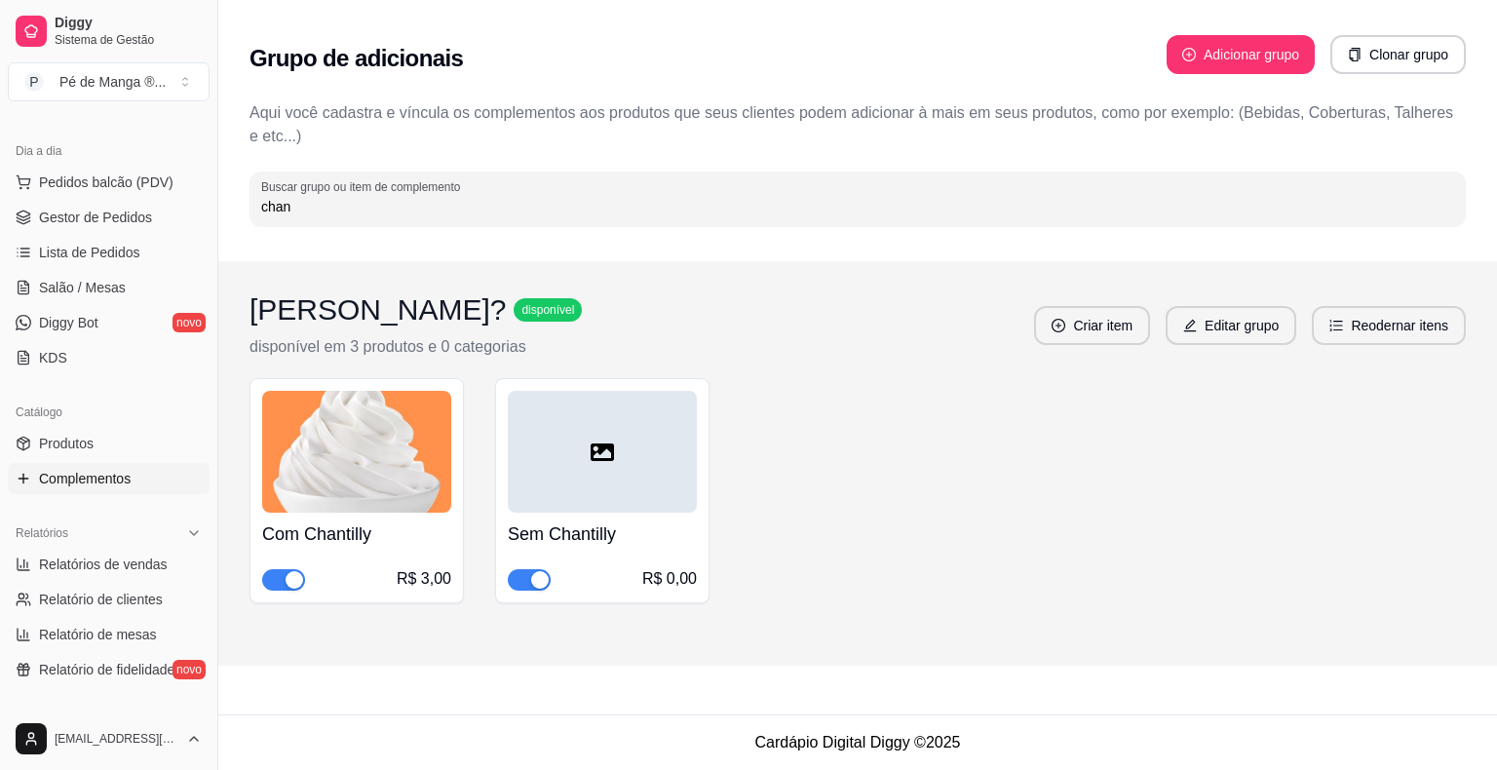
click at [708, 422] on div "Sem Chantilly R$ 0,00" at bounding box center [602, 490] width 214 height 225
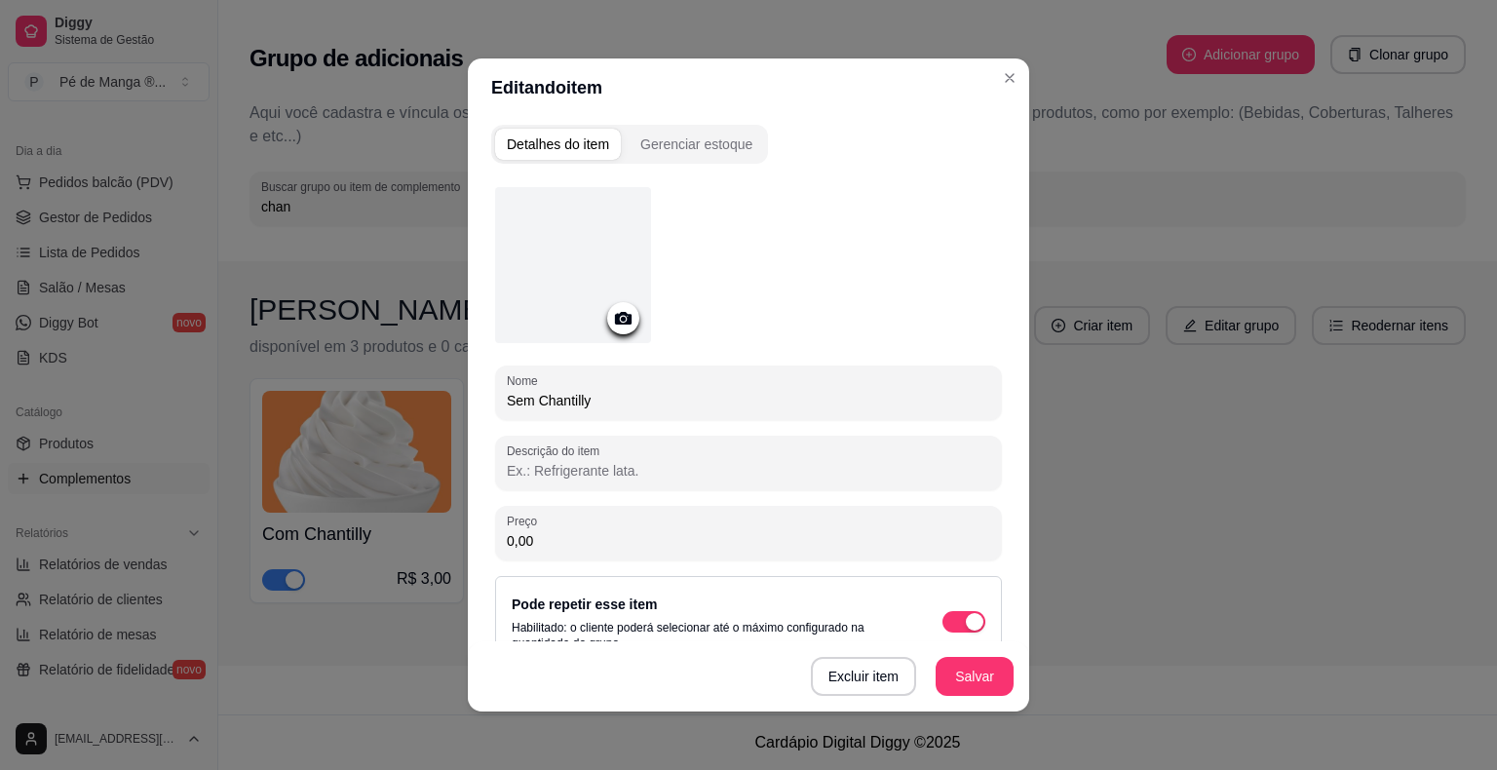
click at [615, 325] on icon at bounding box center [623, 318] width 22 height 22
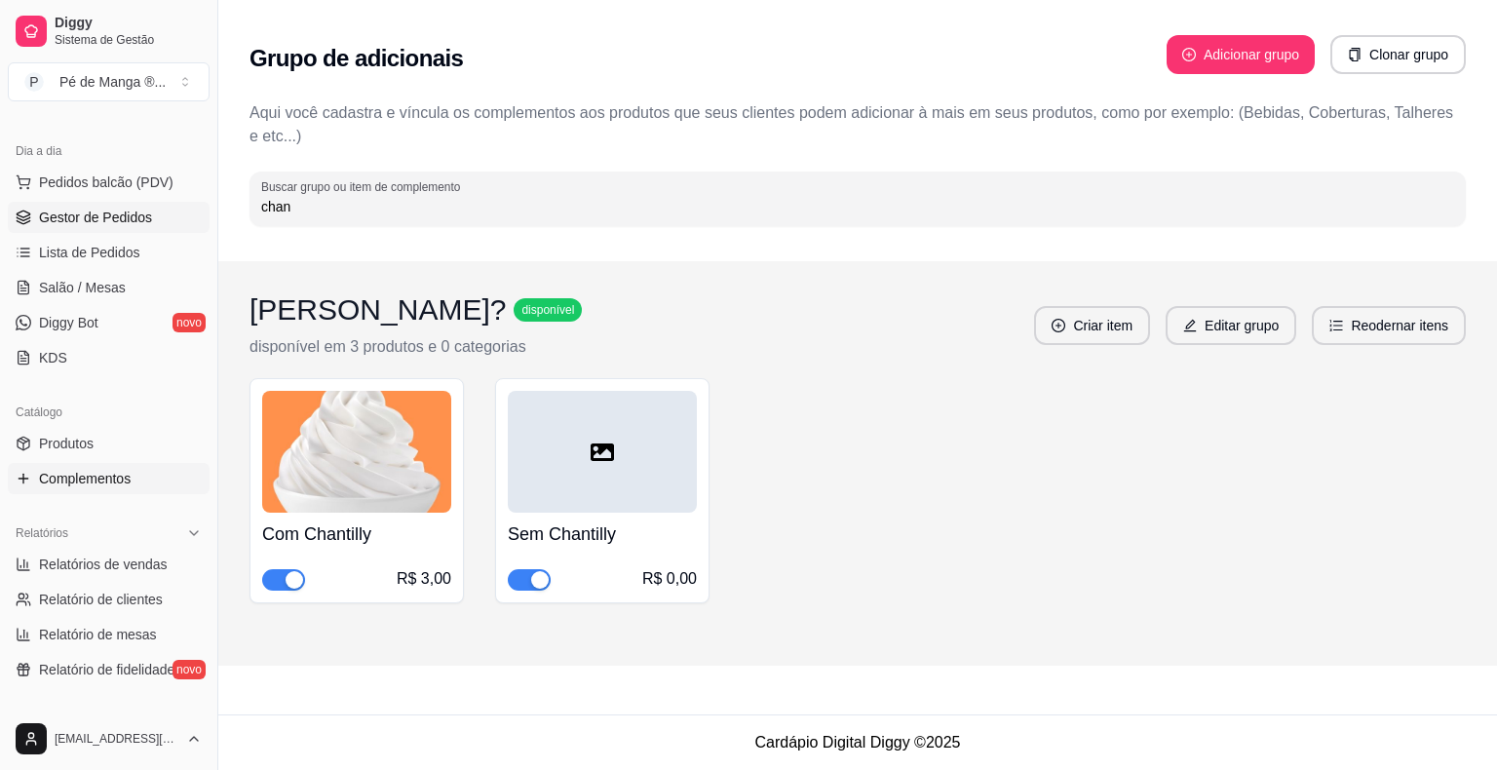
click at [139, 224] on link "Gestor de Pedidos" at bounding box center [109, 217] width 202 height 31
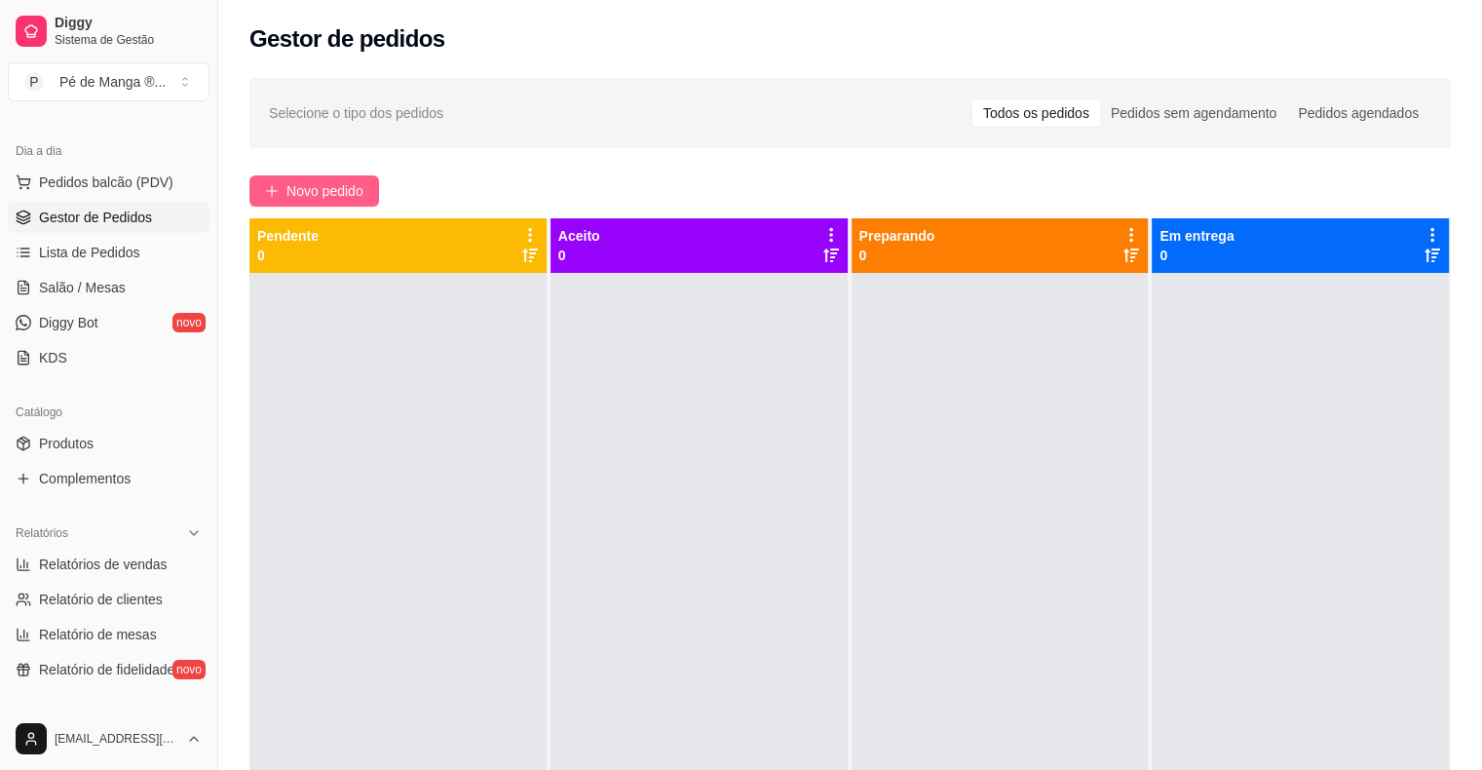
click at [348, 177] on button "Novo pedido" at bounding box center [314, 190] width 130 height 31
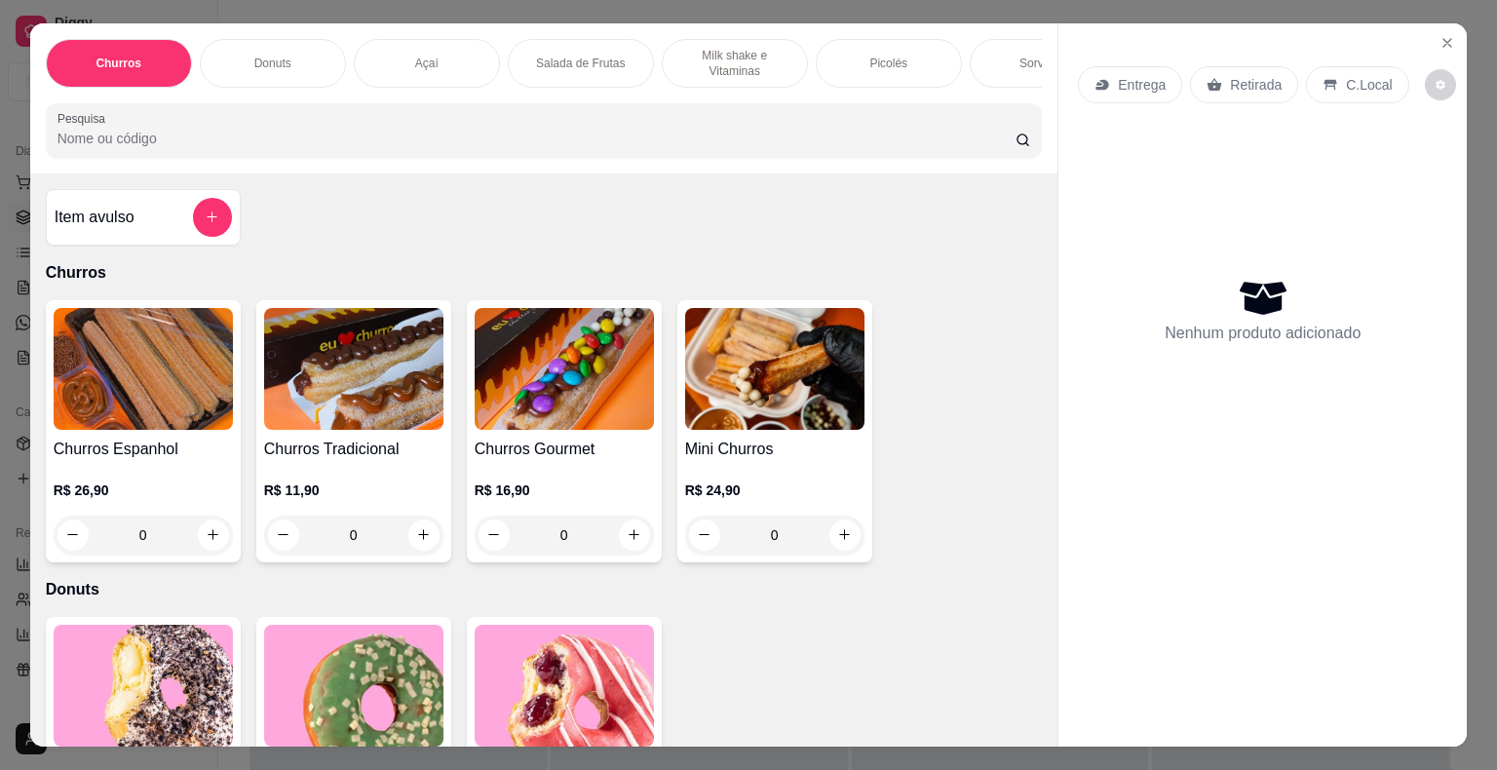
click at [722, 58] on p "Milk shake e Vitaminas" at bounding box center [734, 63] width 113 height 31
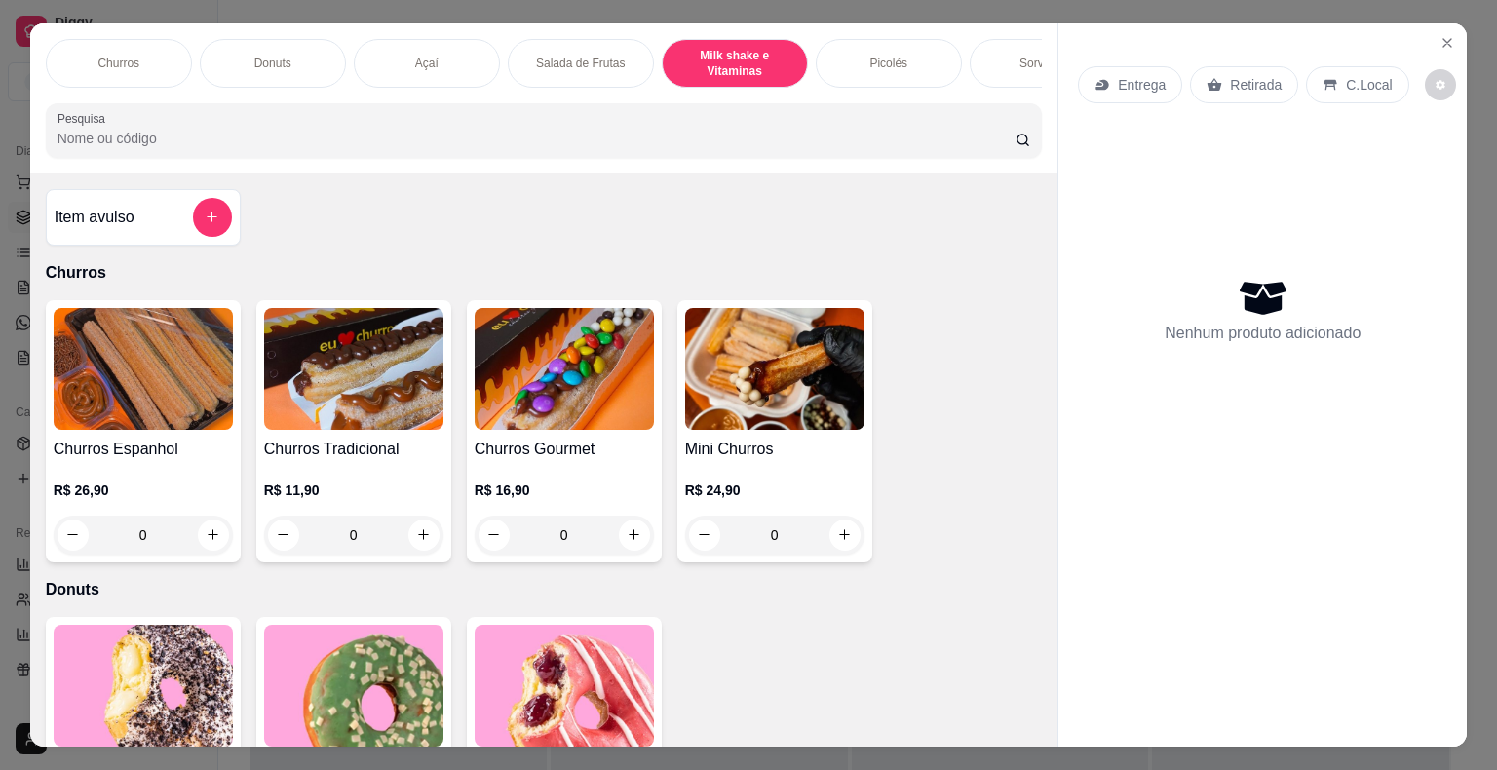
scroll to position [47, 0]
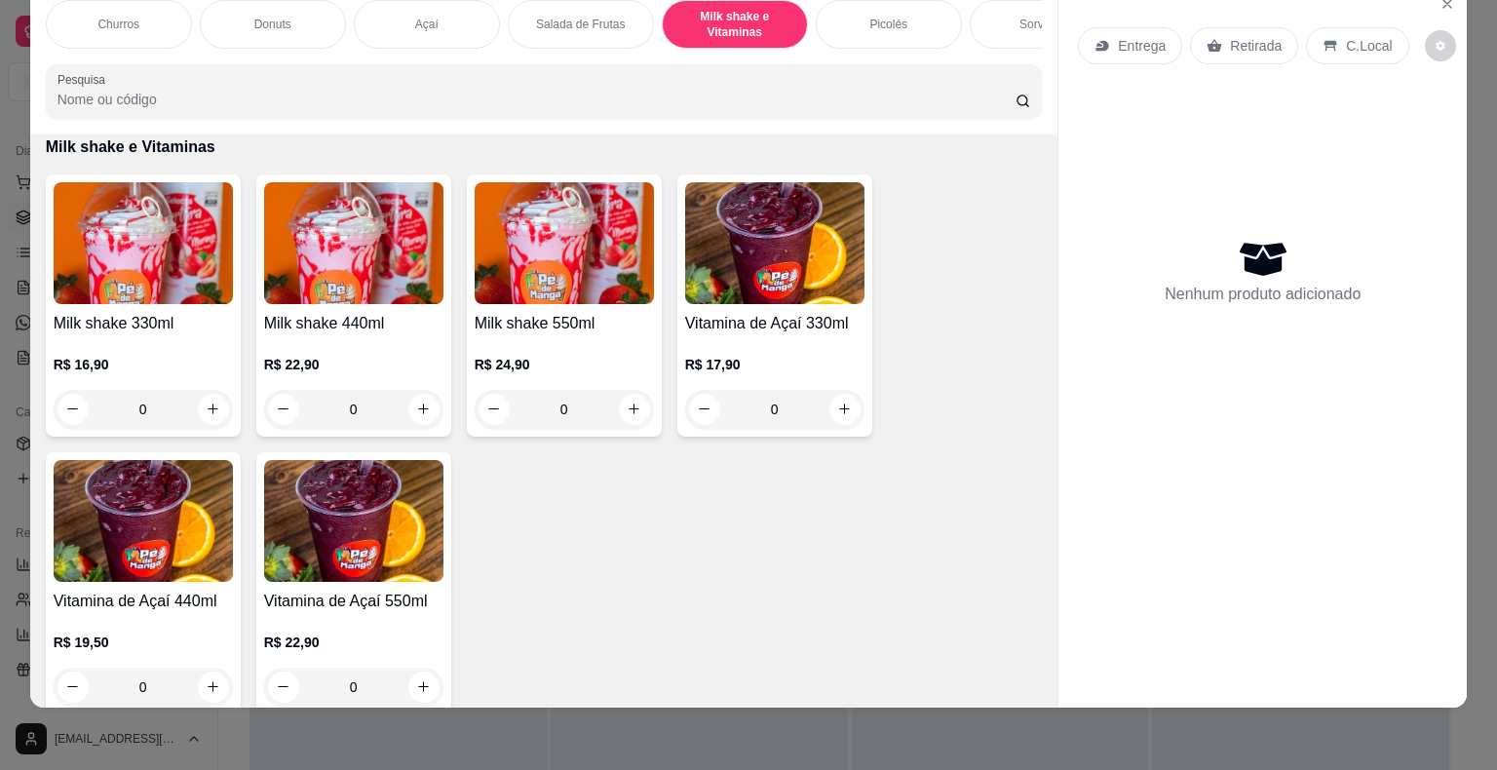
click at [130, 304] on div "Milk shake 330ml R$ 16,90 0" at bounding box center [143, 305] width 195 height 262
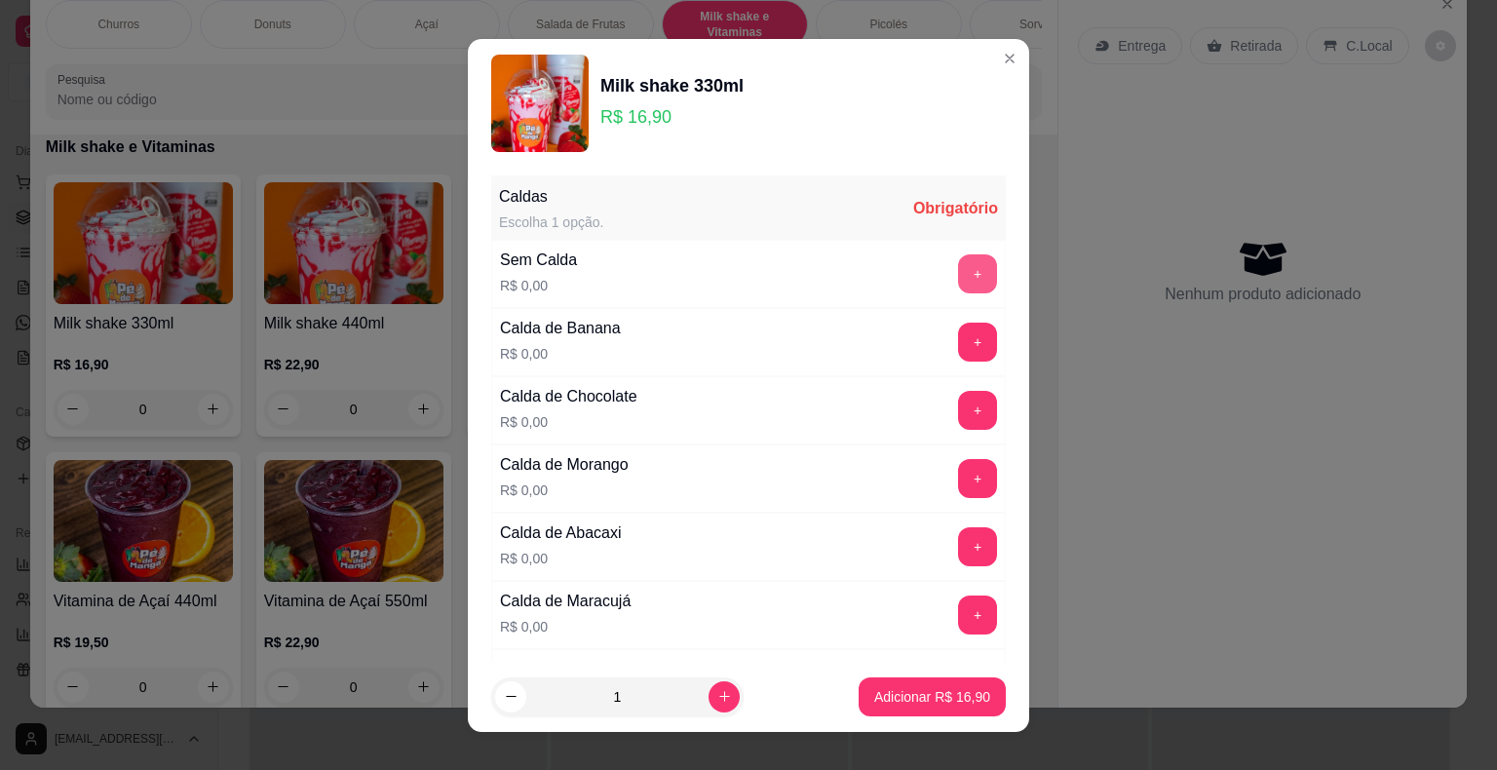
click at [958, 268] on button "+" at bounding box center [977, 273] width 39 height 39
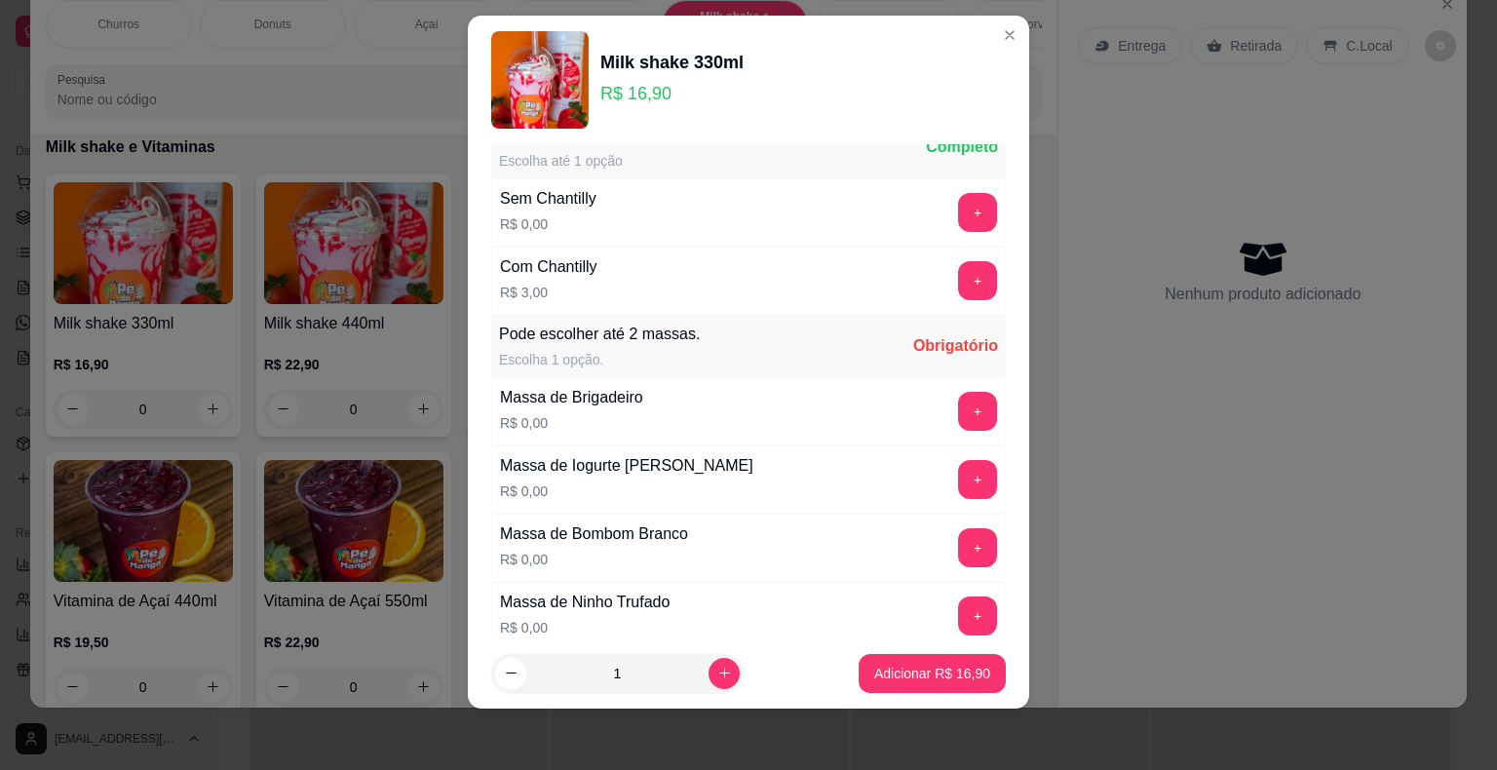
scroll to position [885, 0]
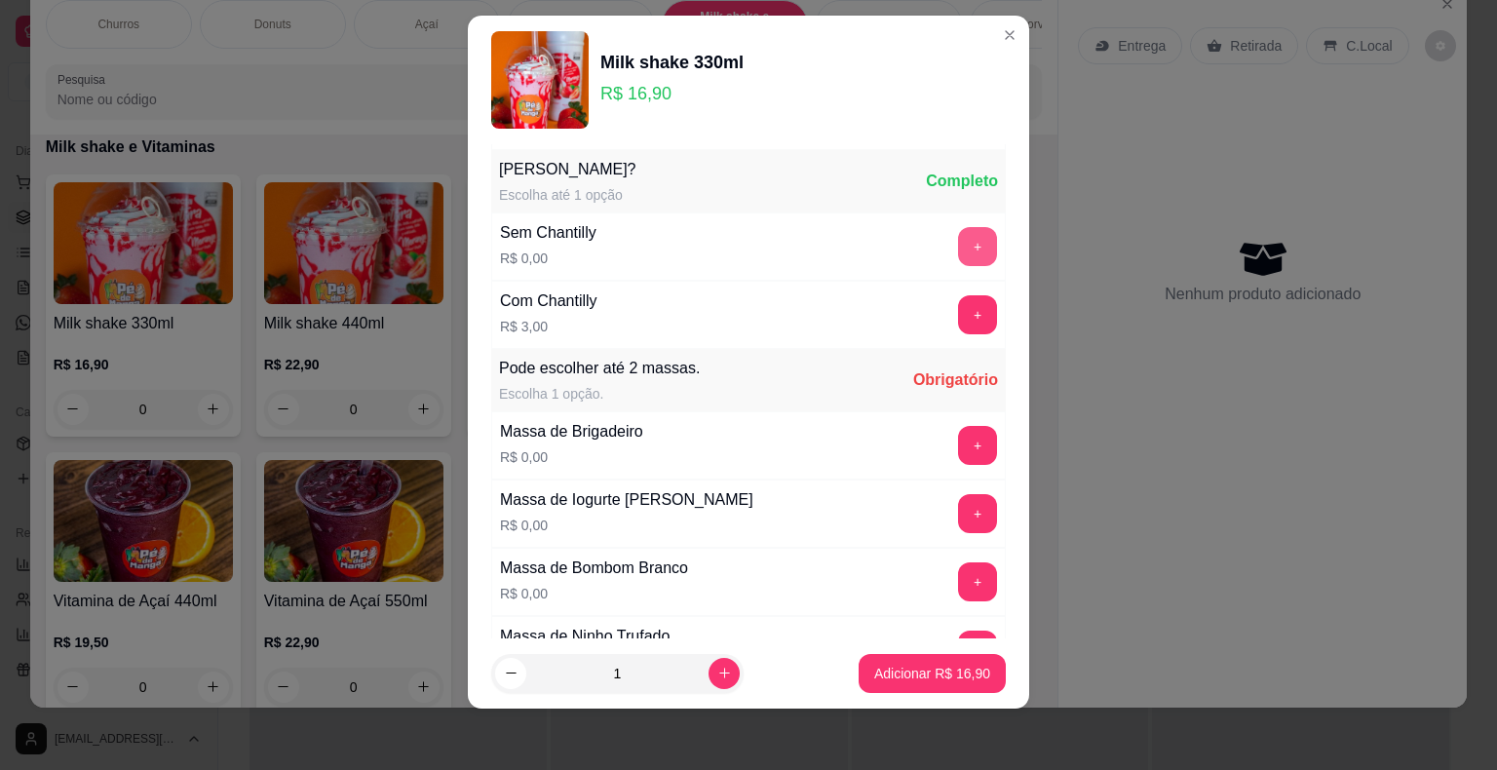
click at [958, 248] on button "+" at bounding box center [977, 246] width 39 height 39
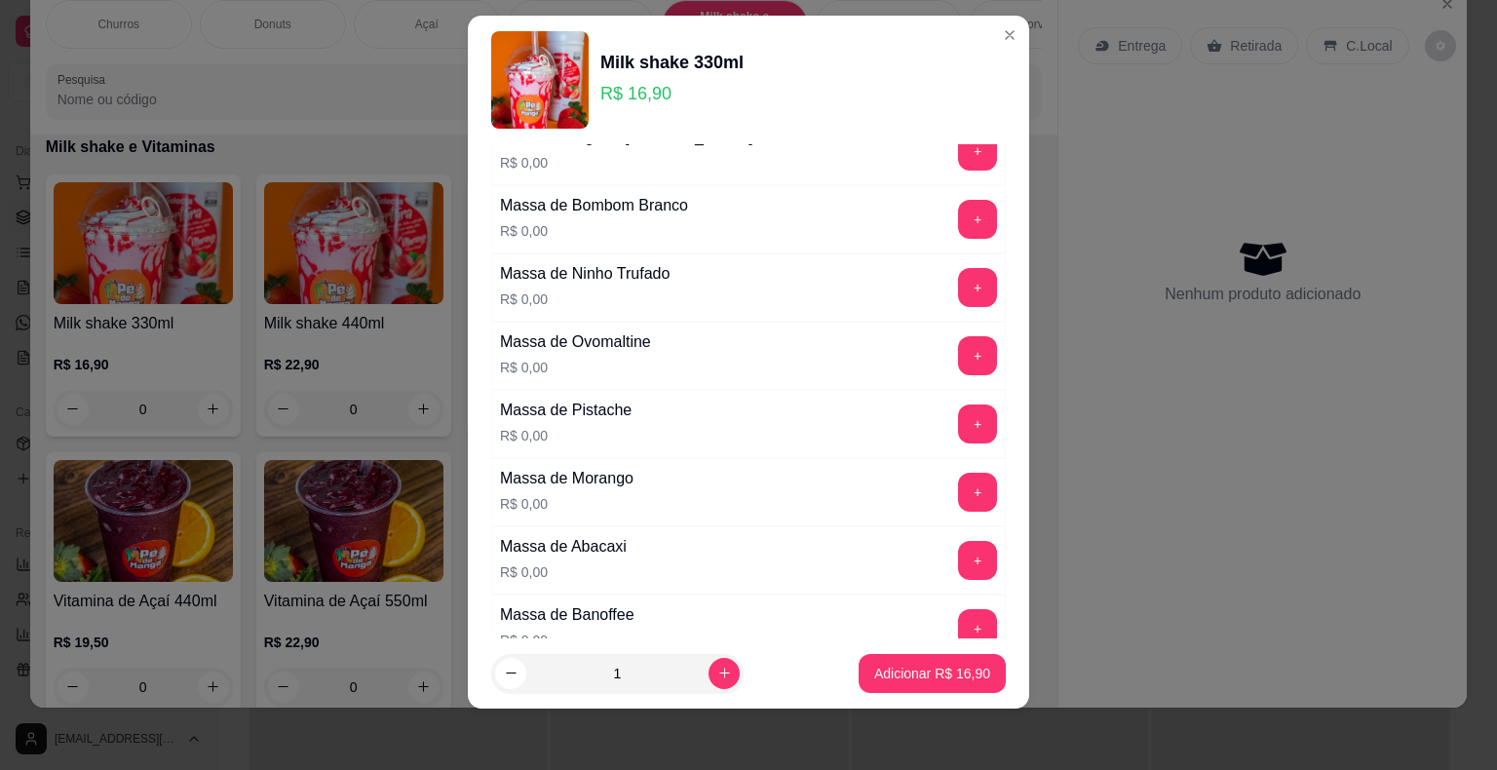
scroll to position [1279, 0]
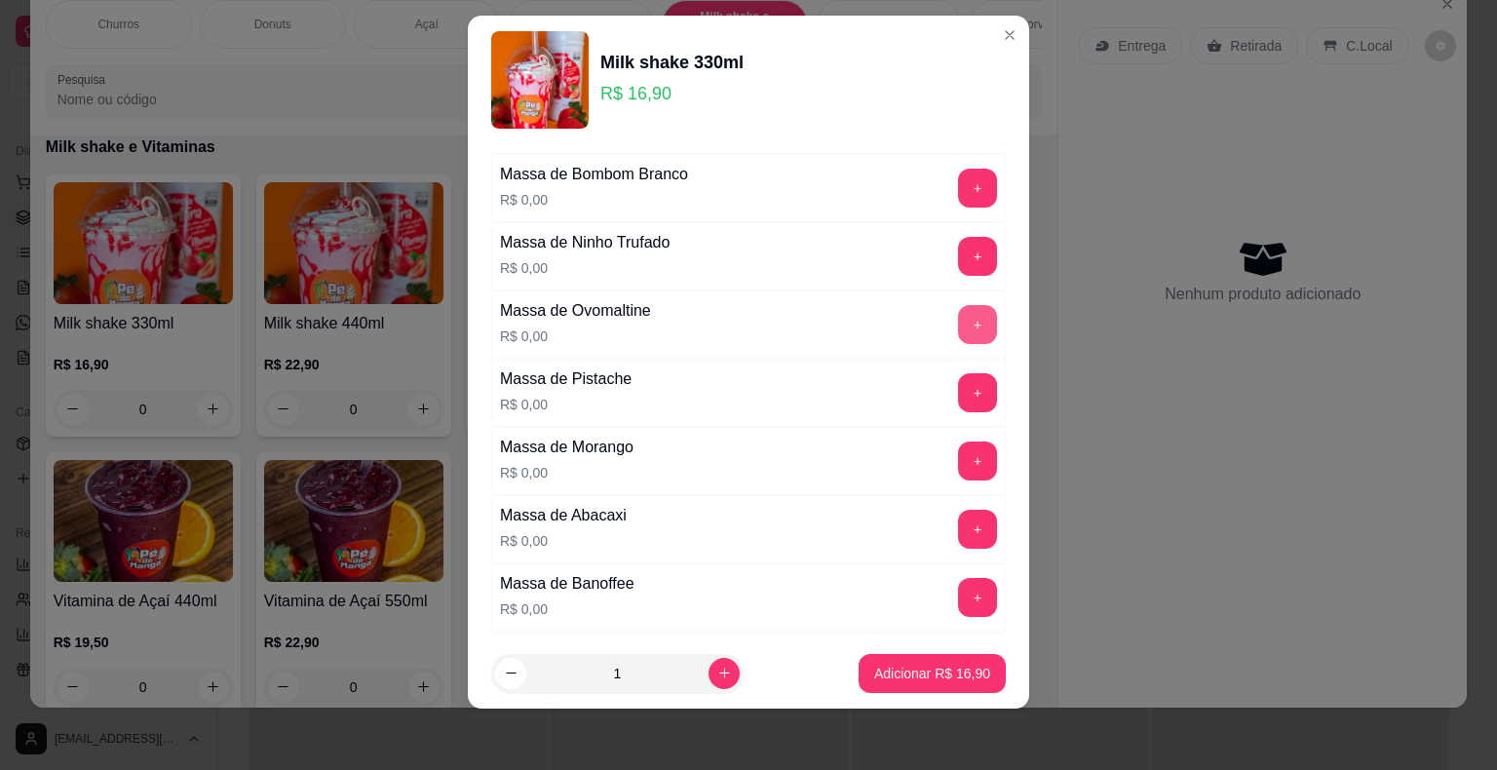
click at [958, 318] on button "+" at bounding box center [977, 324] width 39 height 39
click at [935, 664] on p "Adicionar R$ 16,90" at bounding box center [932, 673] width 116 height 19
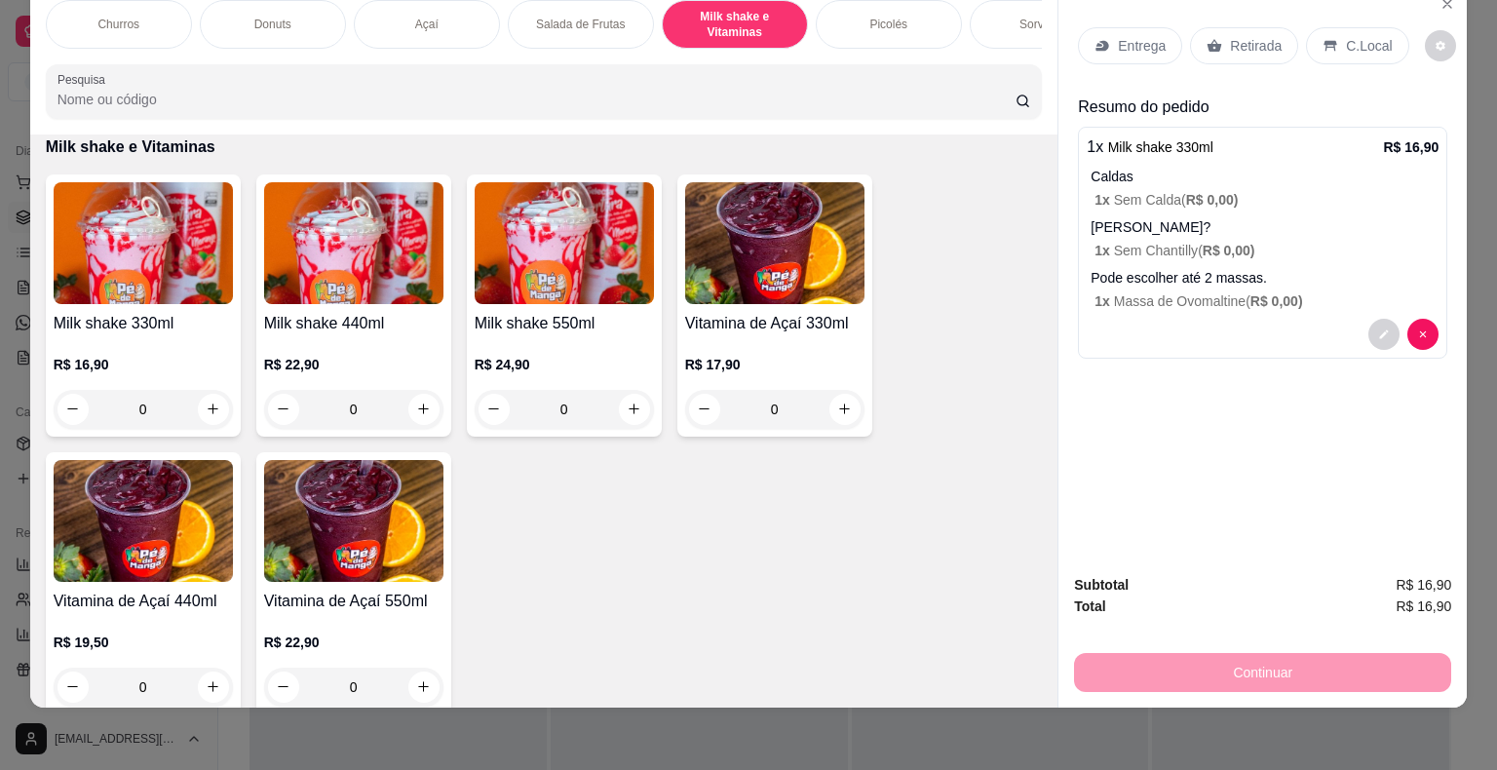
click at [577, 274] on img at bounding box center [564, 243] width 179 height 122
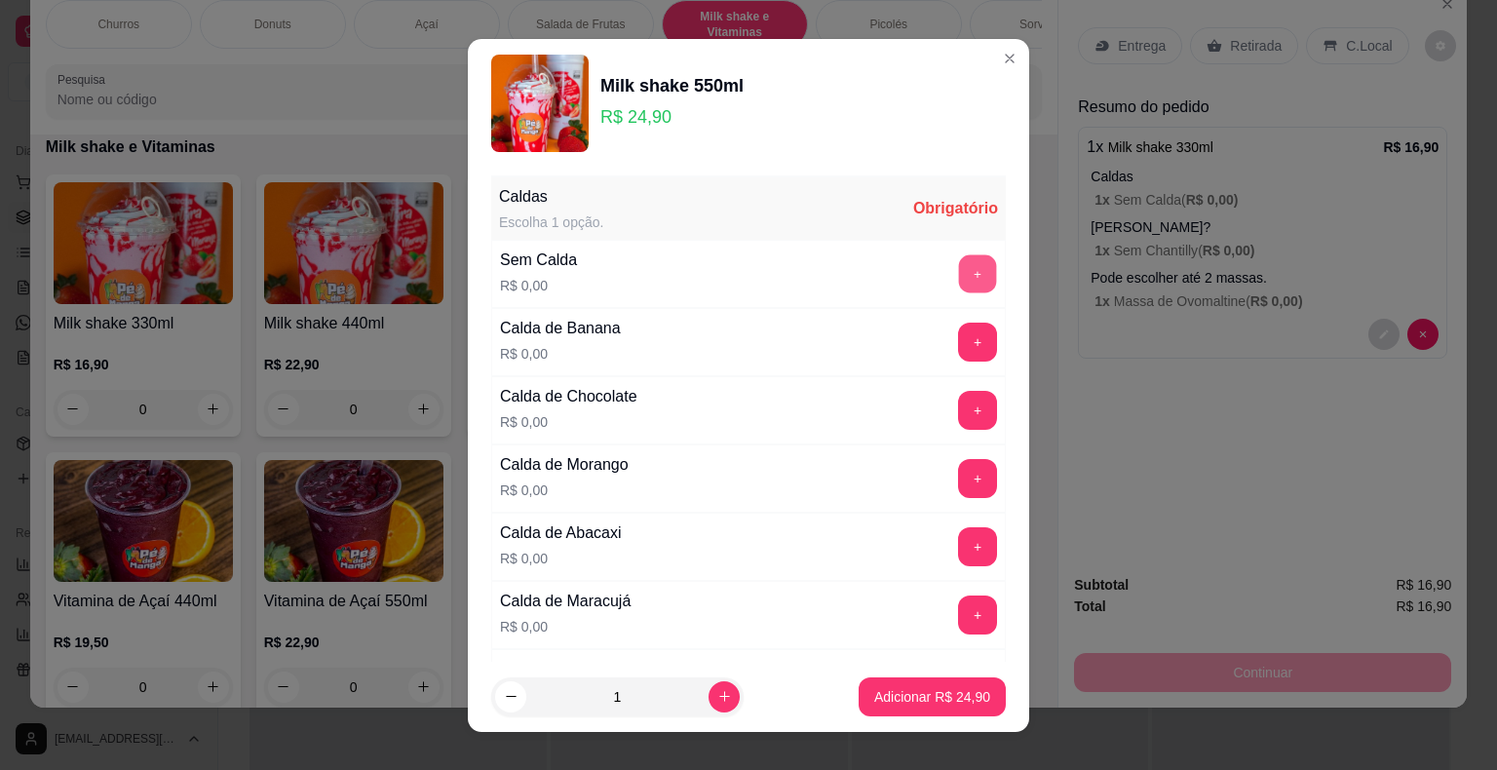
click at [959, 270] on button "+" at bounding box center [978, 273] width 38 height 38
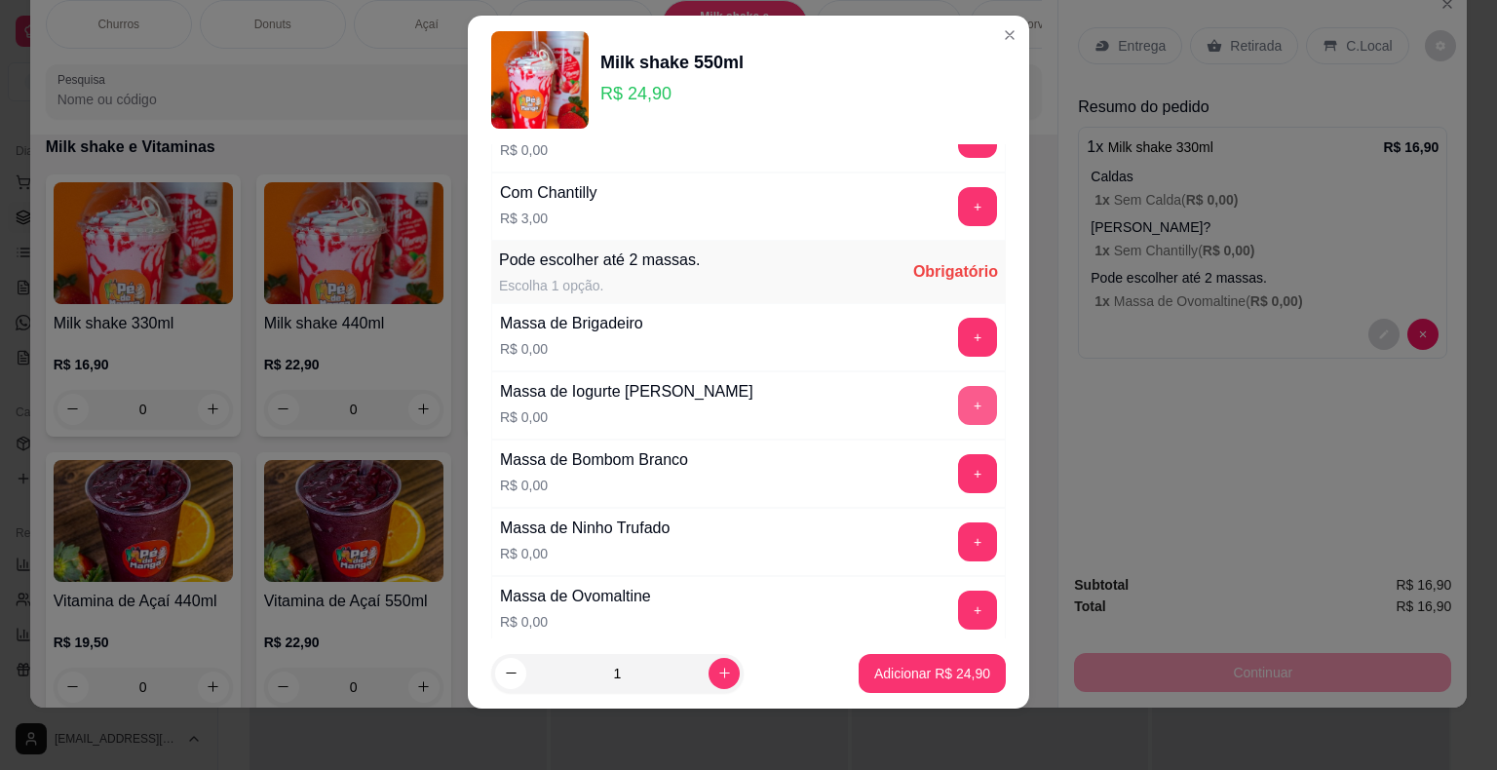
scroll to position [881, 0]
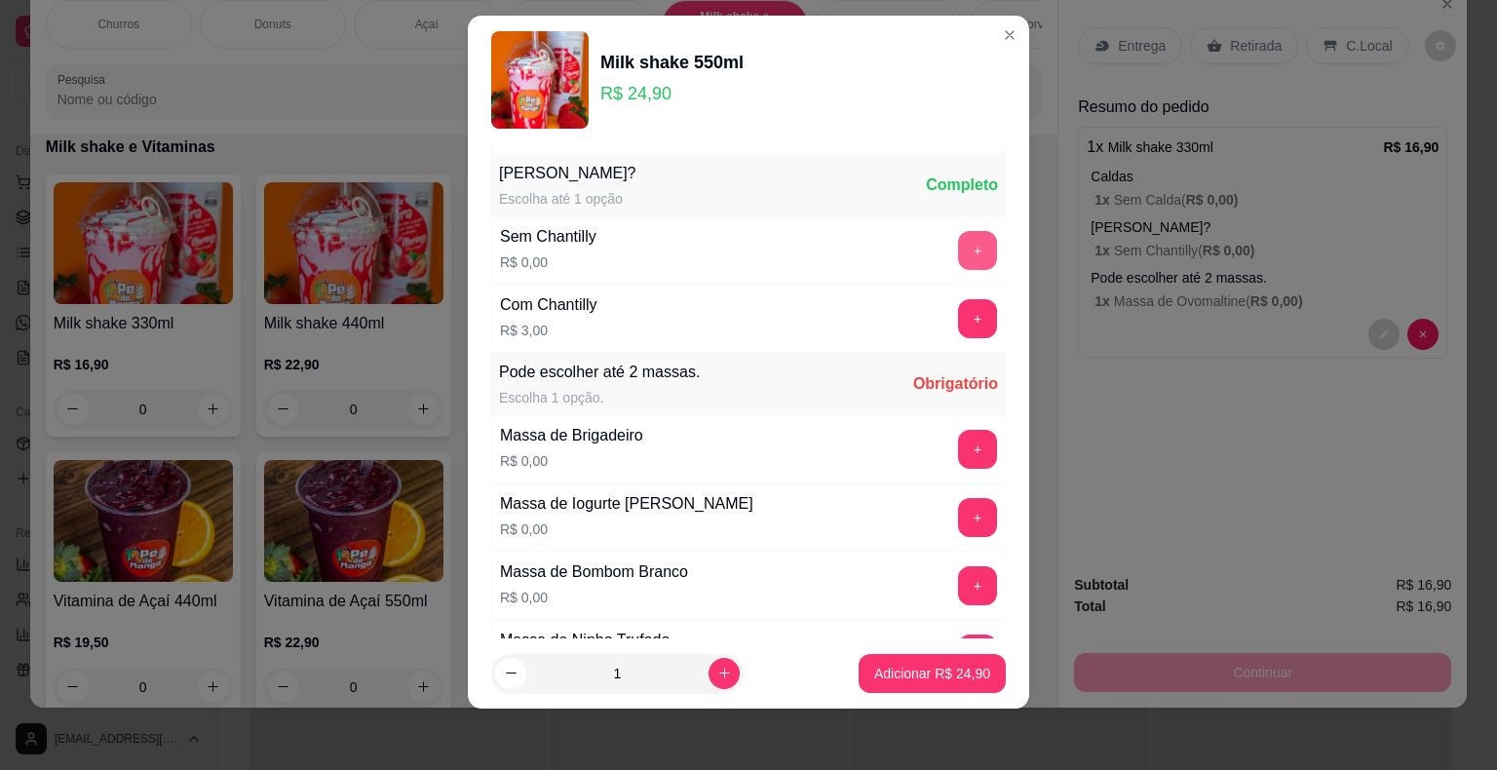
click at [958, 236] on button "+" at bounding box center [977, 250] width 39 height 39
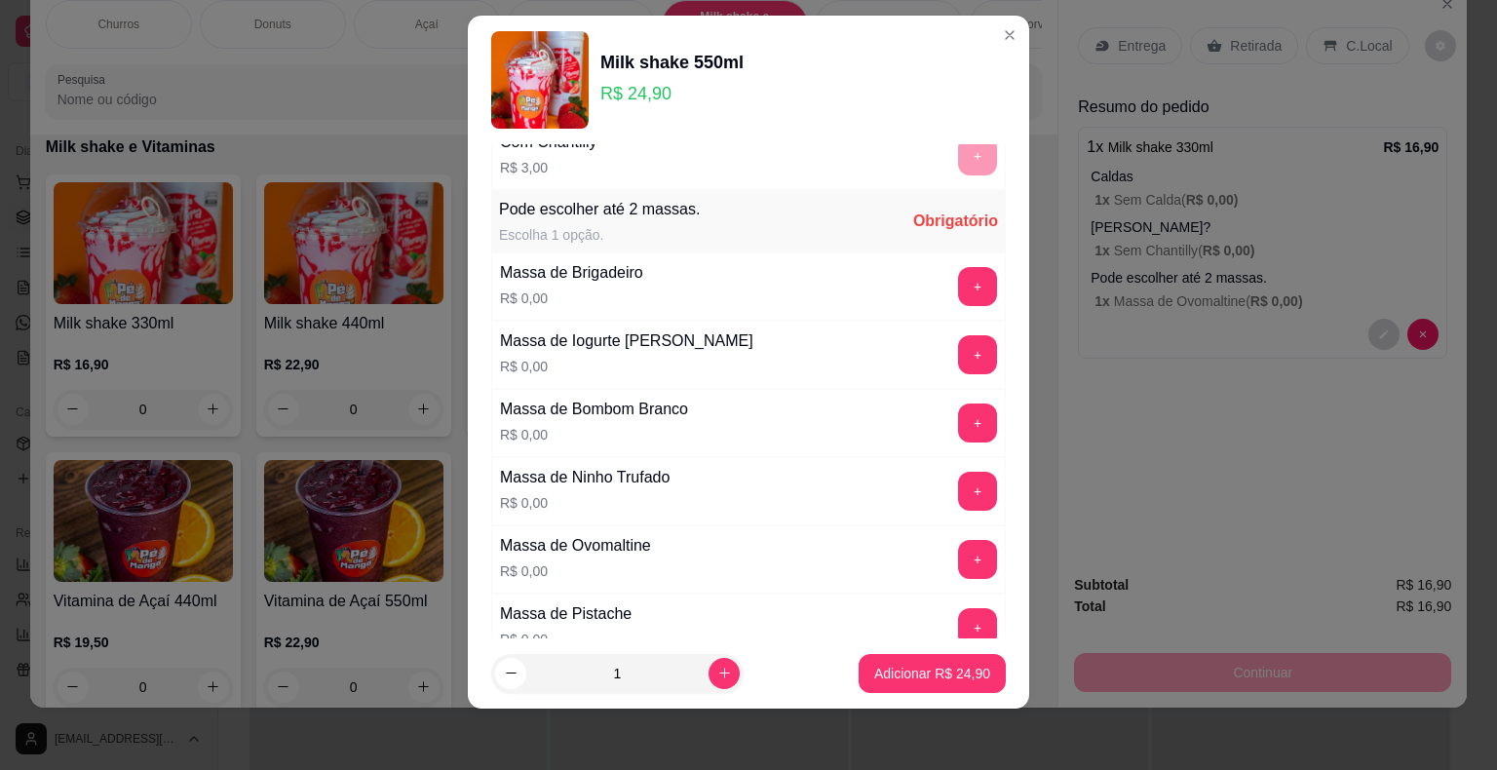
scroll to position [1084, 0]
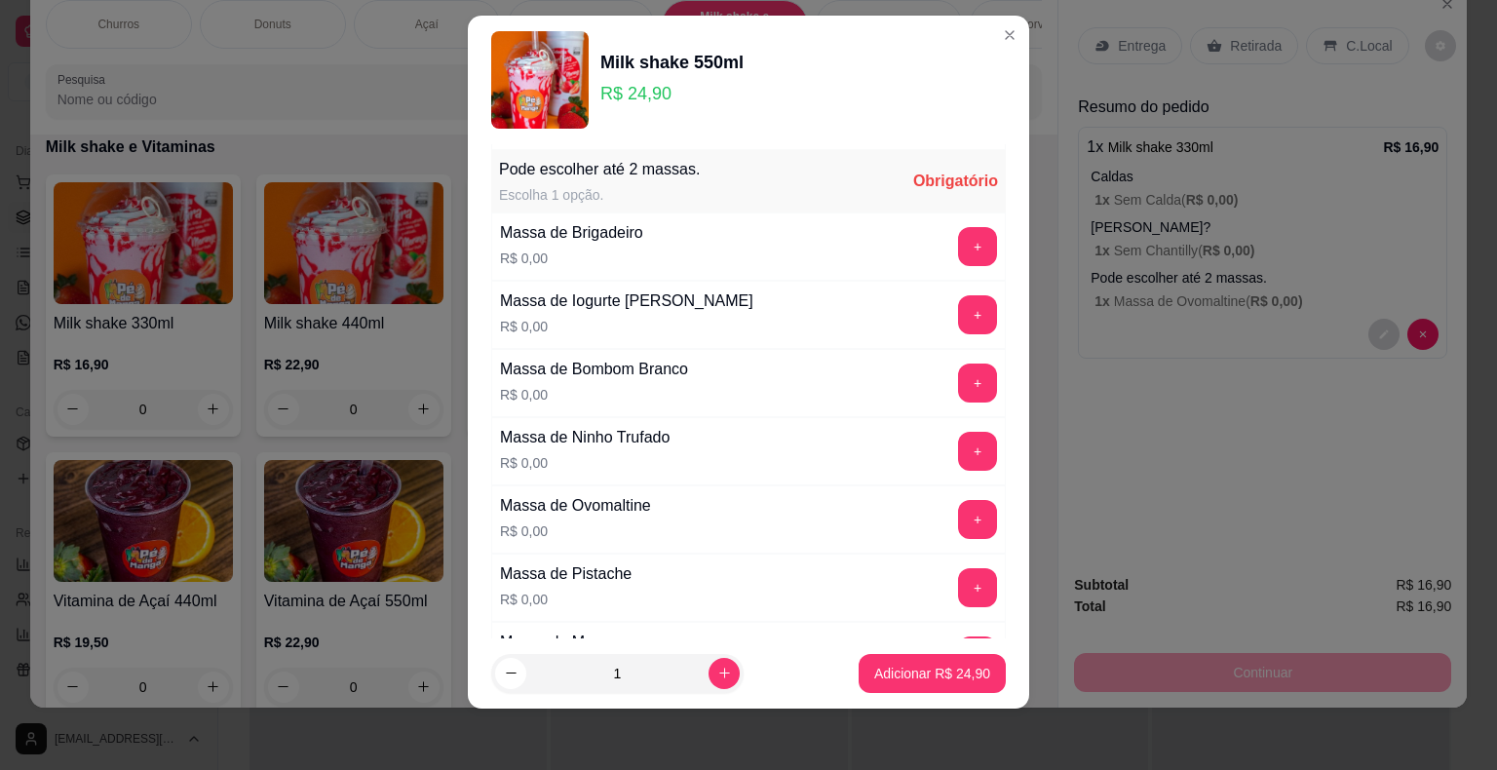
click at [960, 367] on div "+" at bounding box center [977, 382] width 55 height 39
click at [958, 371] on button "+" at bounding box center [977, 382] width 39 height 39
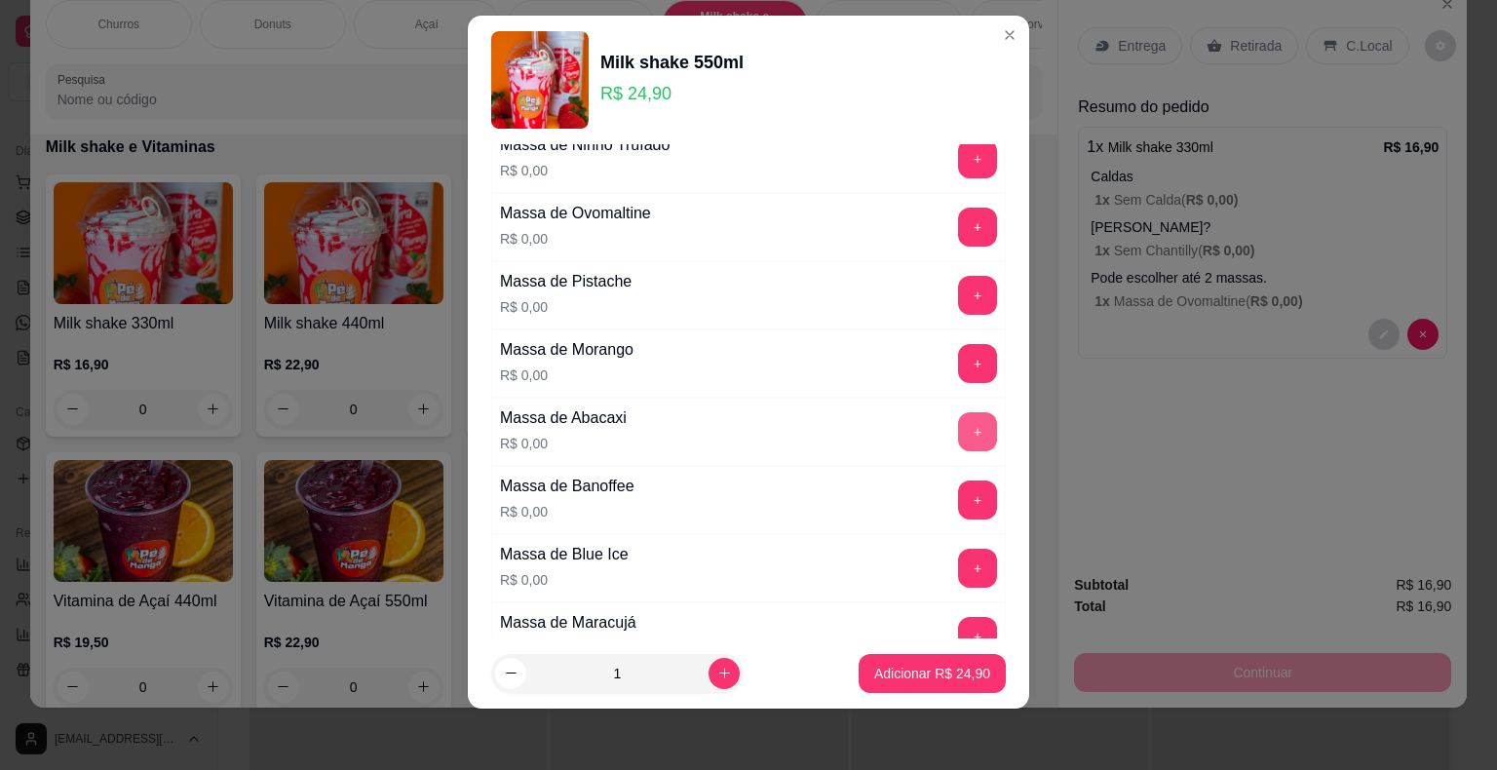
click at [958, 427] on button "+" at bounding box center [977, 431] width 39 height 39
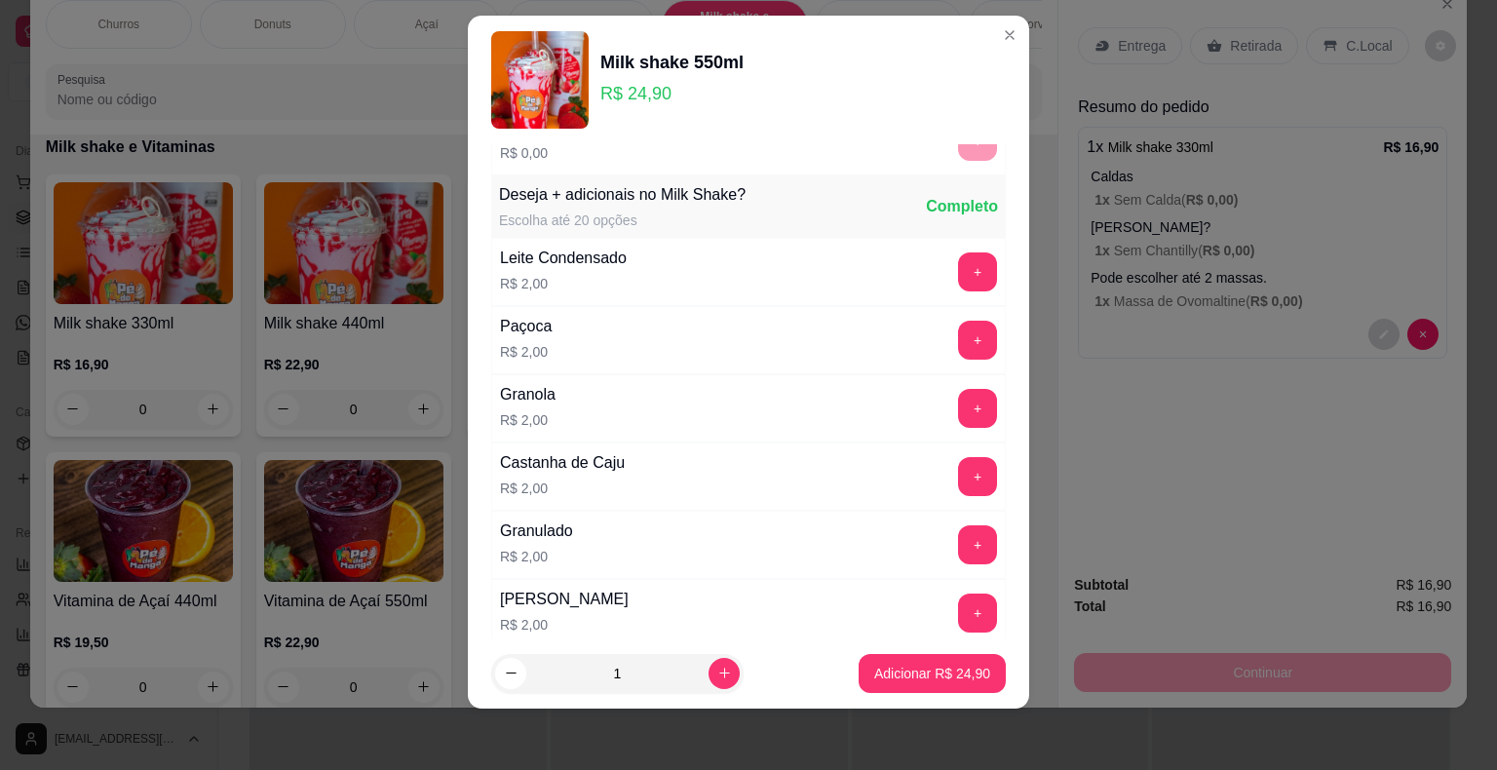
scroll to position [2366, 0]
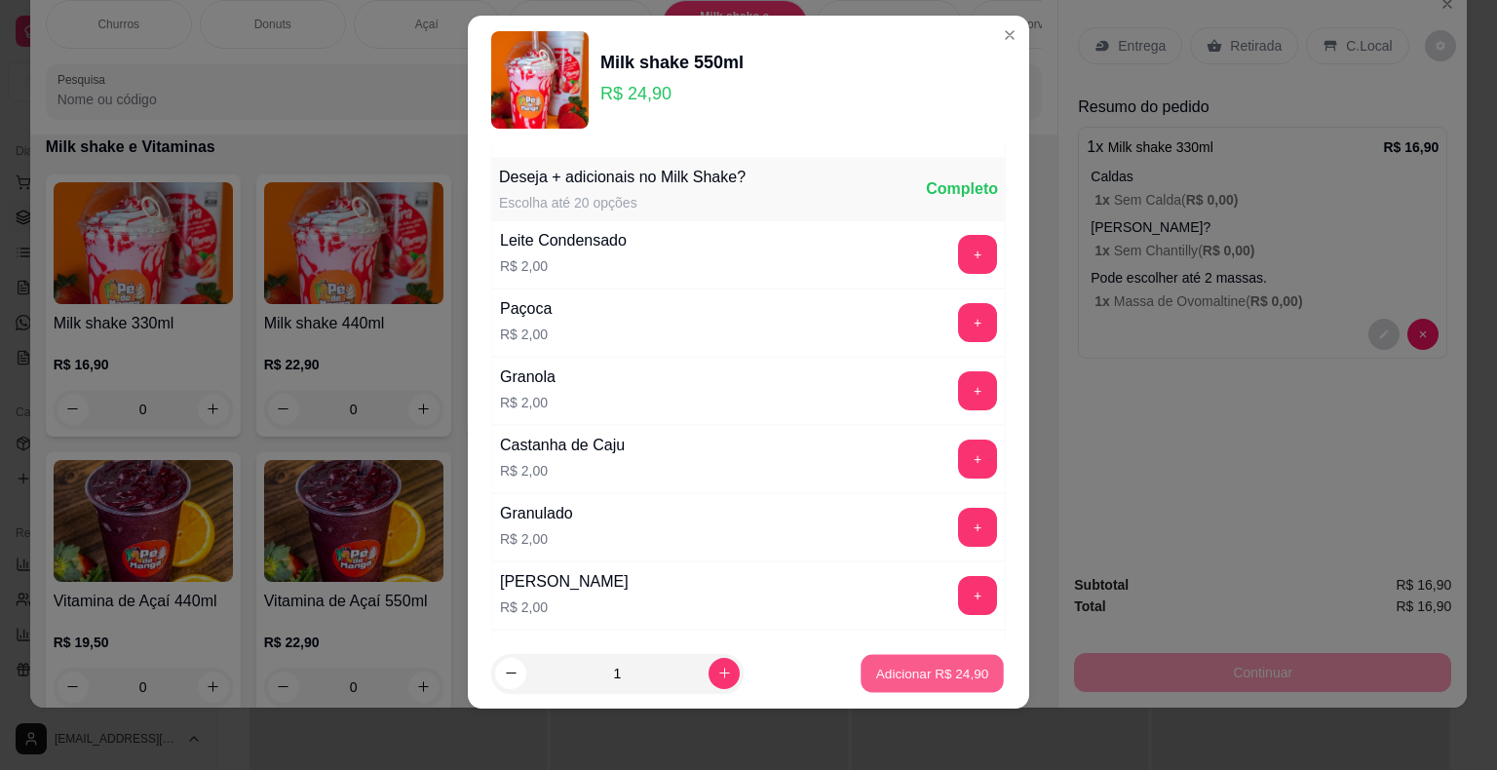
click at [953, 674] on p "Adicionar R$ 24,90" at bounding box center [932, 673] width 113 height 19
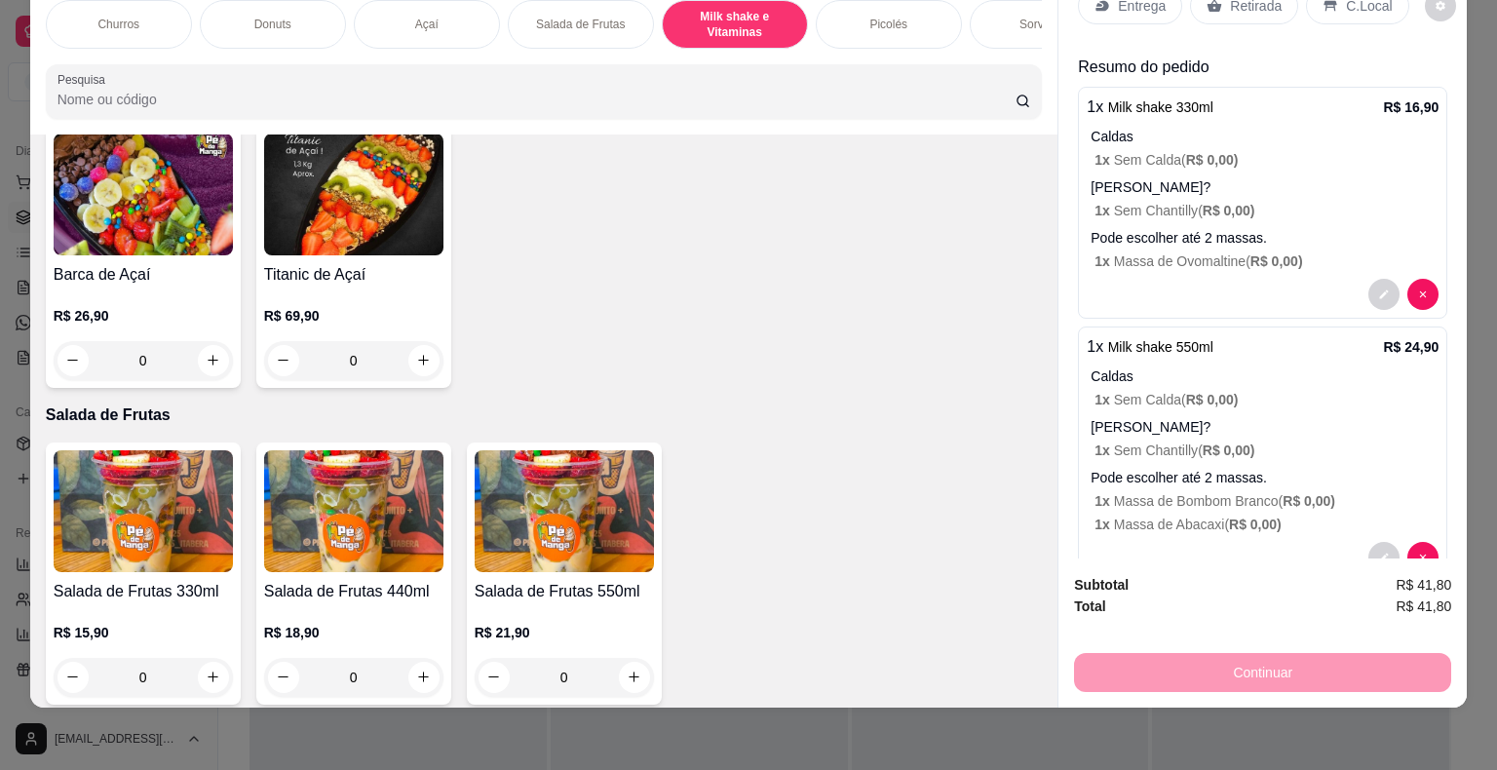
scroll to position [0, 0]
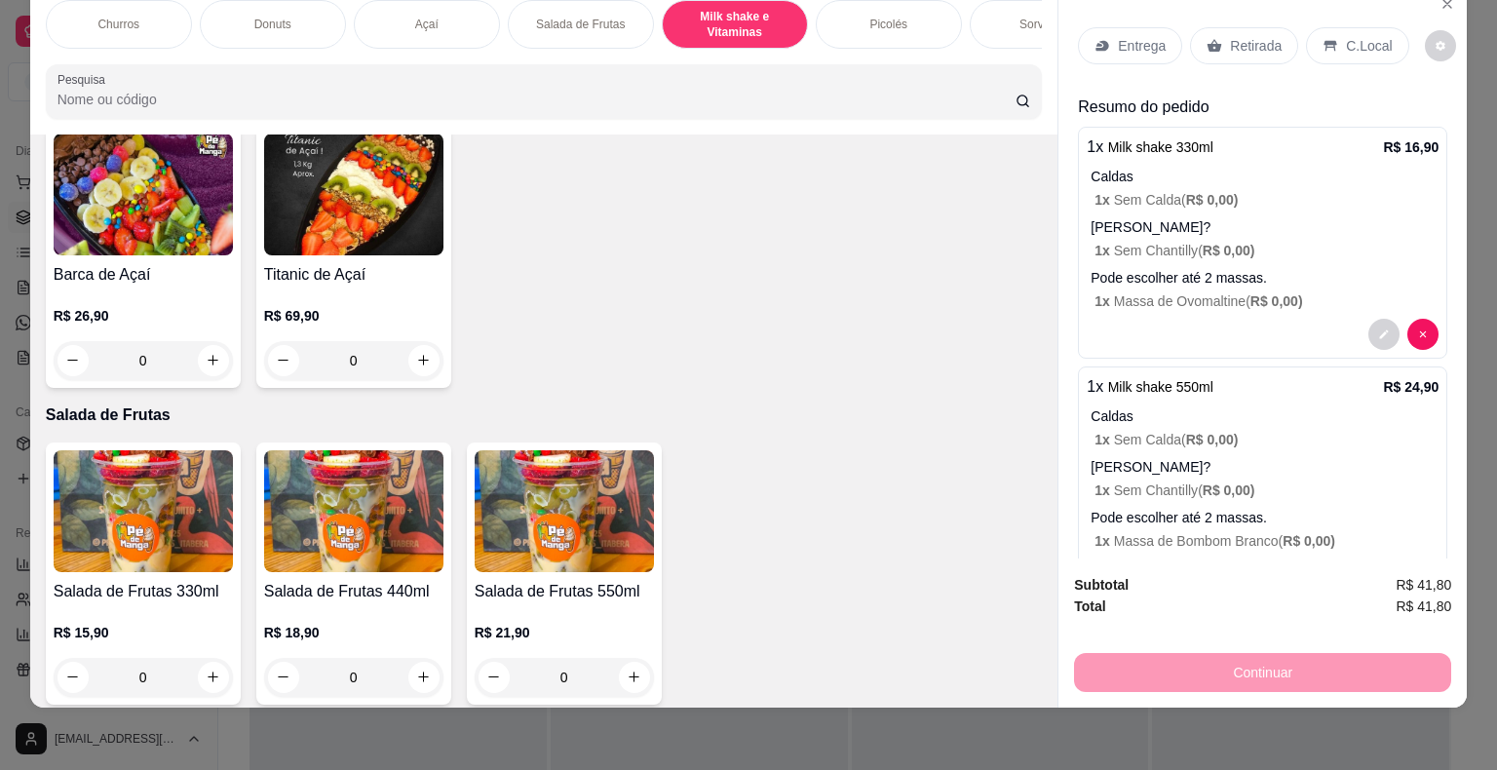
click at [1127, 37] on p "Entrega" at bounding box center [1142, 45] width 48 height 19
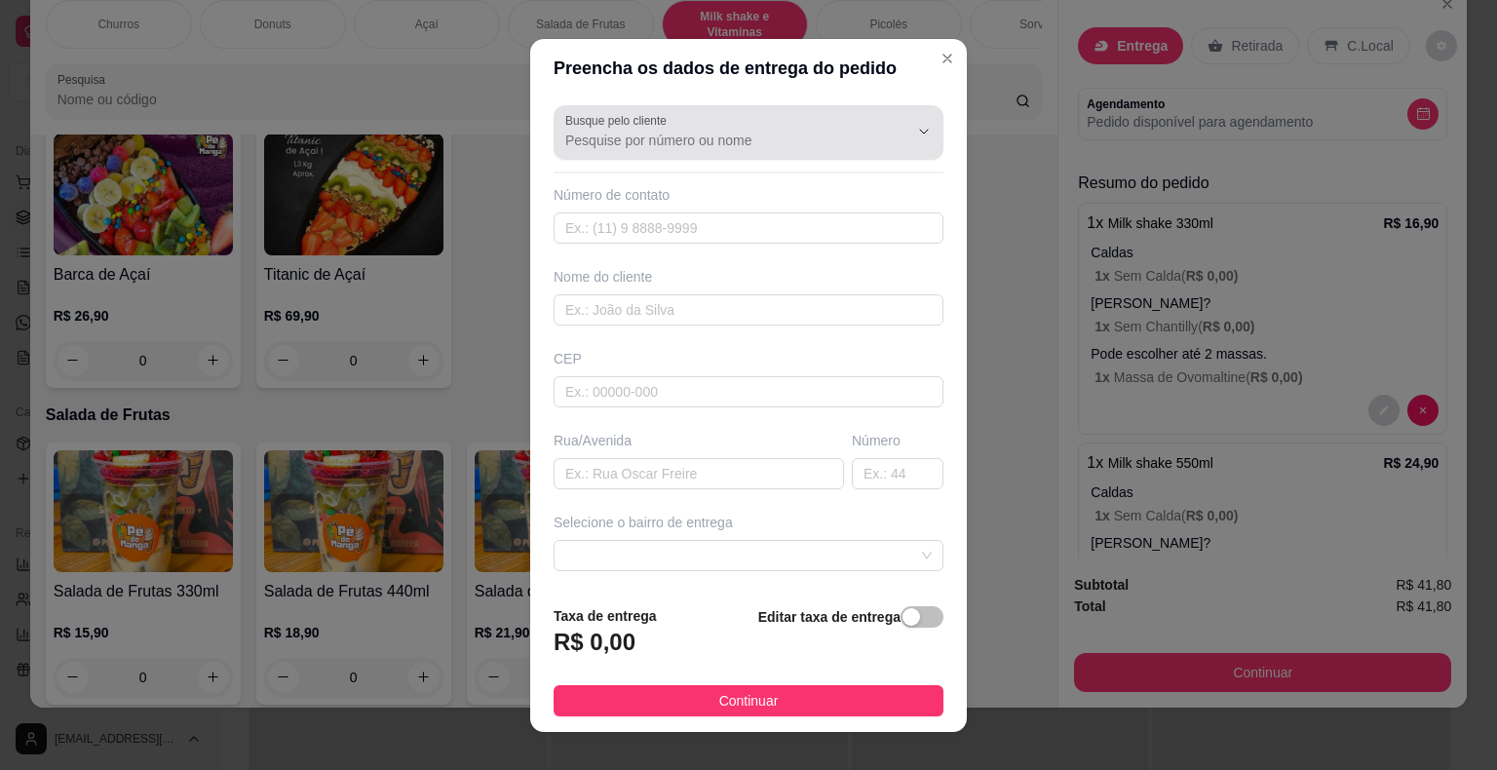
click at [754, 142] on input "Busque pelo cliente" at bounding box center [721, 140] width 312 height 19
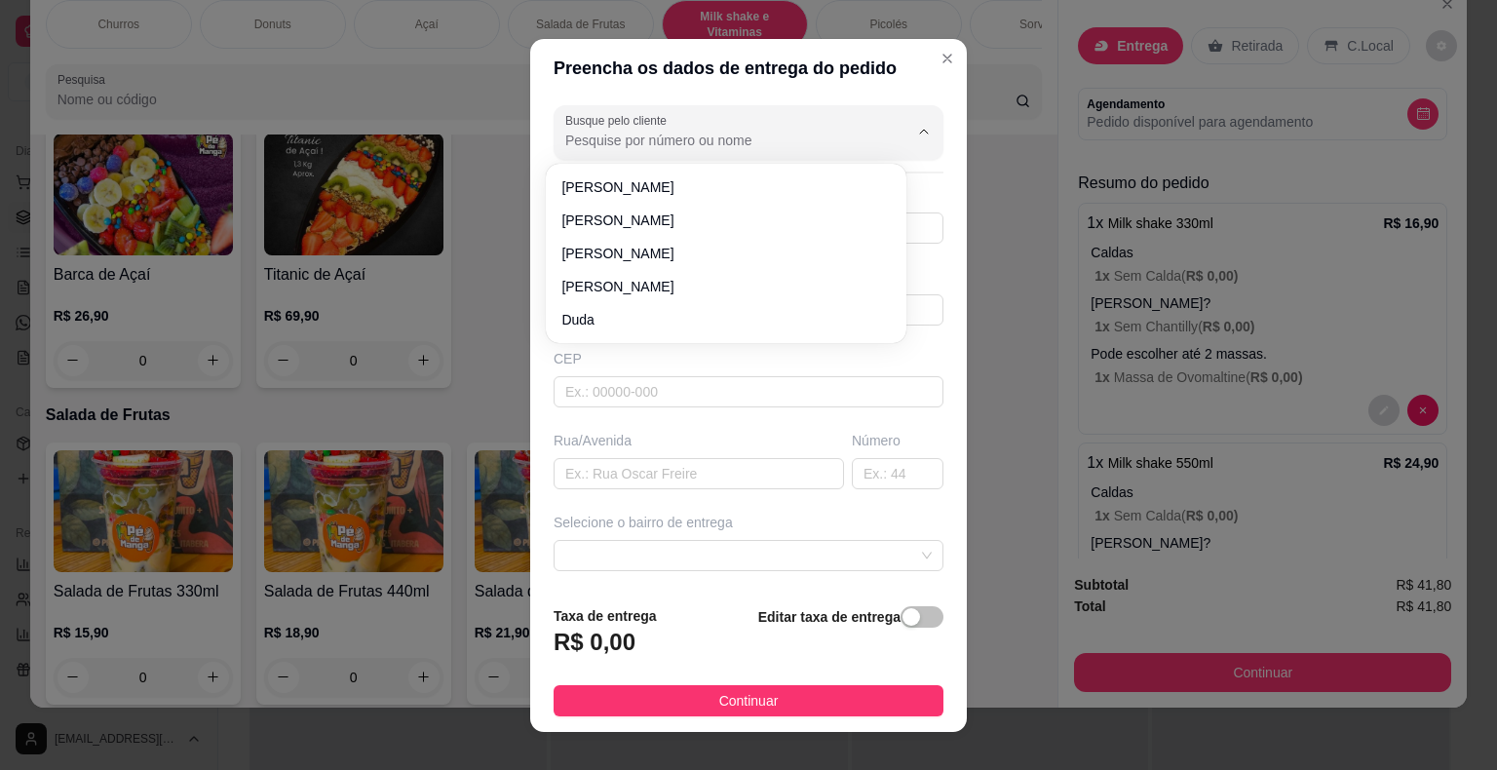
click at [754, 137] on input "Busque pelo cliente" at bounding box center [721, 140] width 312 height 19
paste input "15 99782-6264"
type input "15 99782-6264"
click at [789, 144] on input "Busque pelo cliente" at bounding box center [721, 140] width 312 height 19
paste input "15 99782-6264"
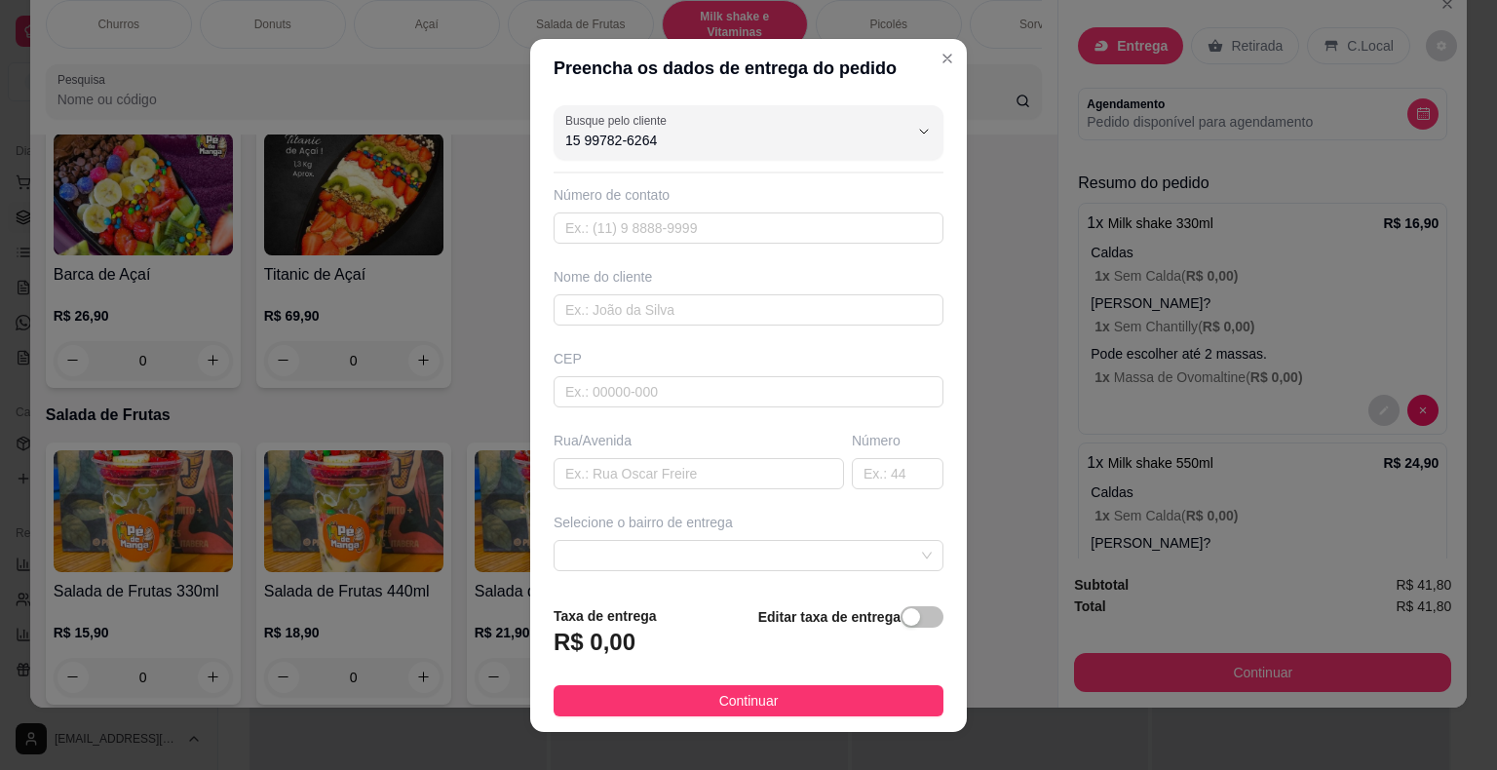
type input "15 99782-6264"
click at [606, 227] on input "text" at bounding box center [749, 227] width 390 height 31
click at [604, 226] on input "text" at bounding box center [749, 227] width 390 height 31
paste input "[PHONE_NUMBER]"
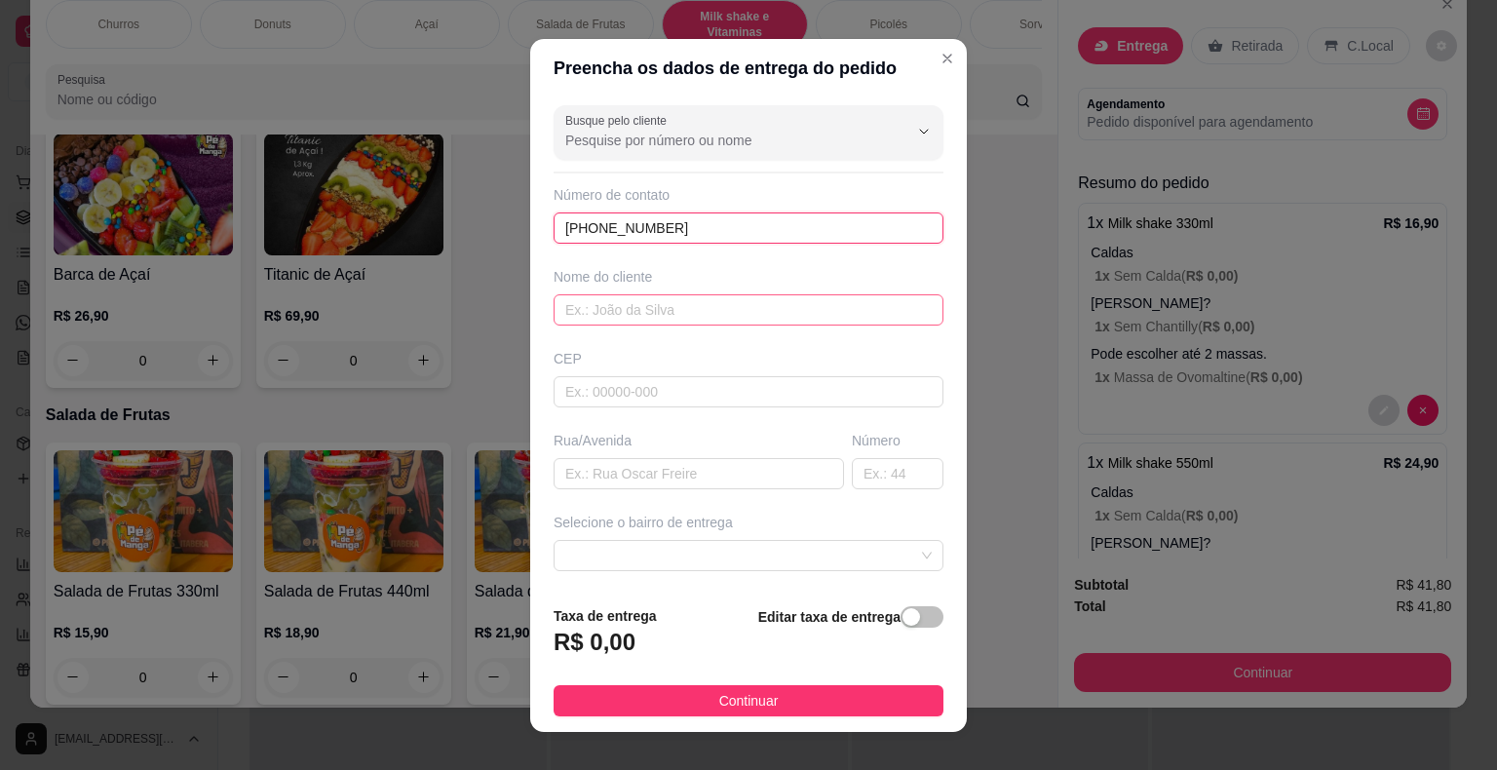
type input "[PHONE_NUMBER]"
click at [633, 306] on input "text" at bounding box center [749, 309] width 390 height 31
type input "[PERSON_NAME]"
click at [637, 400] on input "text" at bounding box center [749, 391] width 390 height 31
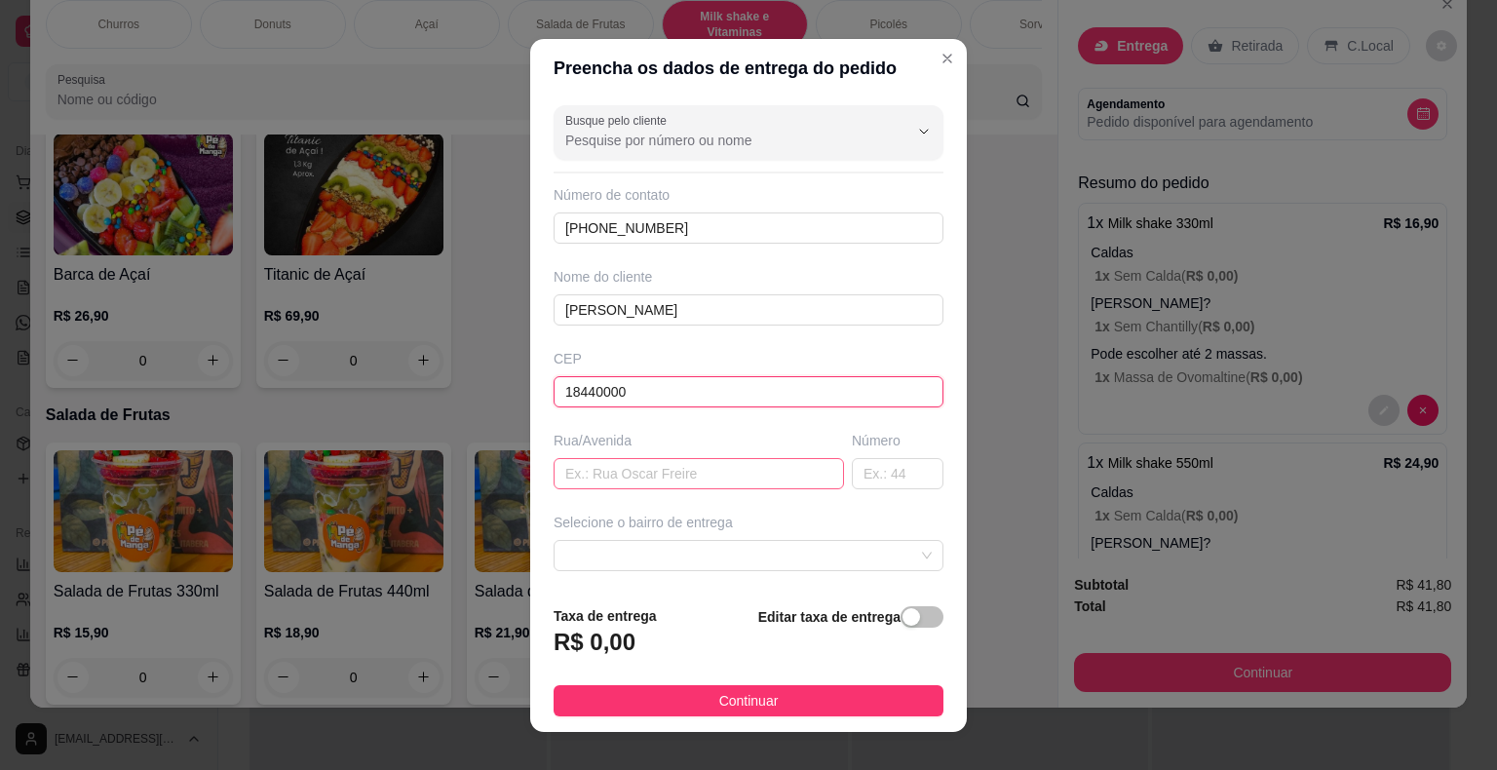
type input "18440000"
click at [651, 473] on input "text" at bounding box center [699, 473] width 290 height 31
type input "[PERSON_NAME]"
click at [852, 462] on input "text" at bounding box center [898, 473] width 92 height 31
click at [795, 544] on span at bounding box center [748, 555] width 366 height 29
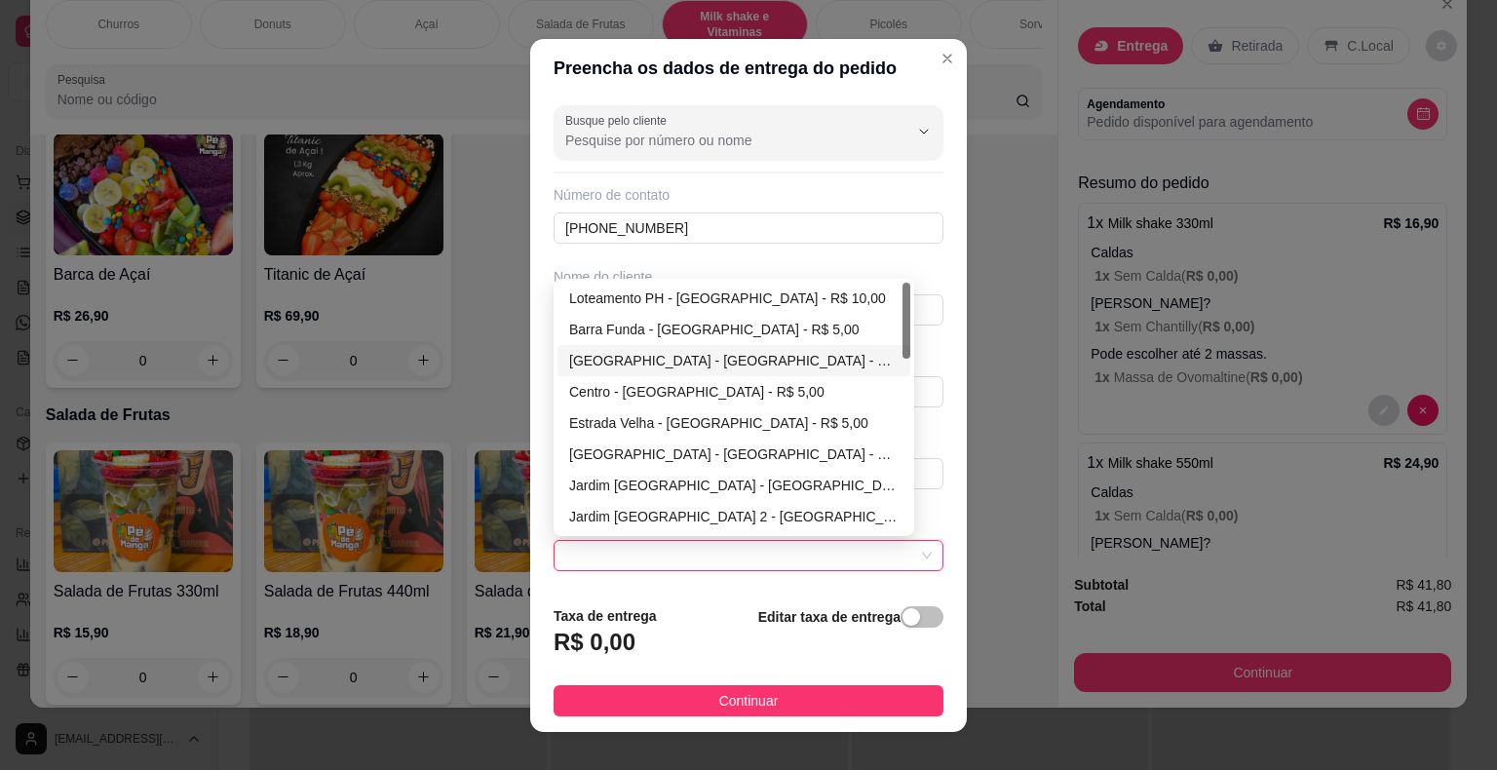
click at [750, 356] on div "[GEOGRAPHIC_DATA] - [GEOGRAPHIC_DATA] - R$ 5,00" at bounding box center [733, 360] width 329 height 21
type input "Itaberá"
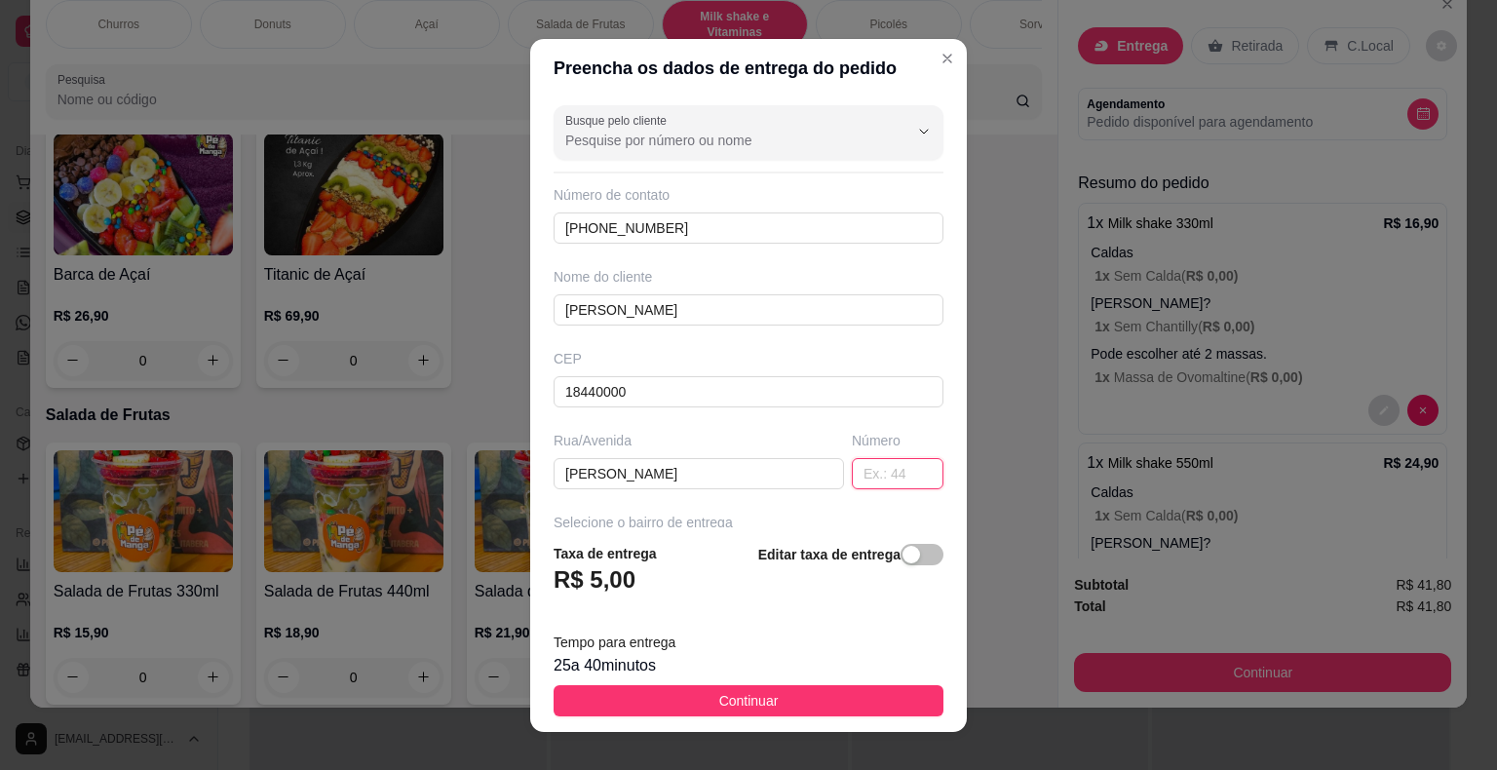
click at [852, 470] on input "text" at bounding box center [898, 473] width 92 height 31
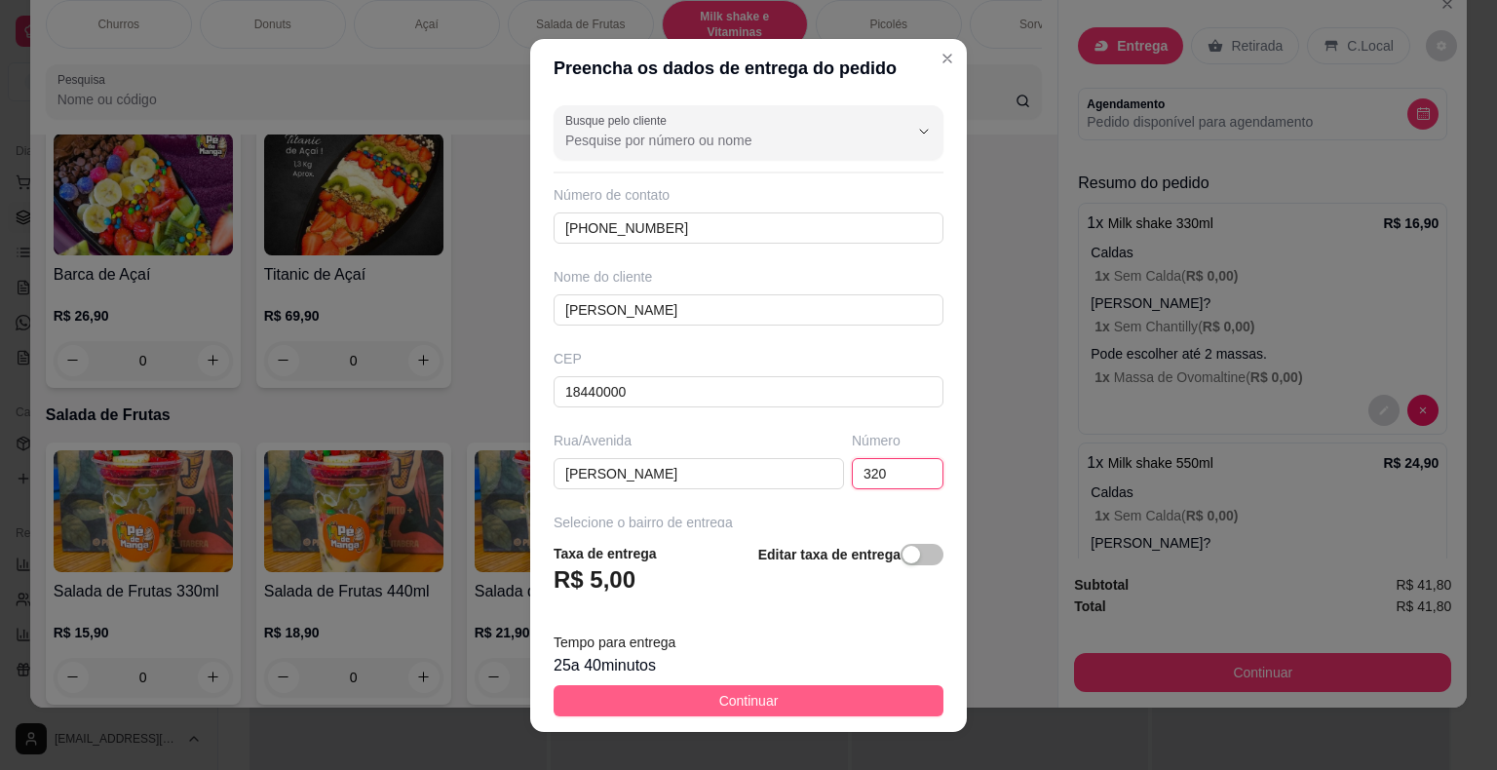
type input "320"
click at [779, 696] on button "Continuar" at bounding box center [749, 700] width 390 height 31
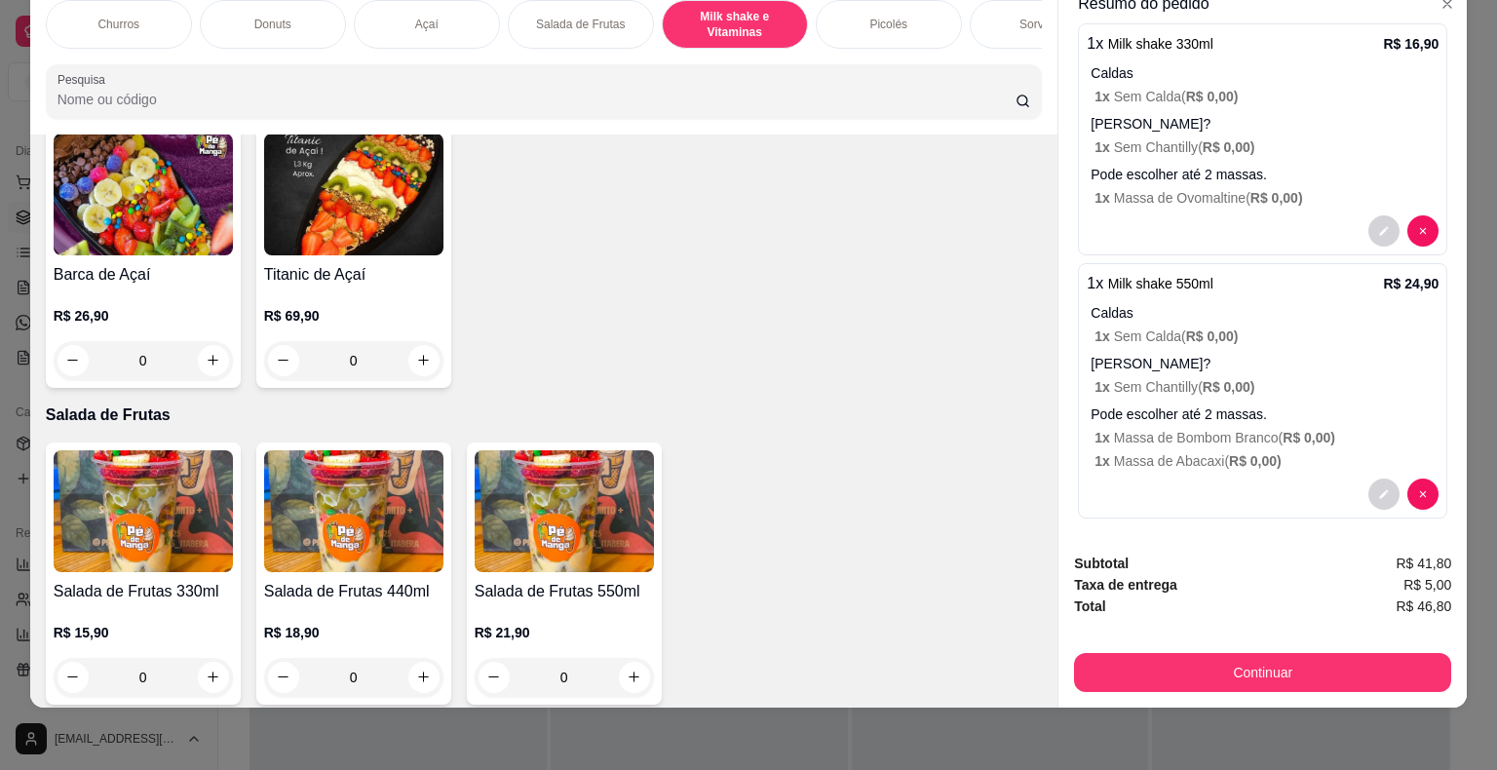
scroll to position [414, 0]
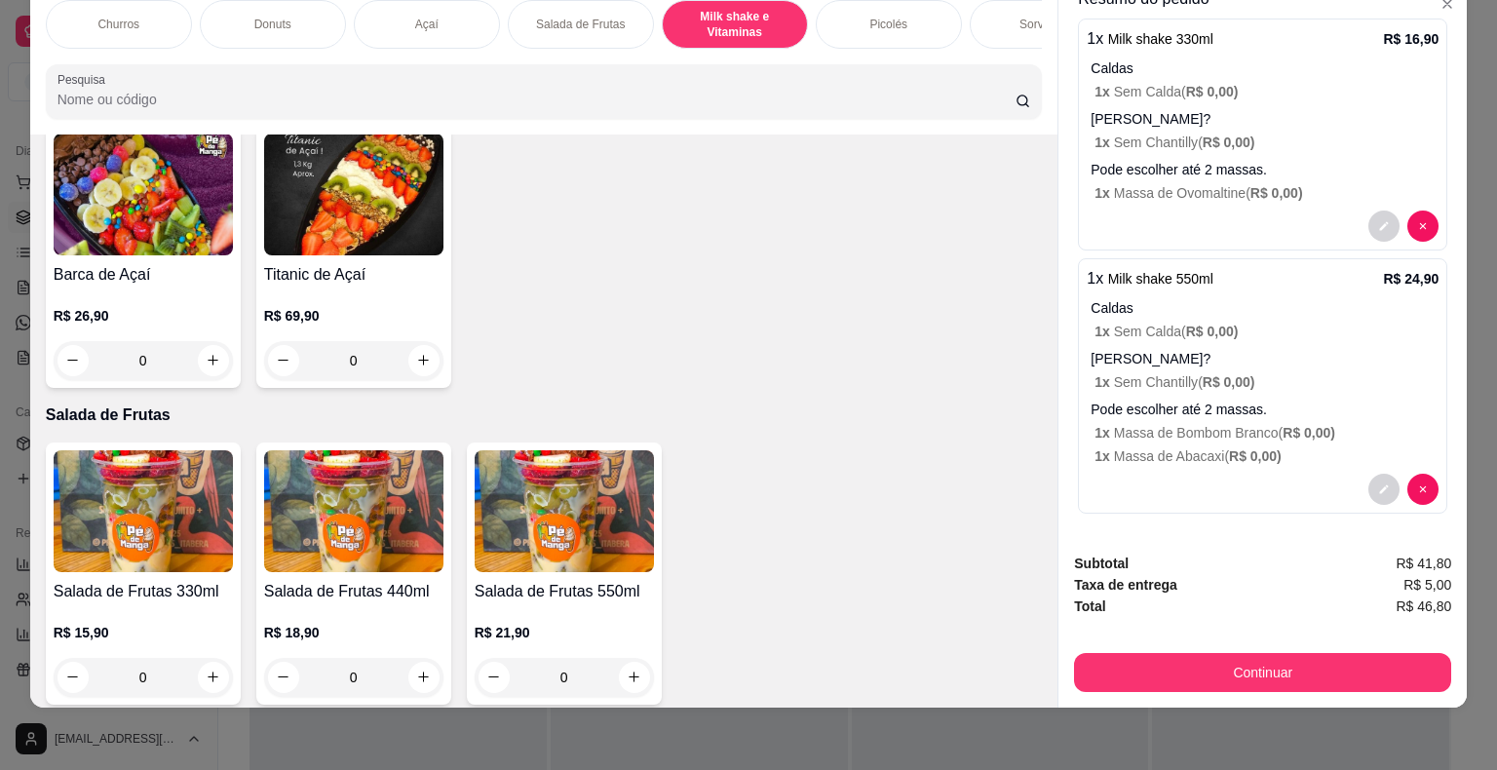
drag, startPoint x: 1144, startPoint y: 682, endPoint x: 1151, endPoint y: 672, distance: 11.9
click at [1149, 676] on div "Subtotal R$ 41,80 Taxa de entrega R$ 5,00 Total R$ 46,80 Continuar" at bounding box center [1262, 622] width 408 height 171
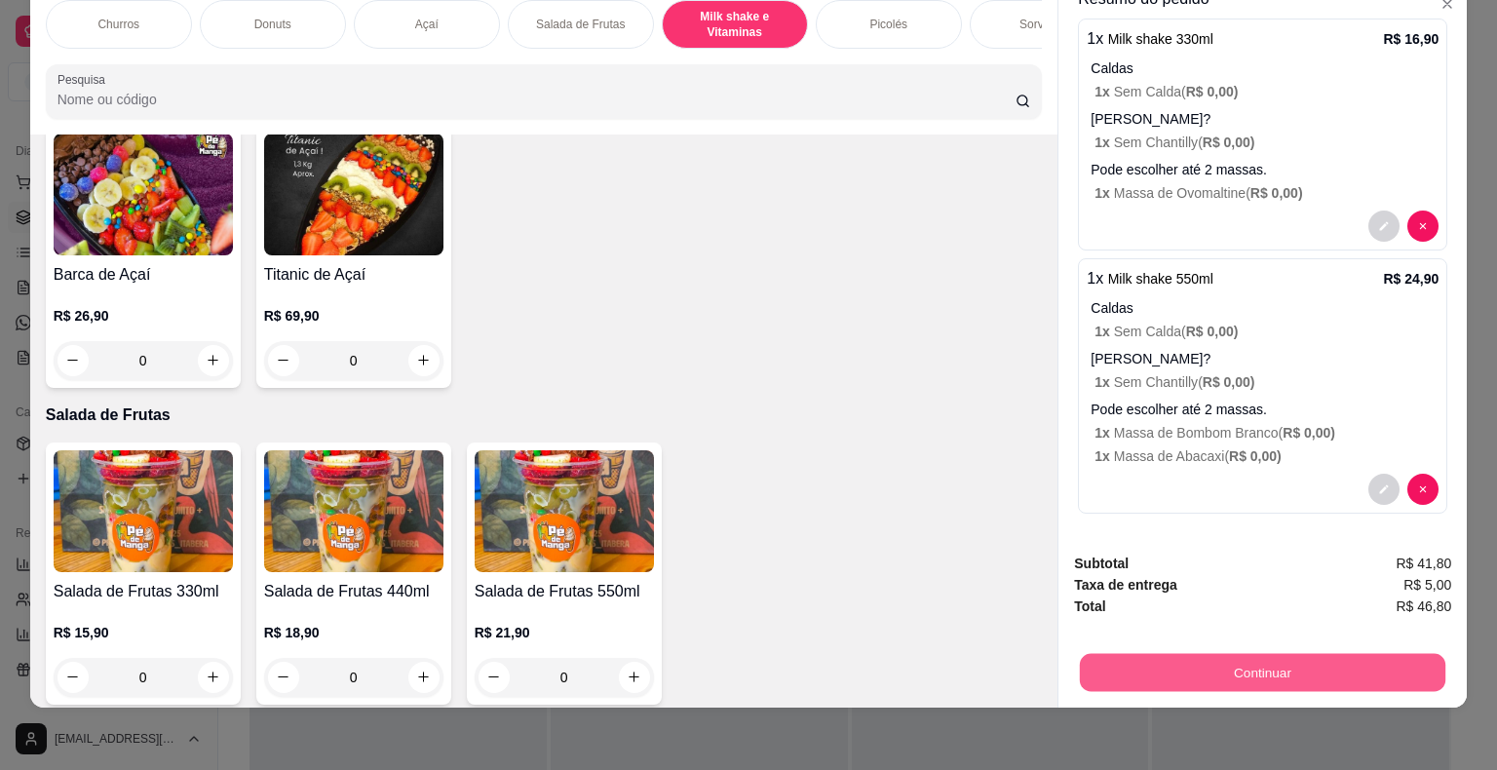
click at [1154, 656] on button "Continuar" at bounding box center [1262, 673] width 365 height 38
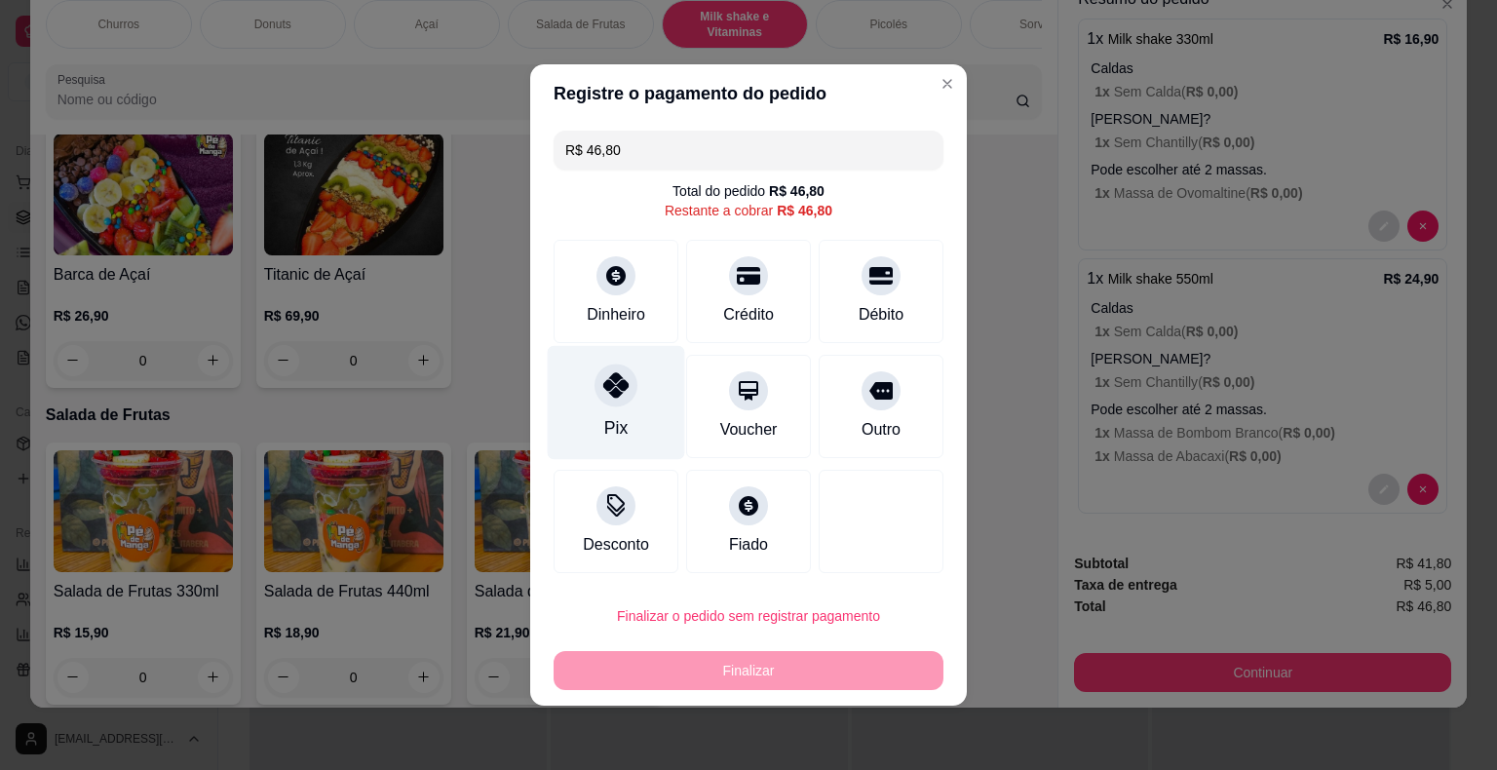
click at [599, 438] on div "Pix" at bounding box center [616, 403] width 137 height 114
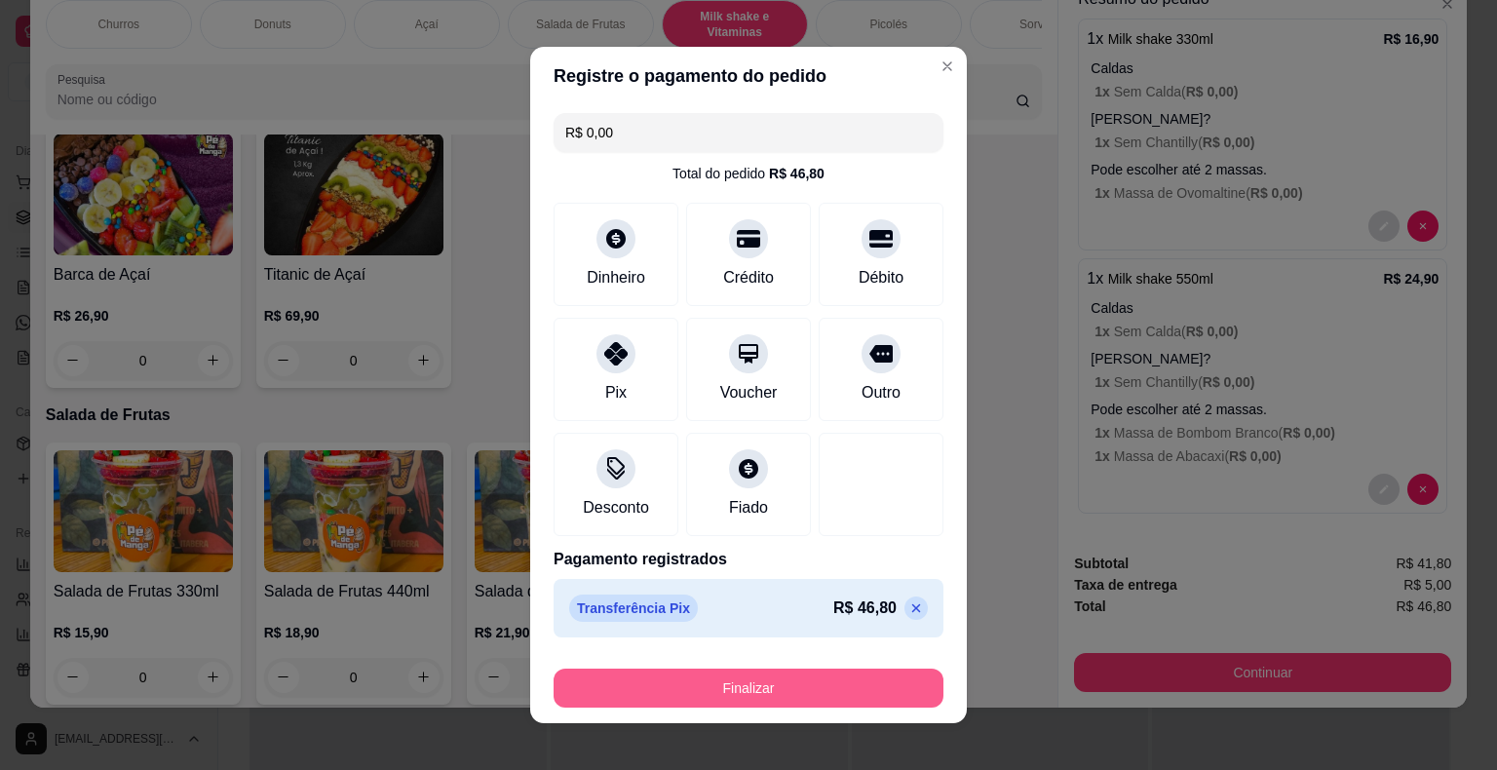
click at [690, 690] on button "Finalizar" at bounding box center [749, 687] width 390 height 39
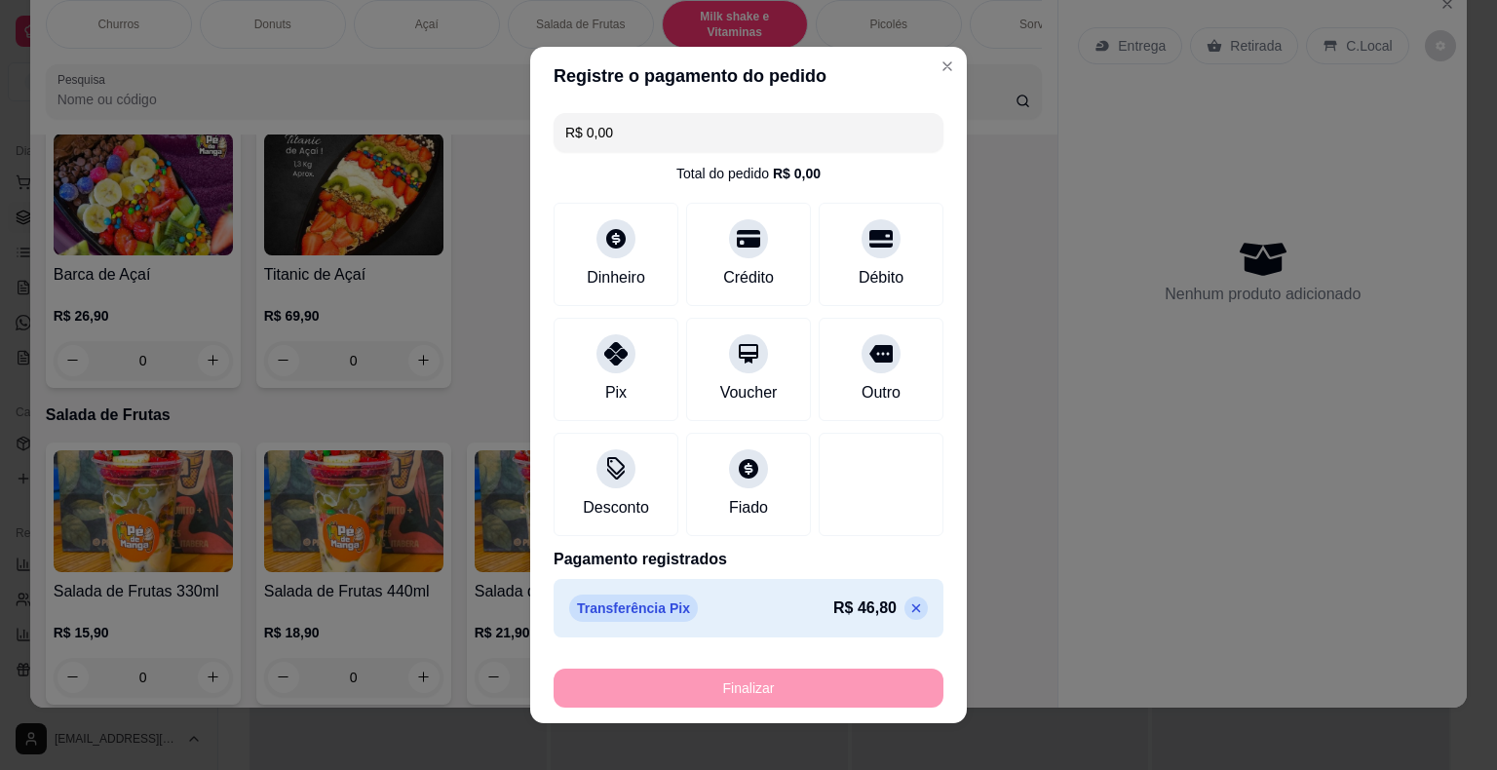
type input "-R$ 46,80"
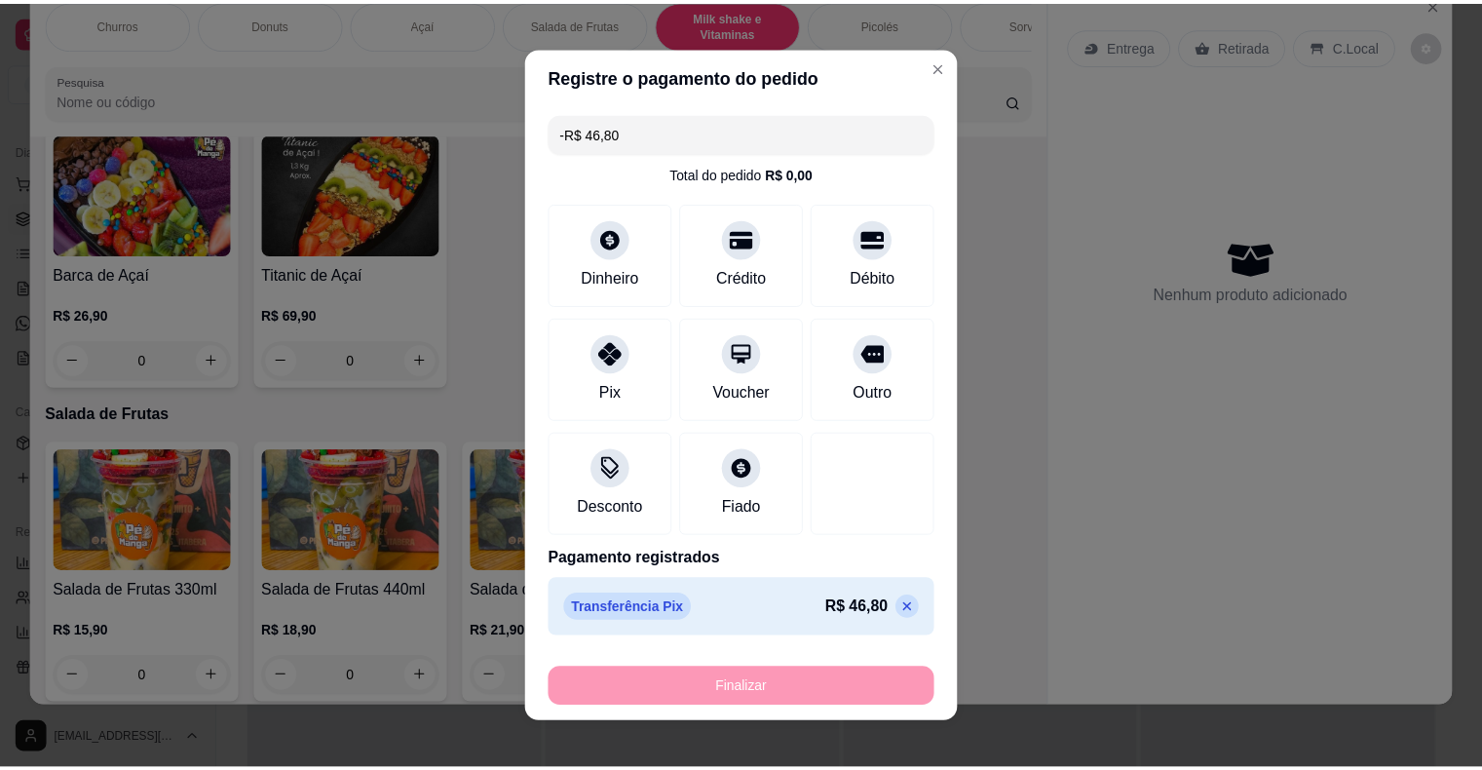
scroll to position [0, 0]
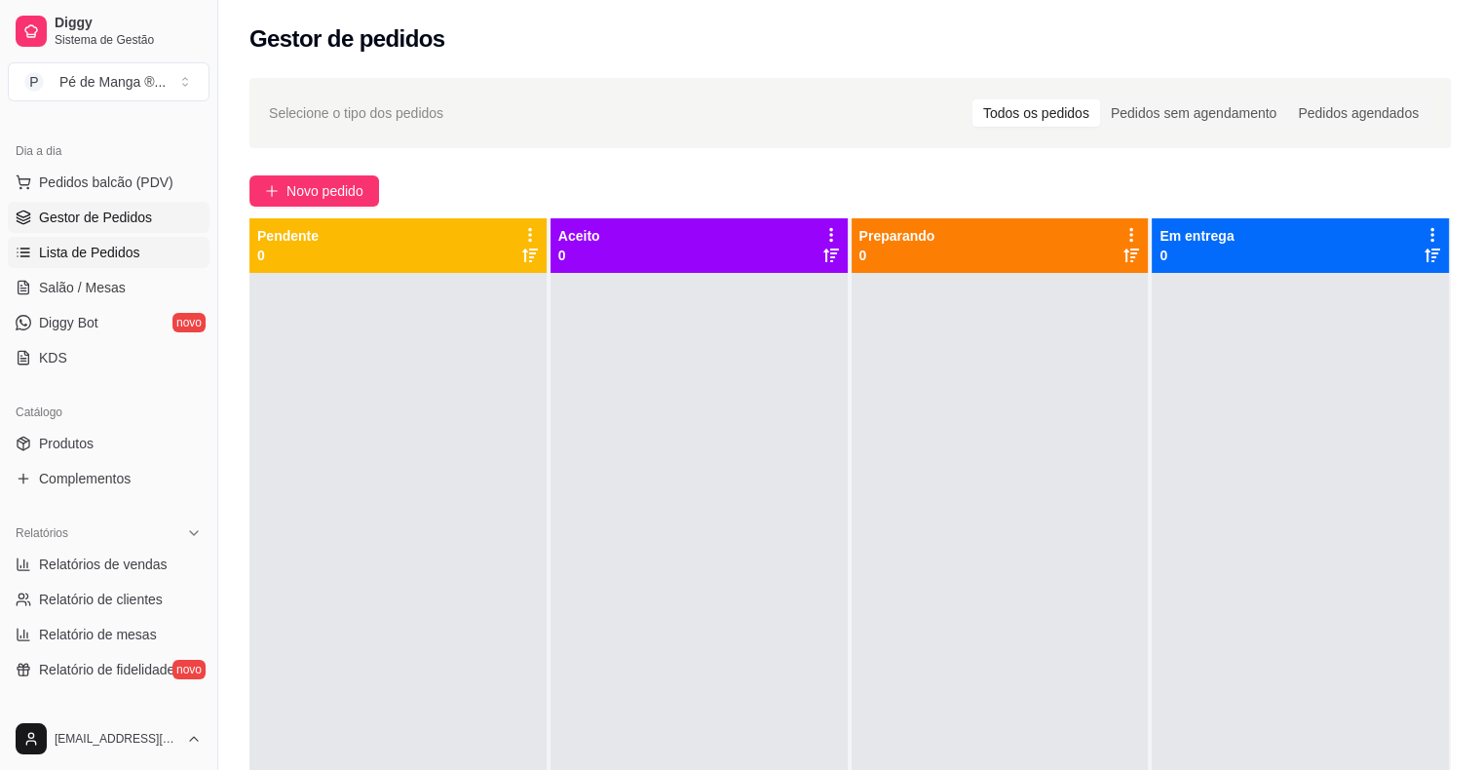
click at [117, 259] on span "Lista de Pedidos" at bounding box center [89, 252] width 101 height 19
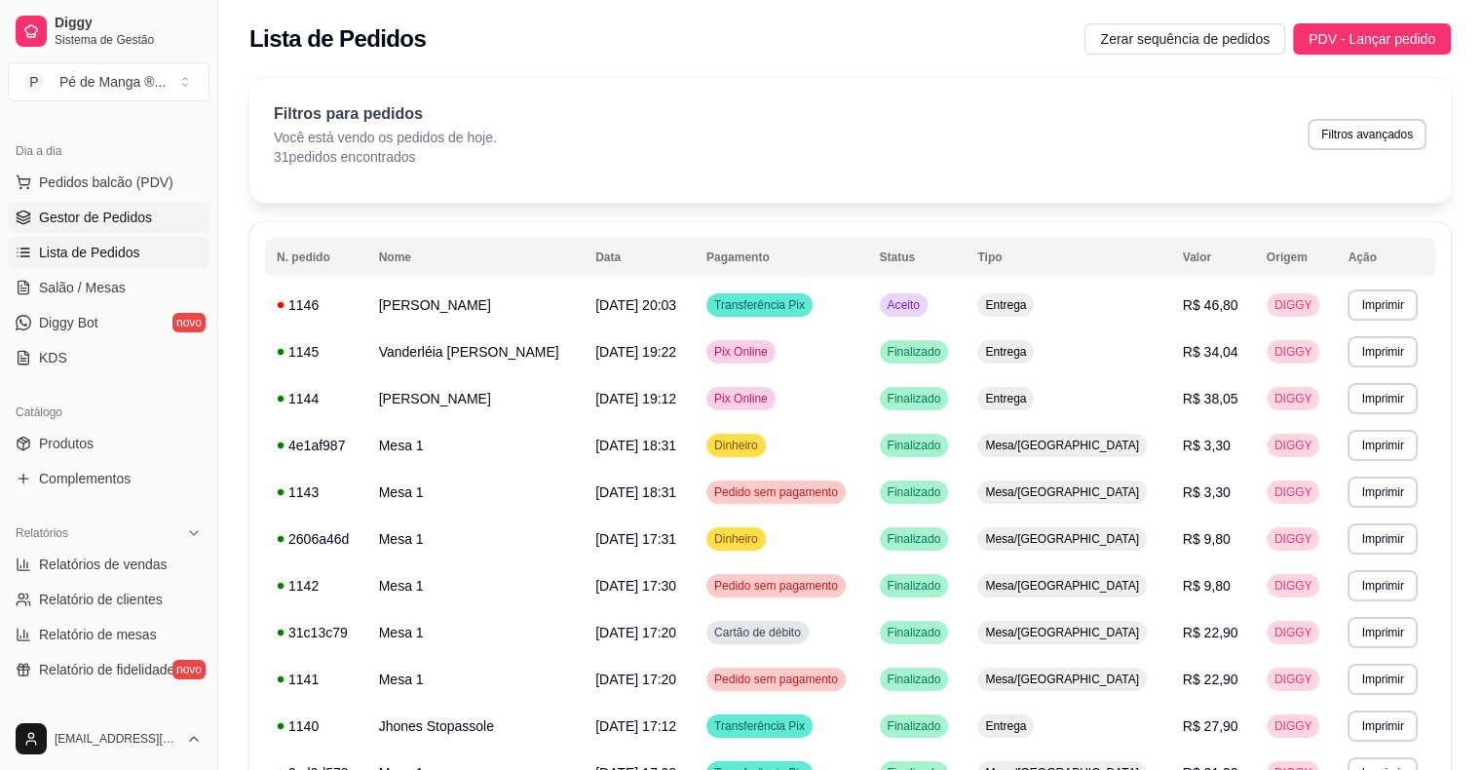
click at [146, 218] on span "Gestor de Pedidos" at bounding box center [95, 217] width 113 height 19
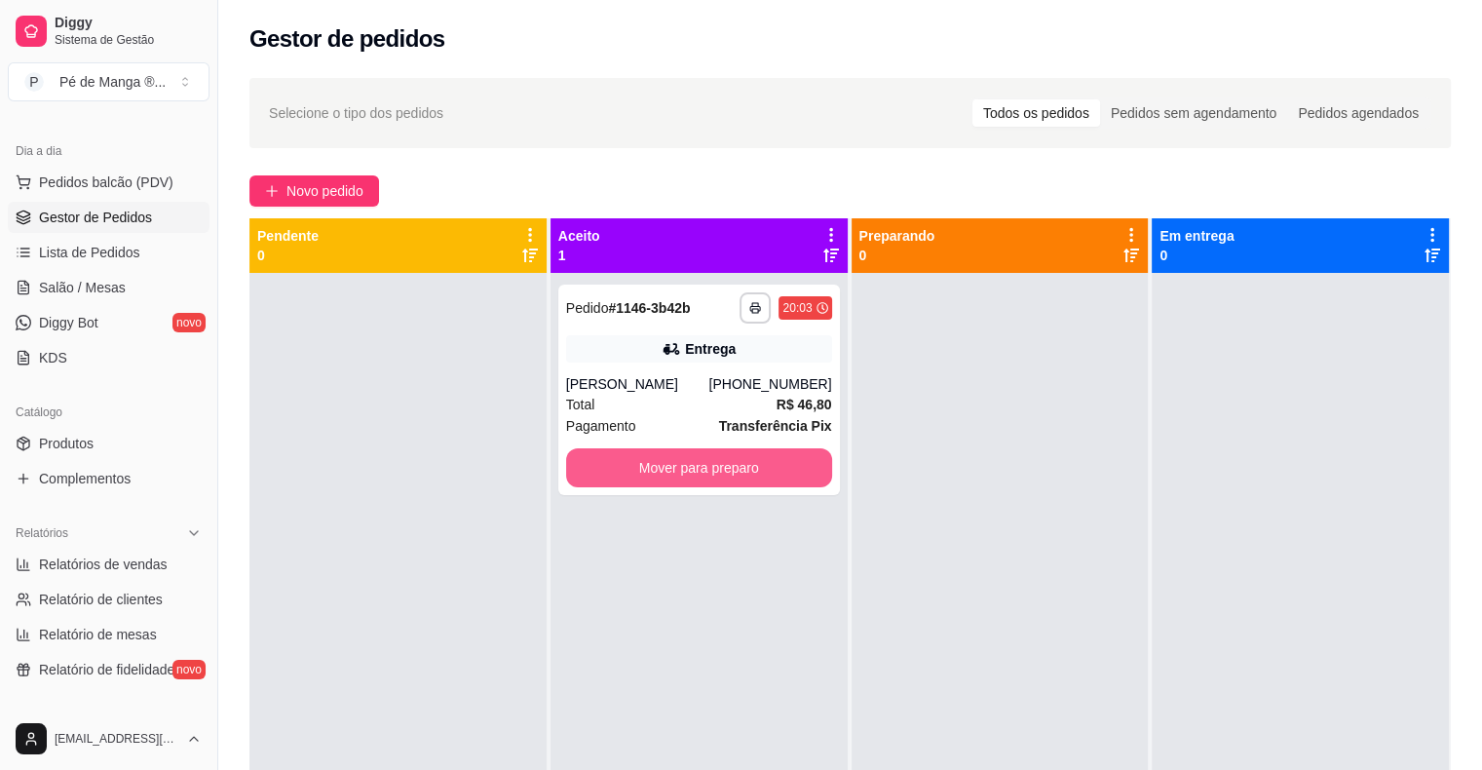
click at [741, 461] on button "Mover para preparo" at bounding box center [699, 467] width 266 height 39
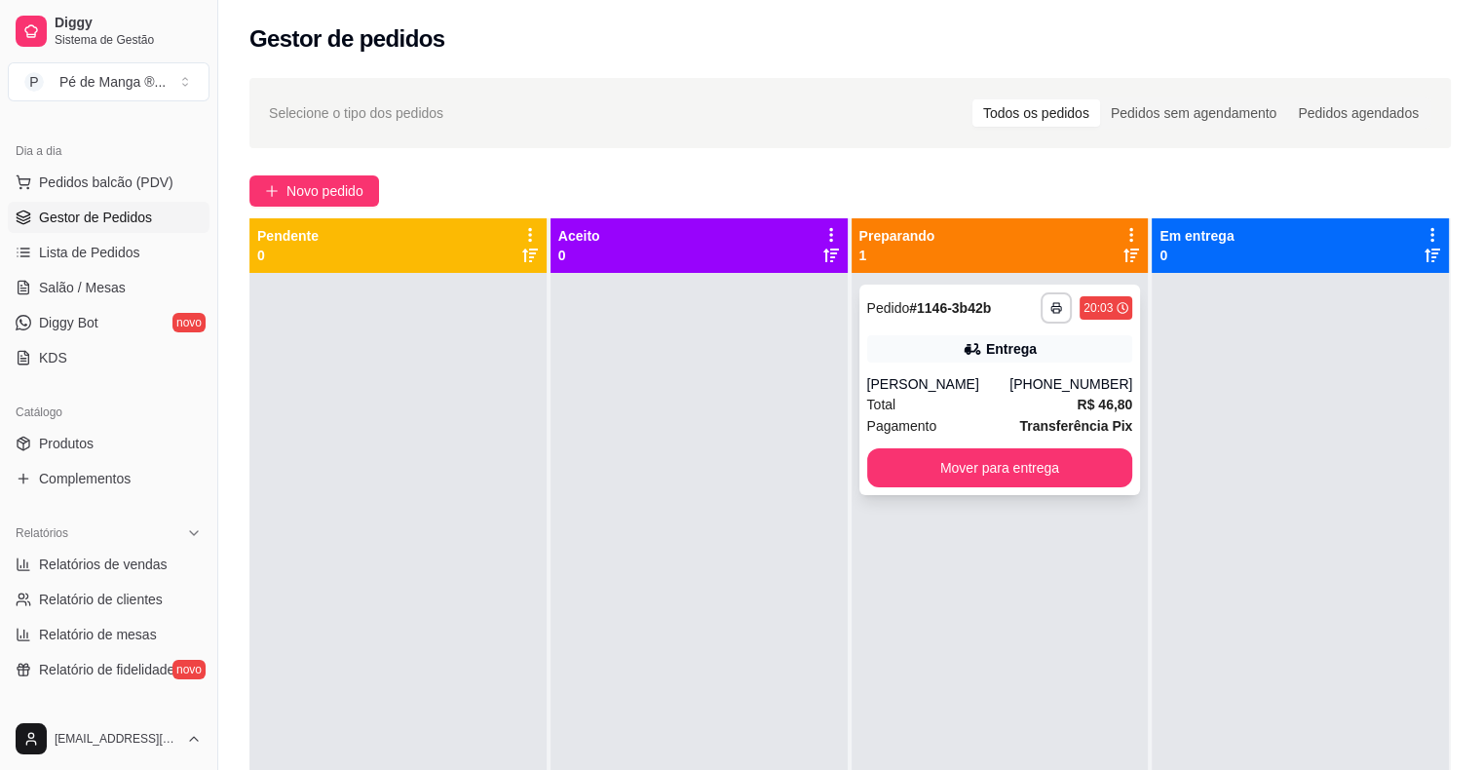
click at [1011, 381] on div "[PERSON_NAME]" at bounding box center [938, 383] width 143 height 19
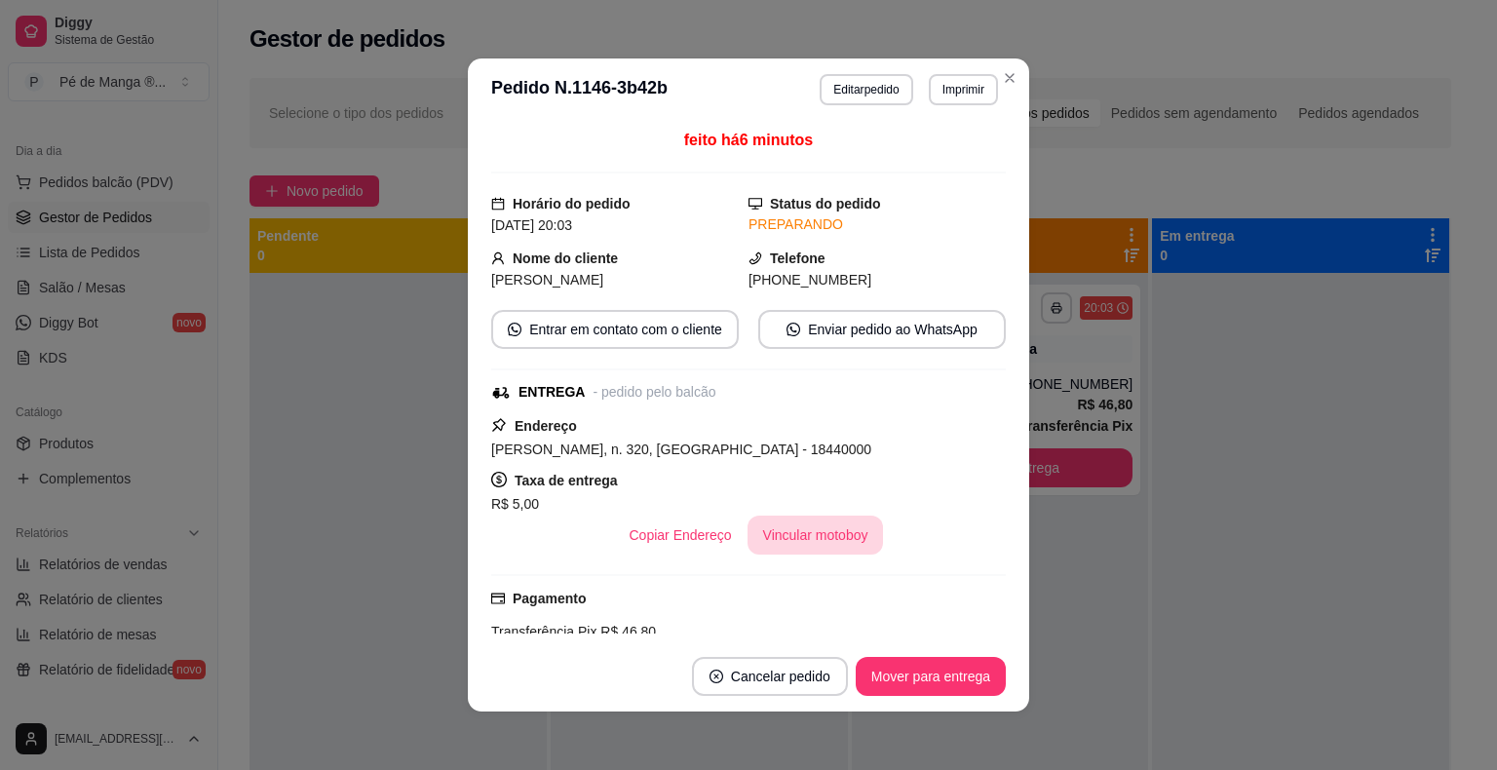
click at [820, 537] on button "Vincular motoboy" at bounding box center [815, 535] width 136 height 39
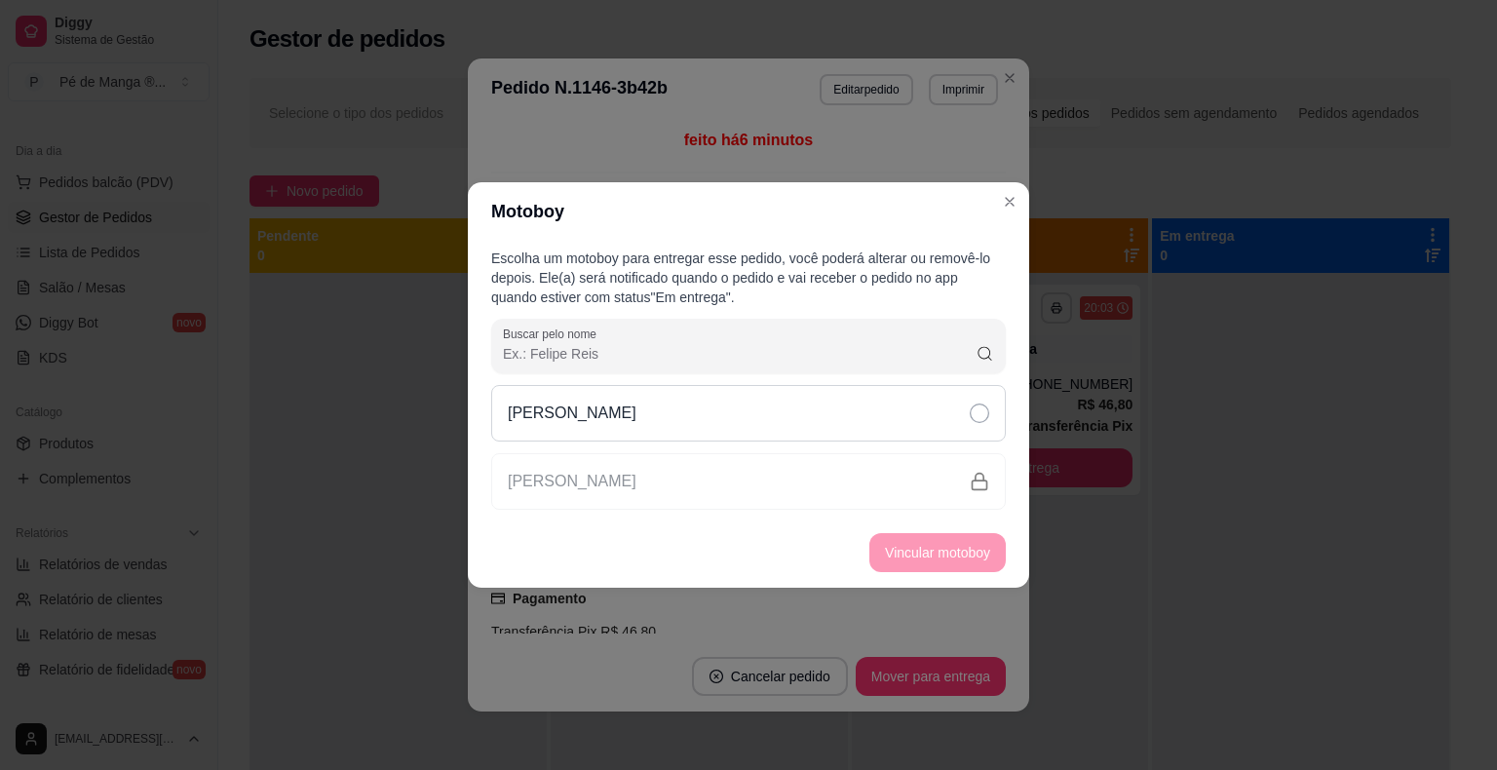
click at [785, 419] on div "[PERSON_NAME]" at bounding box center [748, 413] width 515 height 57
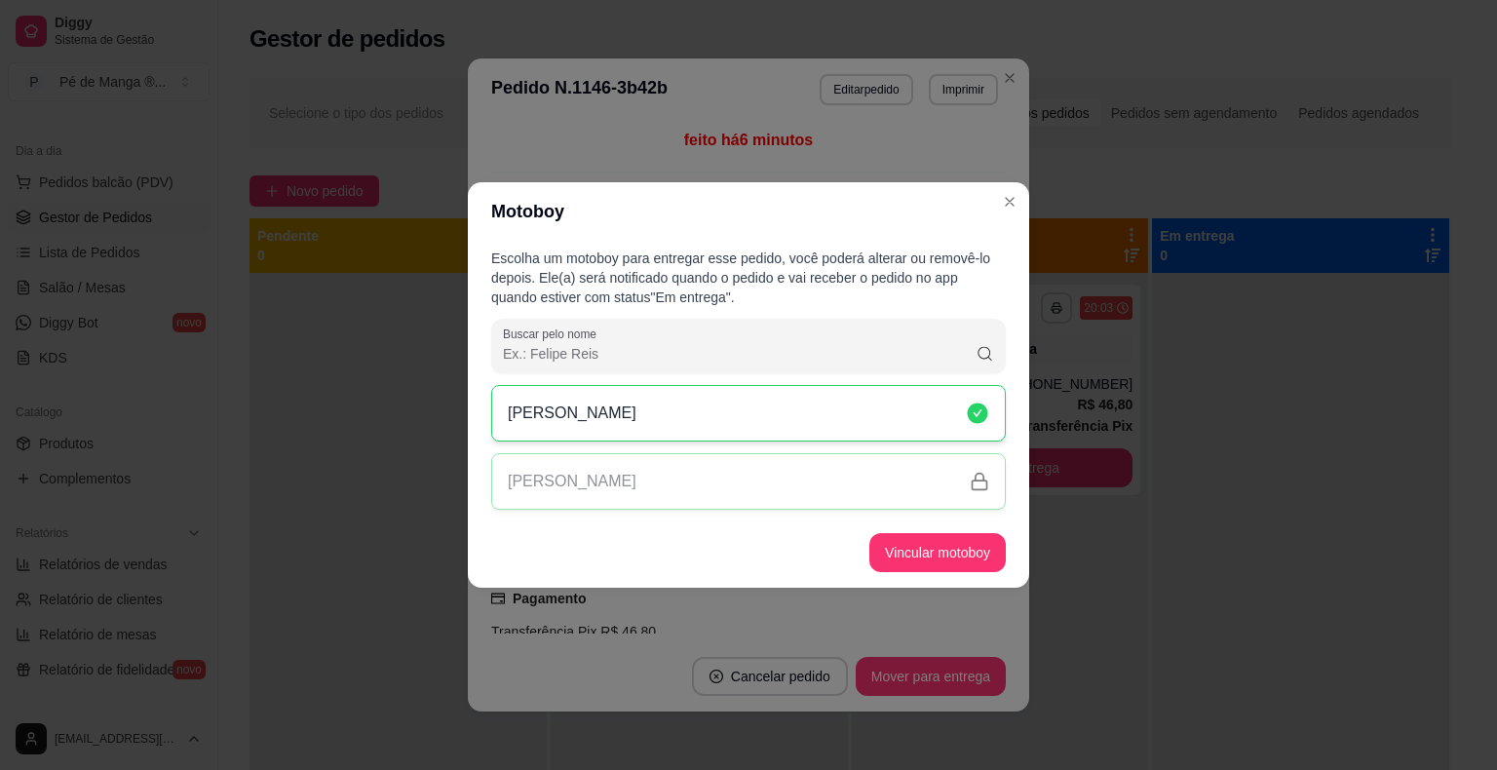
click at [947, 575] on footer "Vincular motoboy" at bounding box center [748, 552] width 561 height 70
click at [938, 557] on button "Vincular motoboy" at bounding box center [937, 553] width 133 height 38
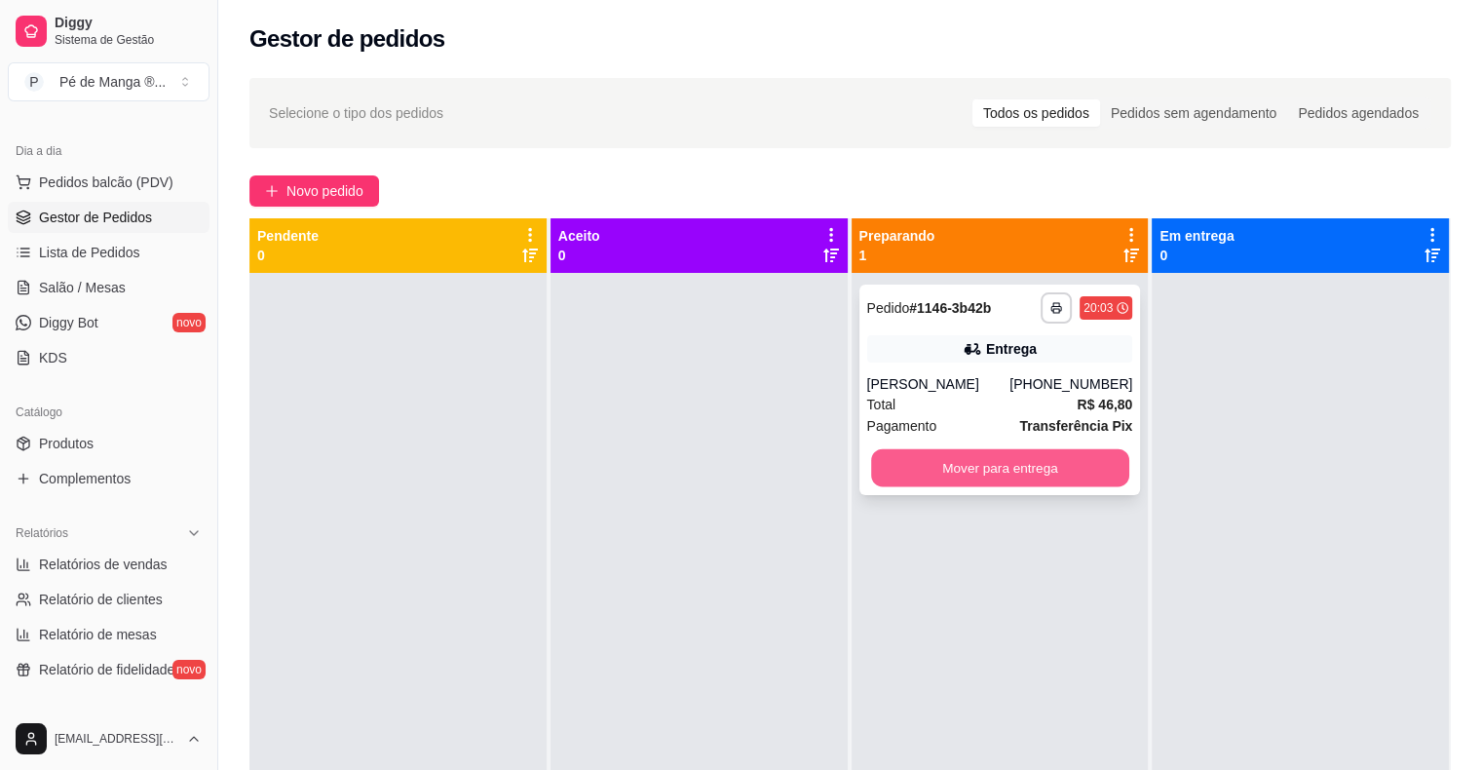
click at [937, 473] on button "Mover para entrega" at bounding box center [1000, 468] width 258 height 38
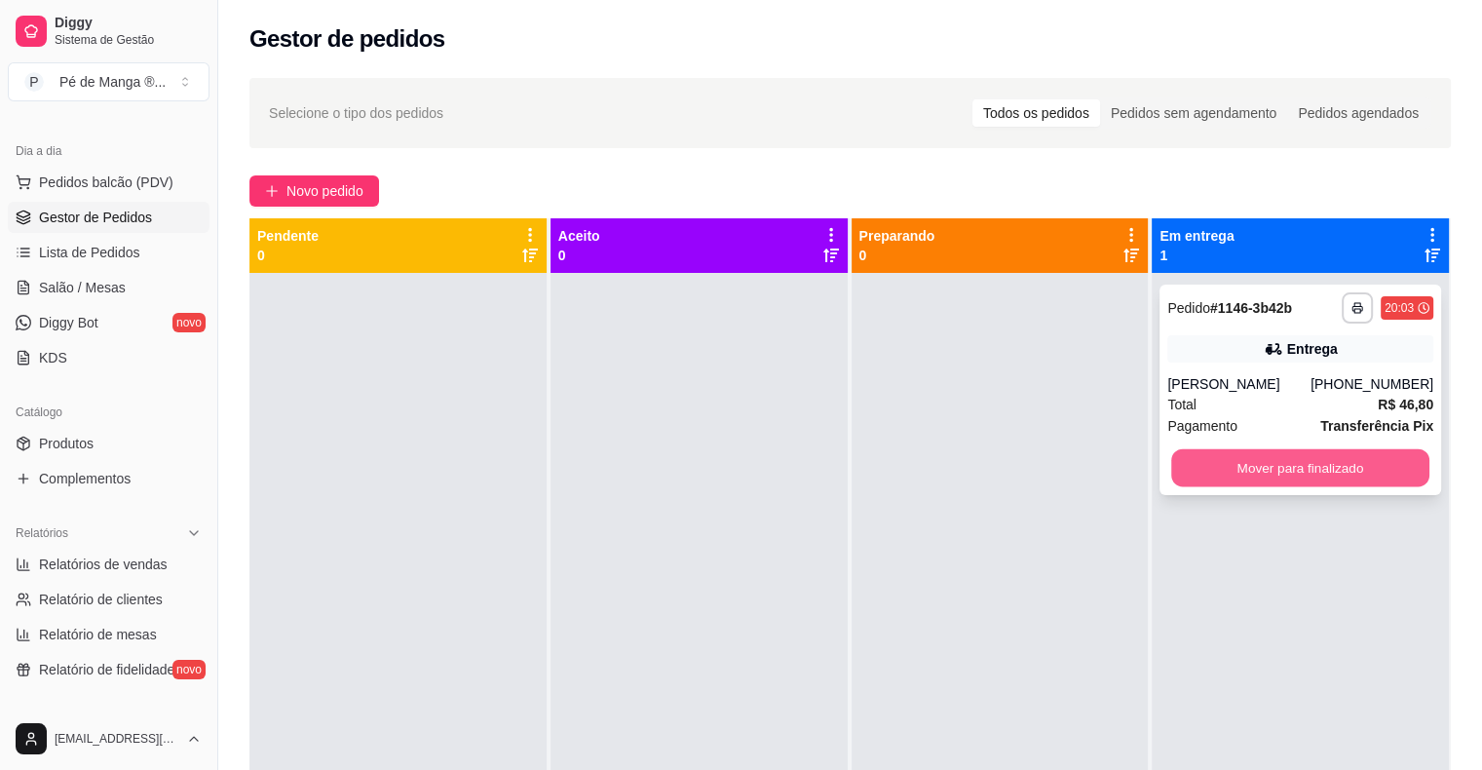
click at [1305, 469] on button "Mover para finalizado" at bounding box center [1300, 468] width 258 height 38
